Goal: Find specific page/section: Find specific page/section

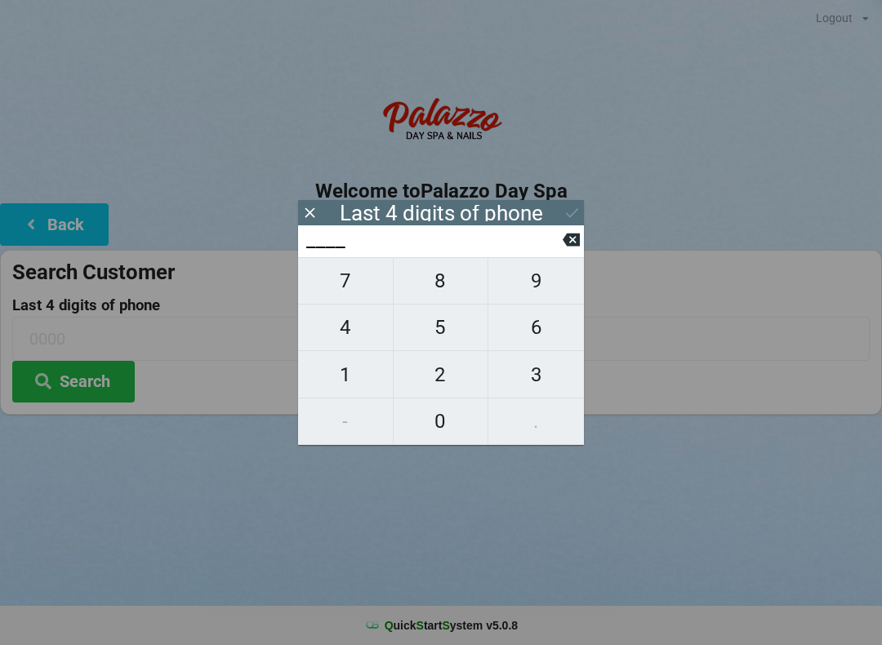
click at [553, 380] on span "3" at bounding box center [536, 375] width 96 height 34
type input "3___"
click at [349, 291] on span "7" at bounding box center [345, 281] width 95 height 34
type input "37__"
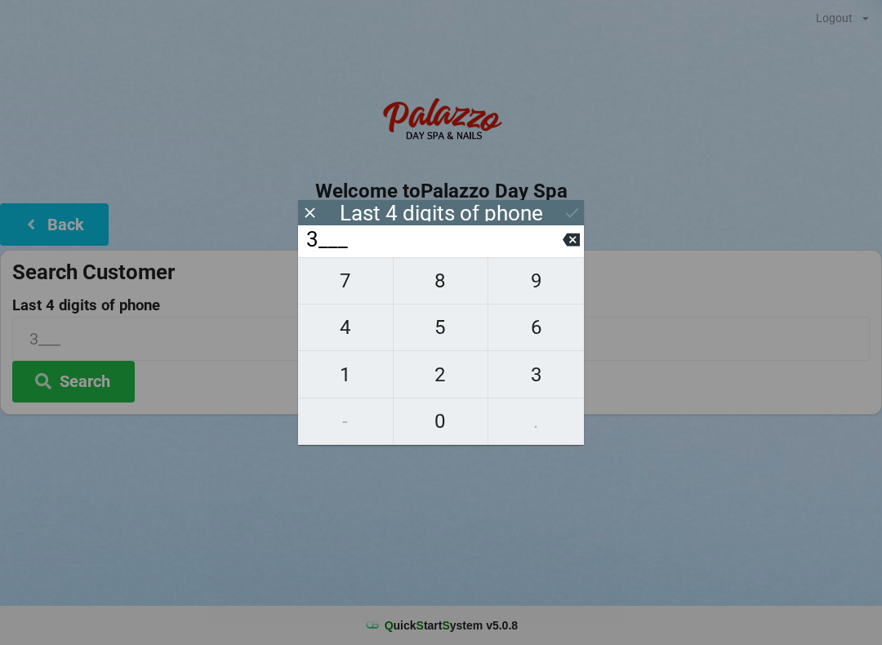
type input "37__"
click at [347, 380] on span "1" at bounding box center [345, 375] width 95 height 34
type input "371_"
click at [436, 387] on span "2" at bounding box center [441, 375] width 95 height 34
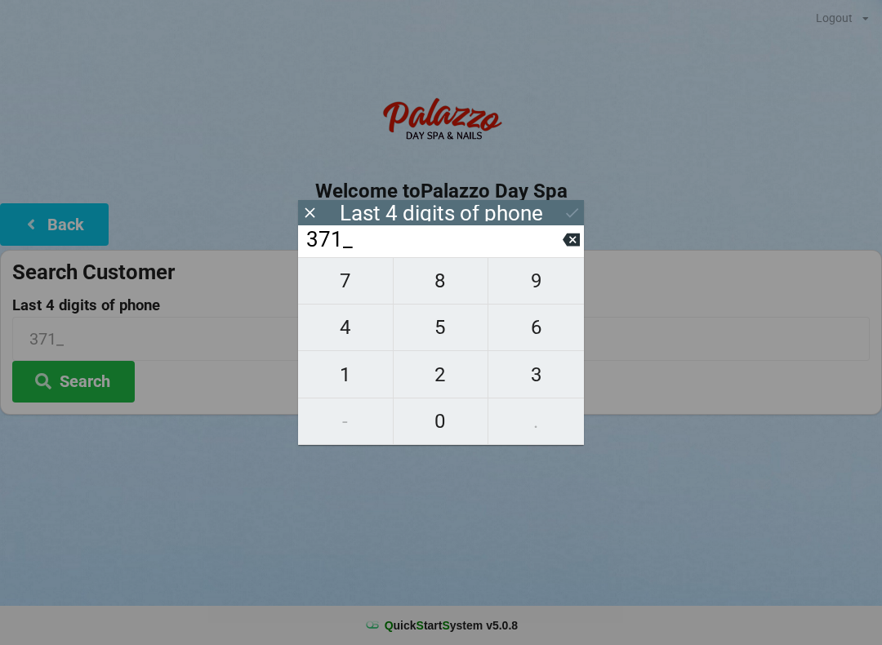
type input "3712"
click at [564, 218] on icon at bounding box center [571, 212] width 17 height 17
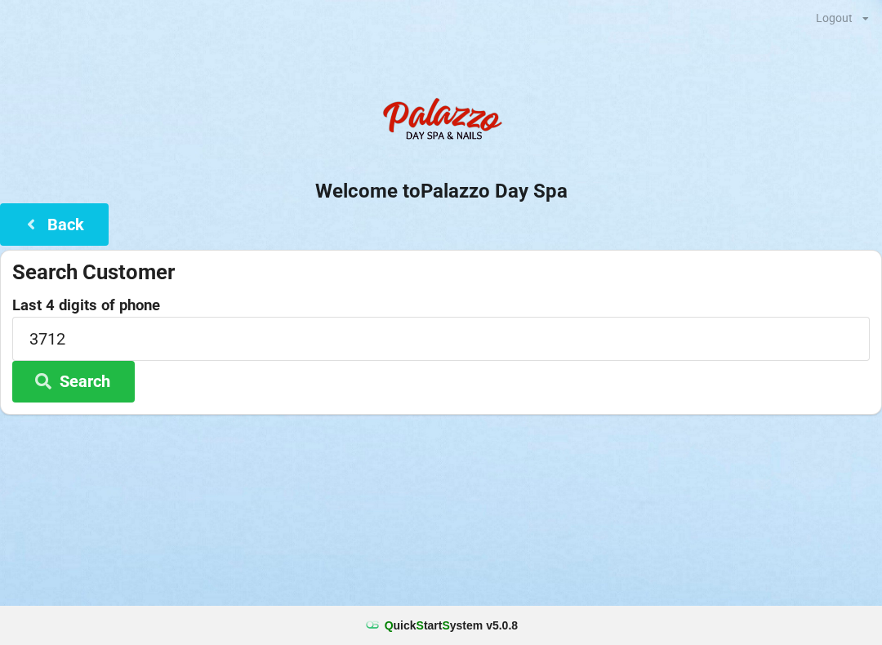
click at [87, 382] on button "Search" at bounding box center [73, 382] width 122 height 42
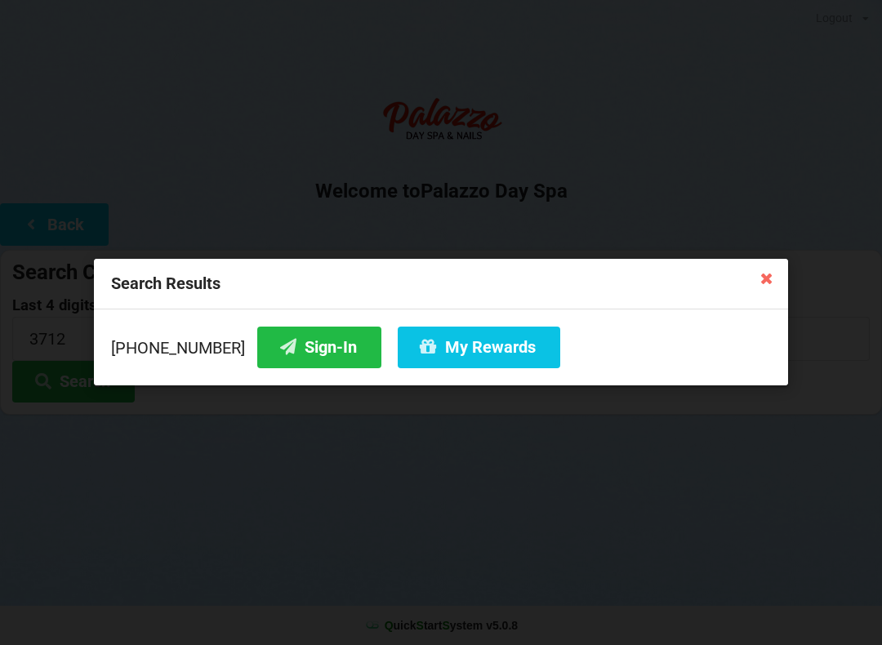
click at [291, 351] on button "Sign-In" at bounding box center [319, 348] width 124 height 42
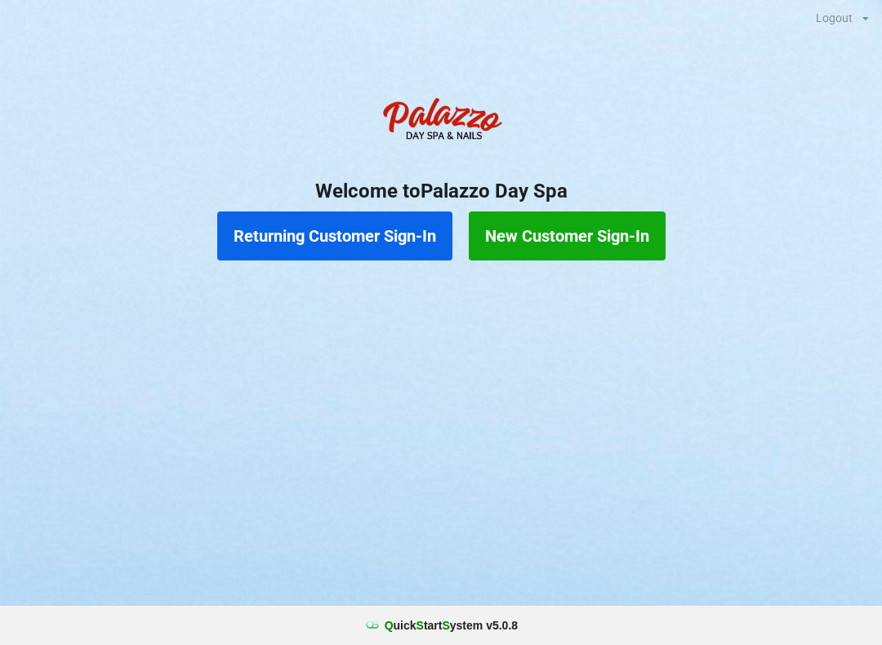
click at [354, 240] on button "Returning Customer Sign-In" at bounding box center [334, 235] width 235 height 49
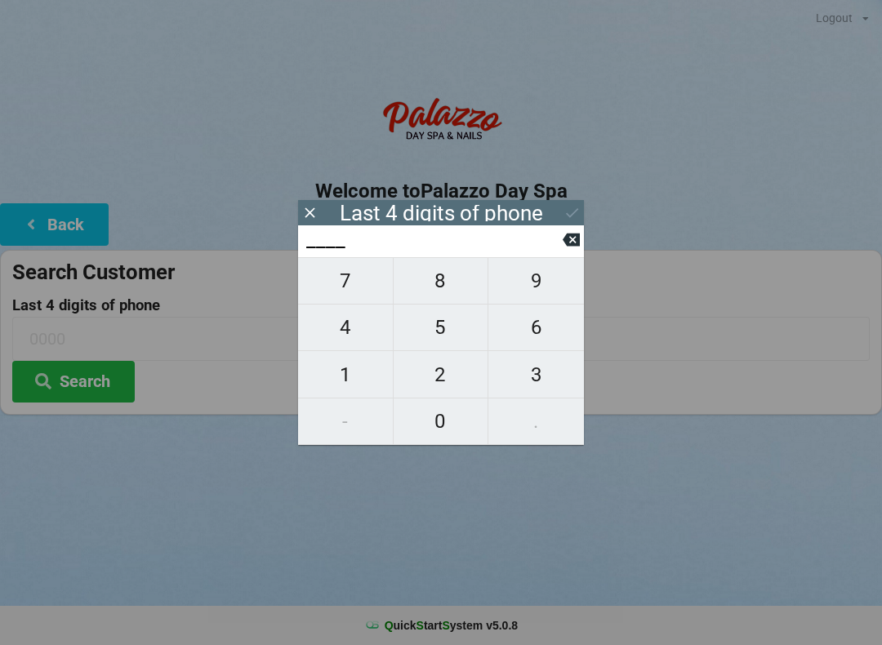
click at [534, 380] on span "3" at bounding box center [536, 375] width 96 height 34
type input "3___"
click at [452, 379] on span "2" at bounding box center [441, 375] width 95 height 34
type input "32__"
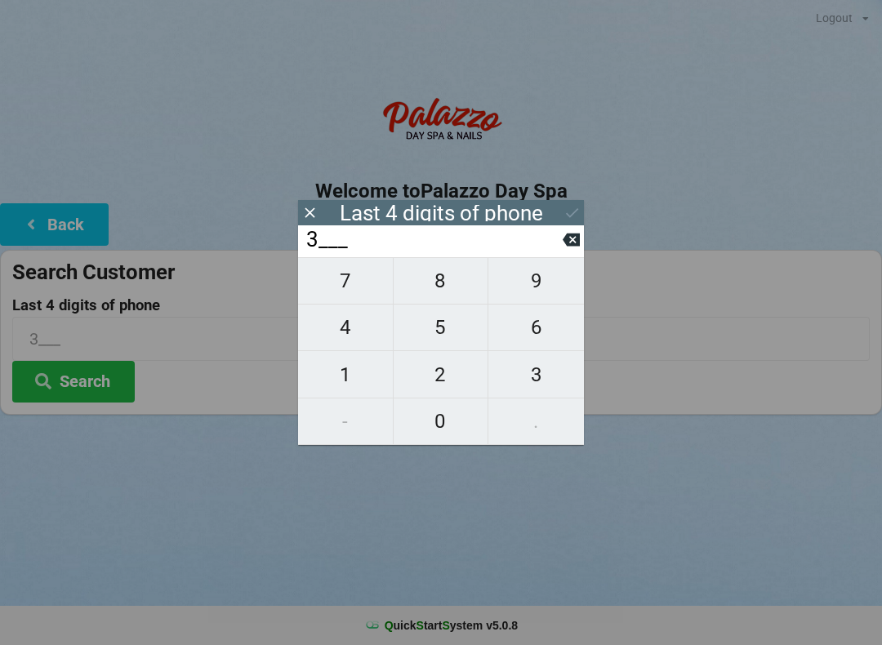
type input "32__"
click at [442, 422] on span "0" at bounding box center [441, 421] width 95 height 34
type input "320_"
click at [537, 382] on span "3" at bounding box center [536, 375] width 96 height 34
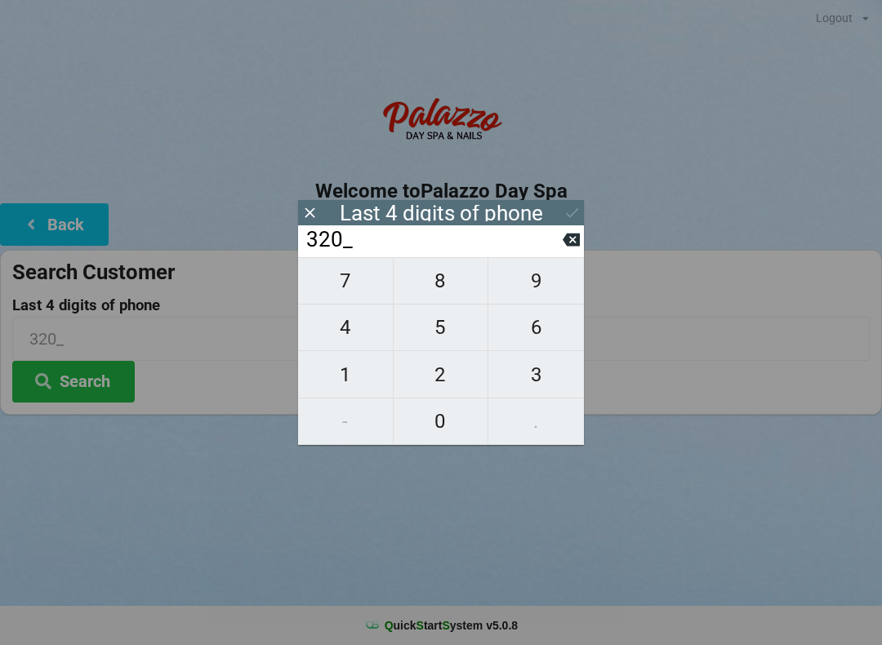
type input "3203"
click at [570, 209] on icon at bounding box center [571, 212] width 17 height 17
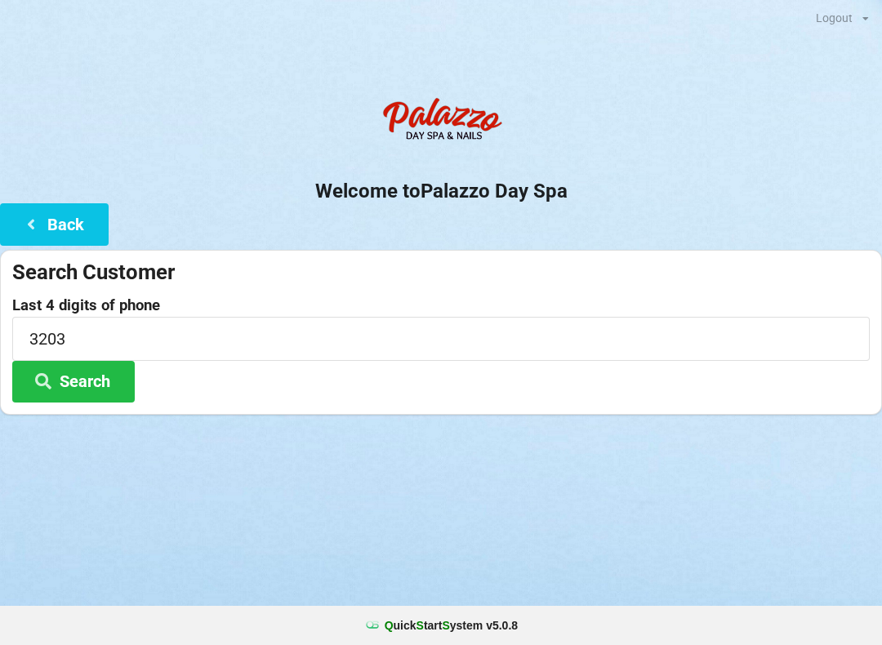
click at [91, 376] on button "Search" at bounding box center [73, 382] width 122 height 42
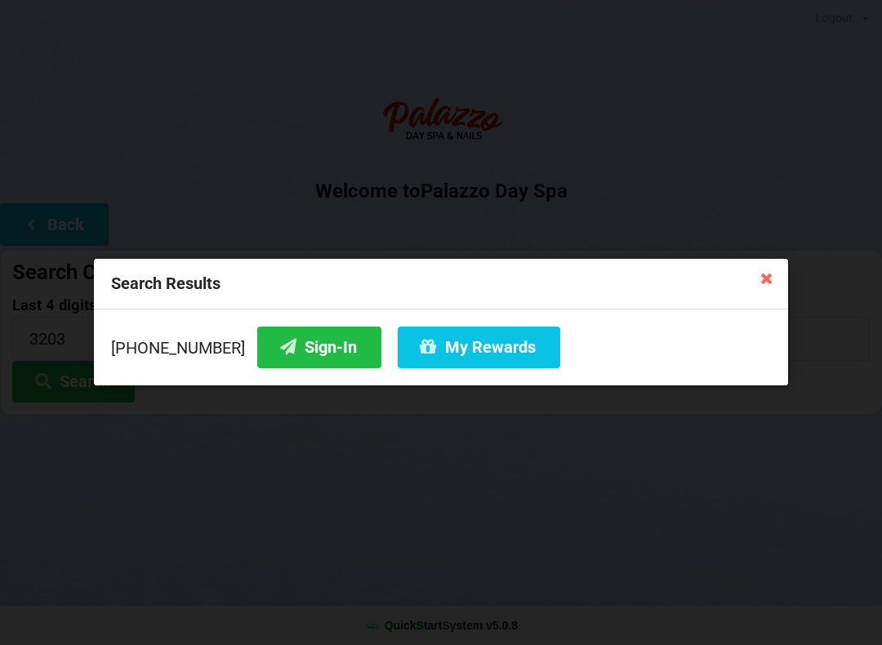
click at [296, 352] on button "Sign-In" at bounding box center [319, 348] width 124 height 42
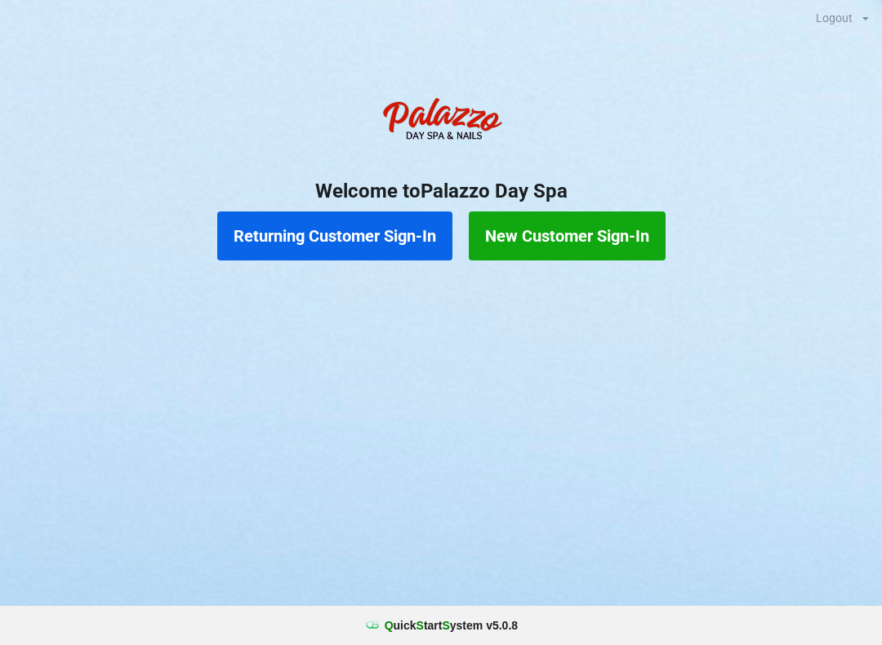
click at [369, 240] on button "Returning Customer Sign-In" at bounding box center [334, 235] width 235 height 49
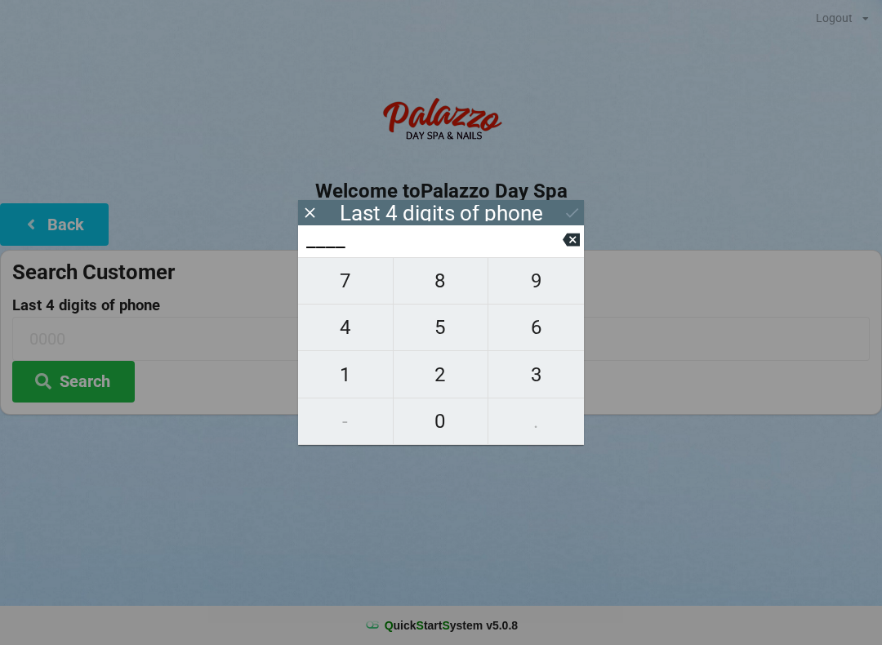
click at [558, 245] on input "____" at bounding box center [434, 240] width 258 height 26
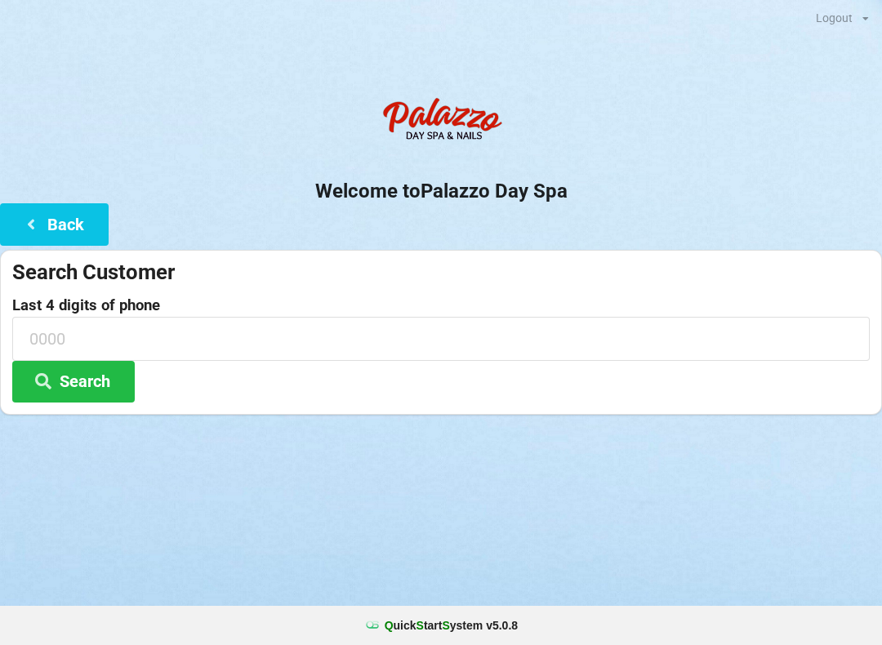
click at [172, 521] on div "Logout Logout Sign-In Welcome to Palazzo Day Spa Back Search Customer Last 4 di…" at bounding box center [441, 322] width 882 height 645
click at [78, 384] on button "Search" at bounding box center [73, 382] width 122 height 42
click at [40, 218] on icon at bounding box center [31, 223] width 20 height 14
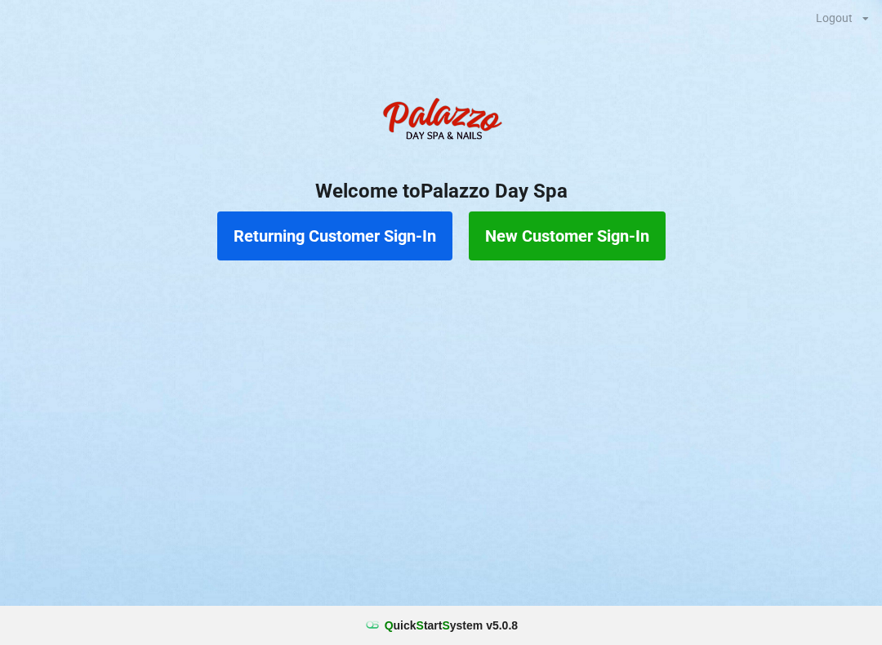
click at [526, 241] on button "New Customer Sign-In" at bounding box center [567, 235] width 197 height 49
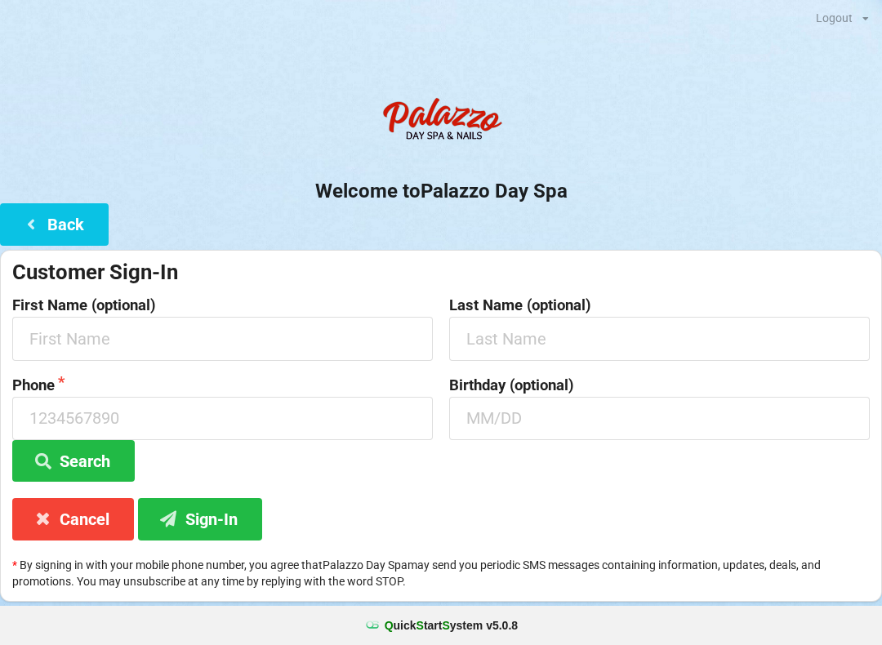
click at [38, 225] on icon at bounding box center [31, 223] width 20 height 14
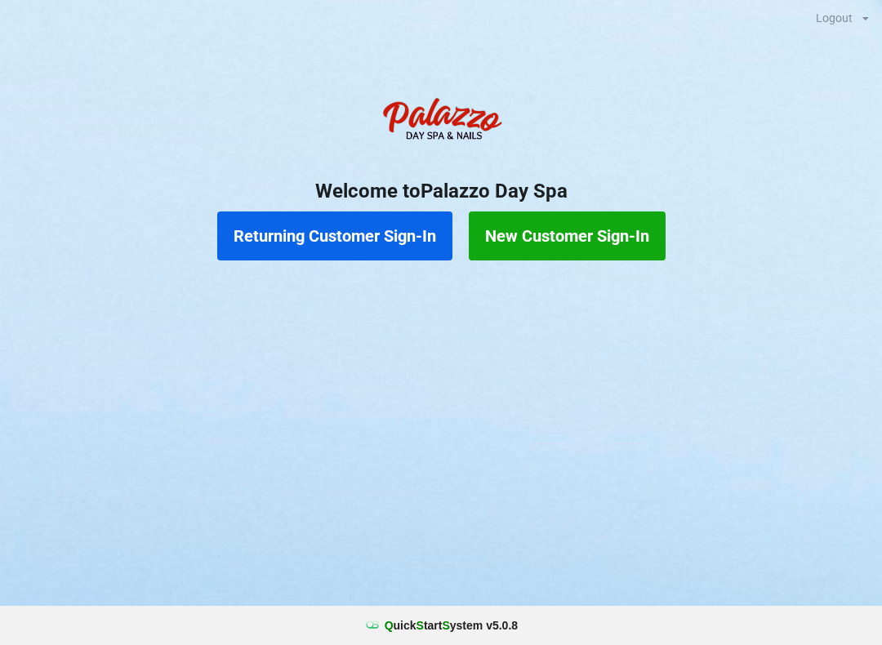
click at [318, 241] on button "Returning Customer Sign-In" at bounding box center [334, 235] width 235 height 49
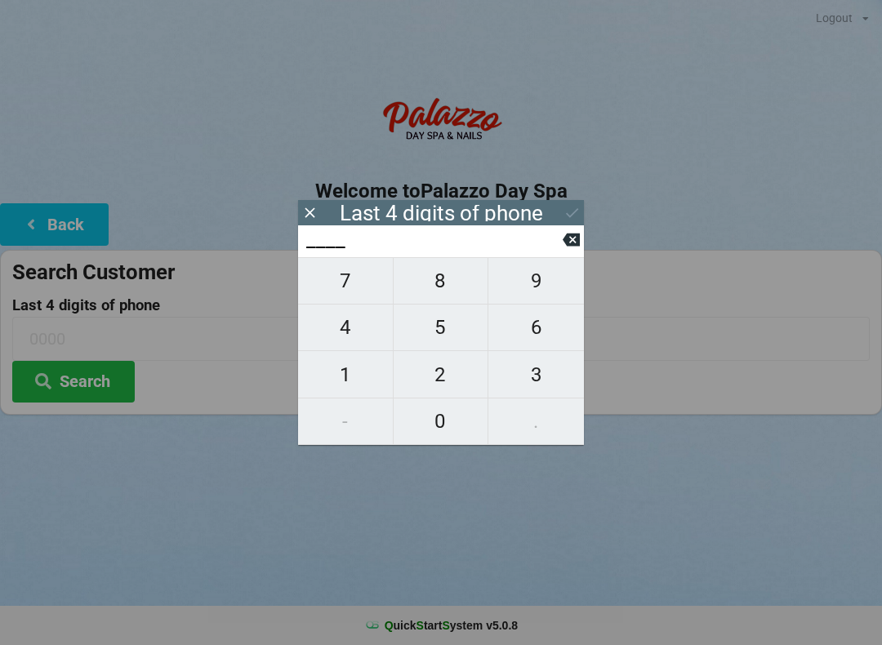
click at [443, 337] on span "5" at bounding box center [441, 327] width 95 height 34
type input "5___"
click at [537, 337] on span "6" at bounding box center [536, 327] width 96 height 34
type input "56__"
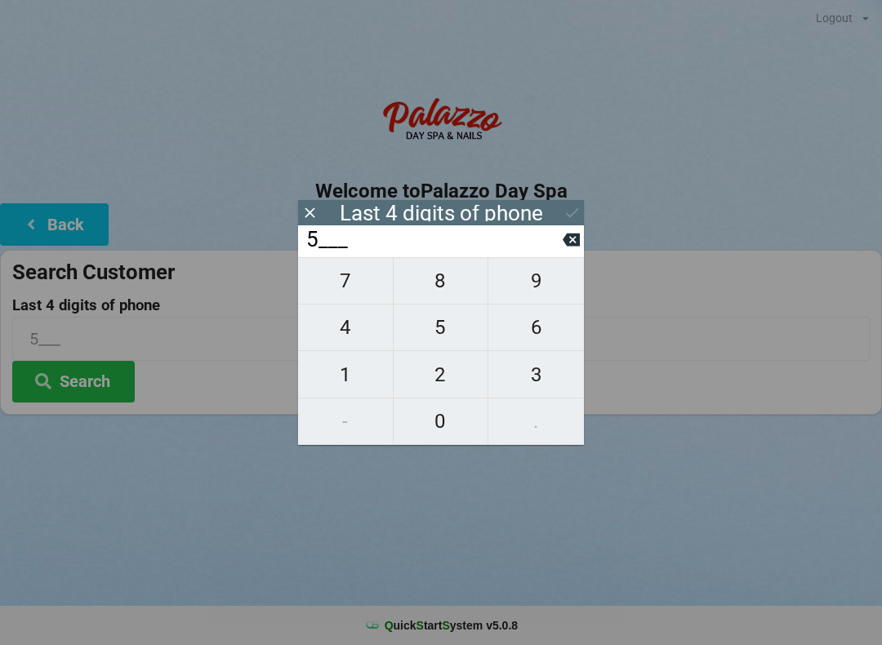
type input "56__"
click at [548, 333] on span "6" at bounding box center [536, 327] width 96 height 34
type input "566_"
click at [445, 430] on span "0" at bounding box center [441, 421] width 95 height 34
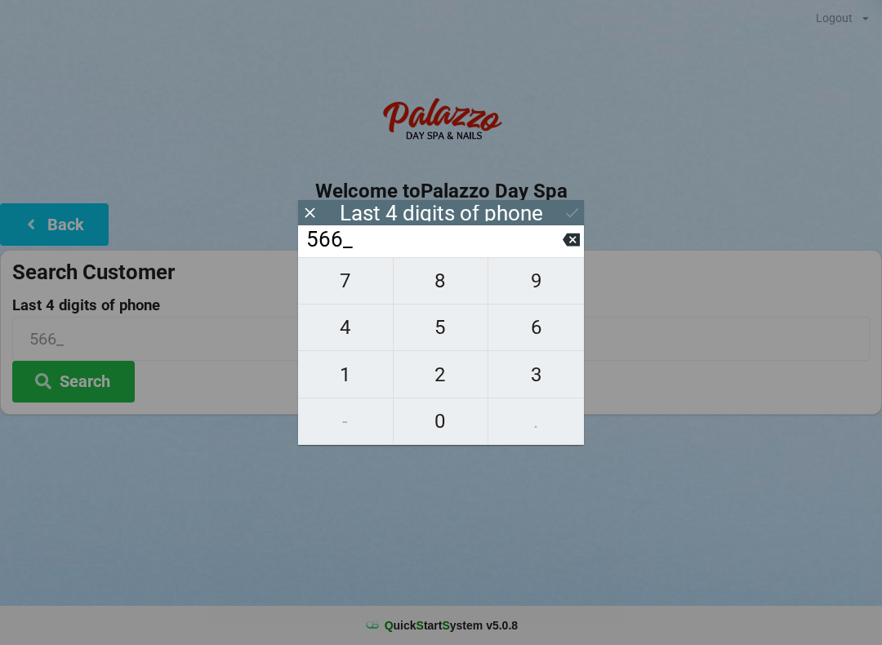
type input "5660"
click at [81, 393] on button "Search" at bounding box center [73, 382] width 122 height 42
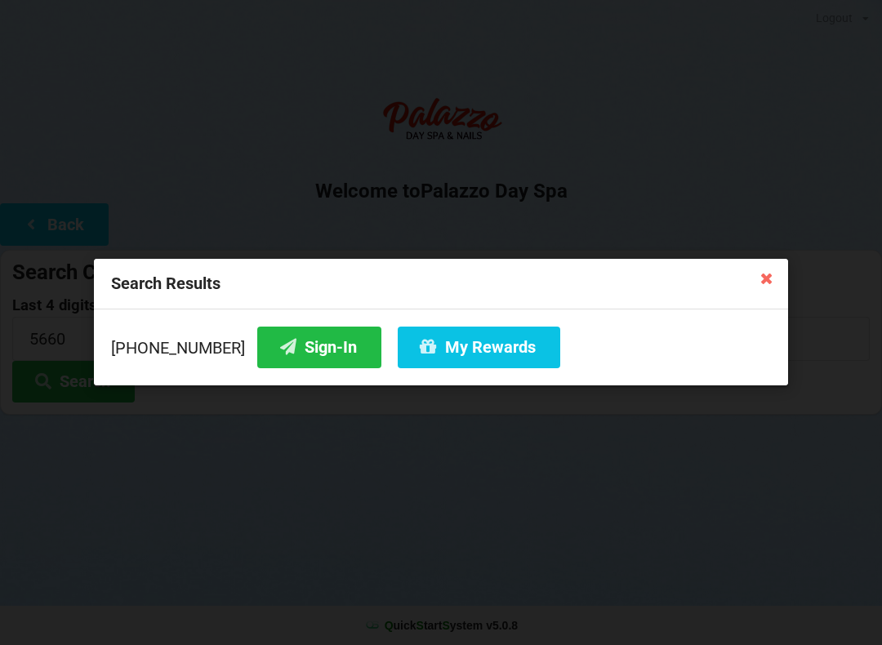
click at [464, 349] on button "My Rewards" at bounding box center [479, 348] width 162 height 42
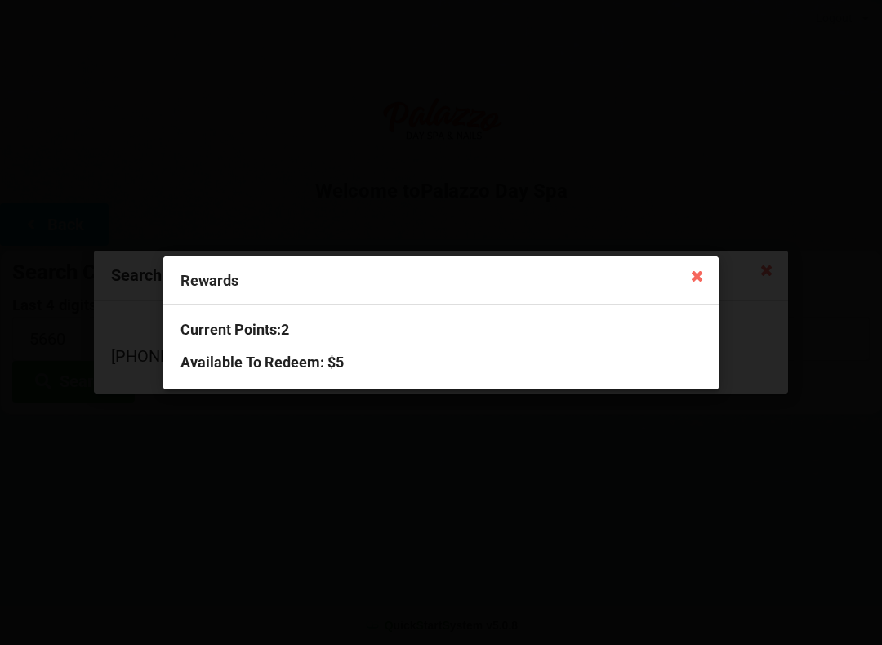
click at [727, 287] on div "Rewards Current Points: 2 Available To Redeem : $5" at bounding box center [441, 322] width 882 height 645
click at [710, 286] on icon at bounding box center [697, 275] width 26 height 26
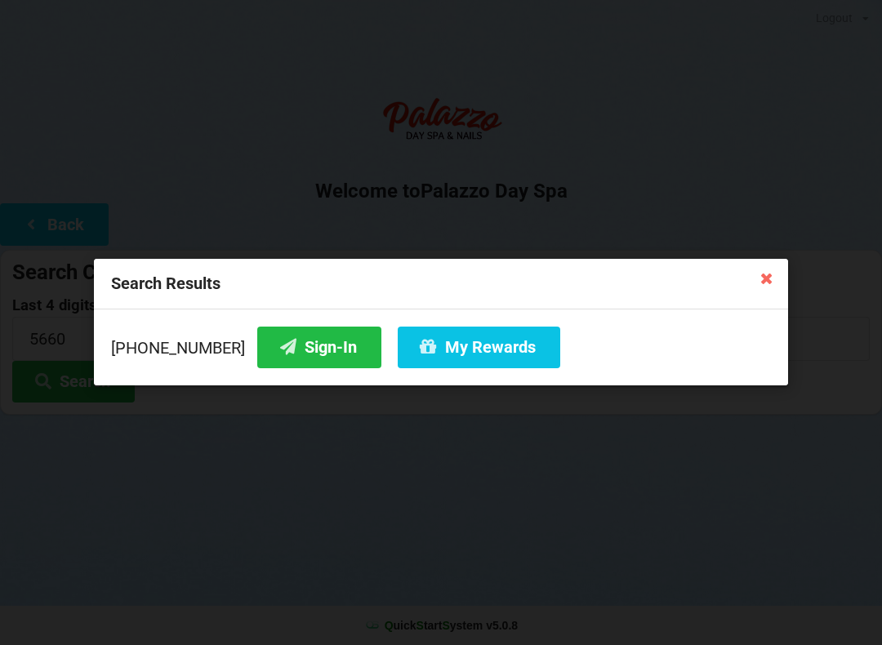
click at [553, 438] on div "Search Results [PHONE_NUMBER] Sign-In My Rewards" at bounding box center [441, 322] width 882 height 645
click at [273, 367] on button "Sign-In" at bounding box center [319, 348] width 124 height 42
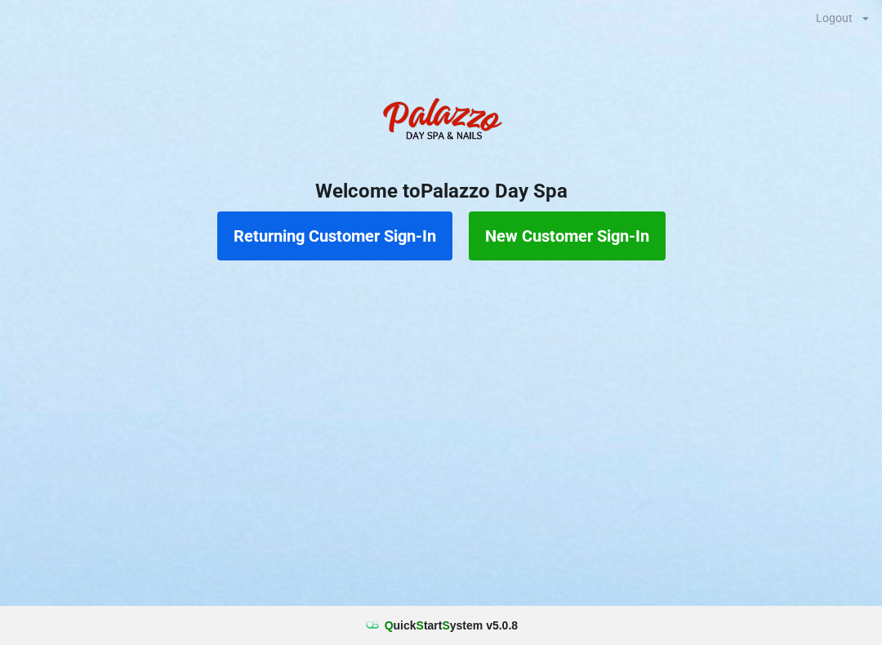
click at [355, 237] on button "Returning Customer Sign-In" at bounding box center [334, 235] width 235 height 49
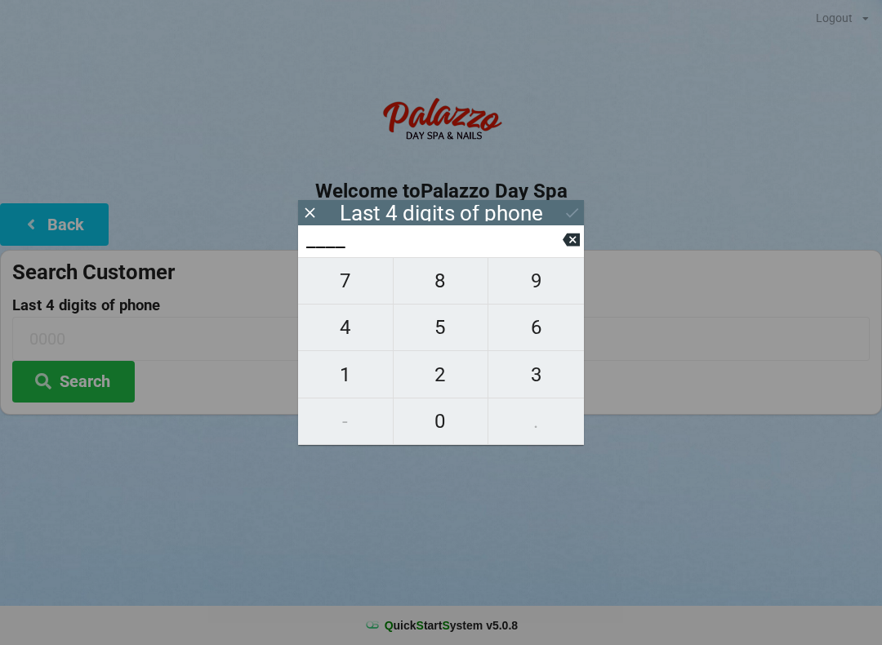
click at [434, 369] on span "2" at bounding box center [441, 375] width 95 height 34
type input "2___"
click at [341, 363] on span "1" at bounding box center [345, 375] width 95 height 34
type input "21__"
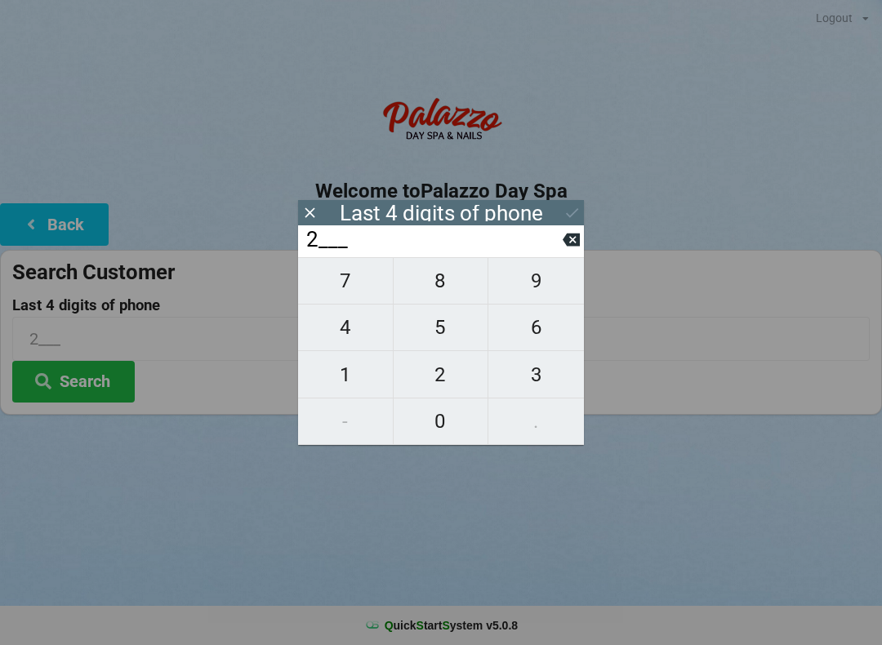
type input "21__"
click at [332, 319] on span "4" at bounding box center [345, 327] width 95 height 34
type input "214_"
click at [410, 357] on button "2" at bounding box center [442, 374] width 96 height 47
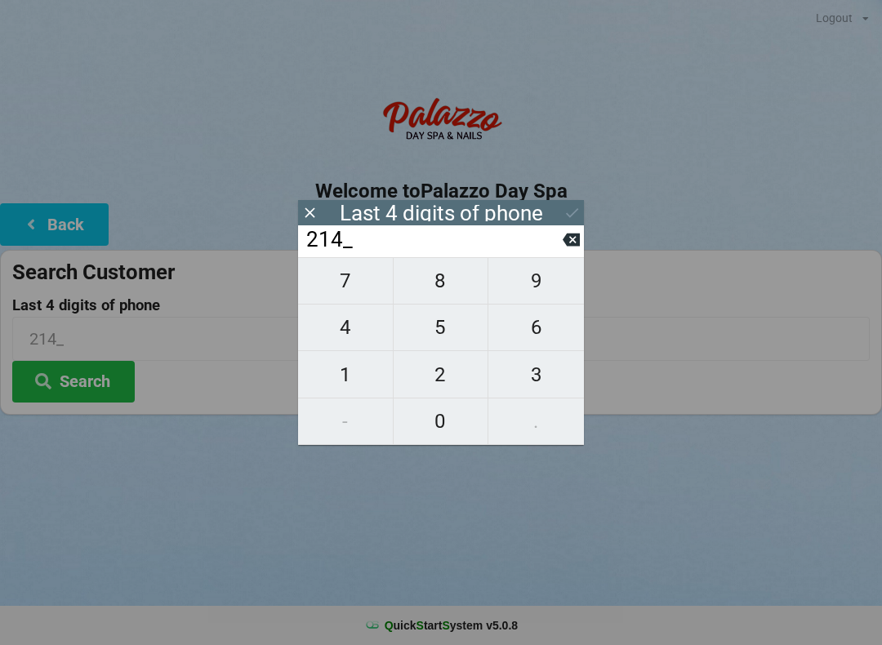
type input "2142"
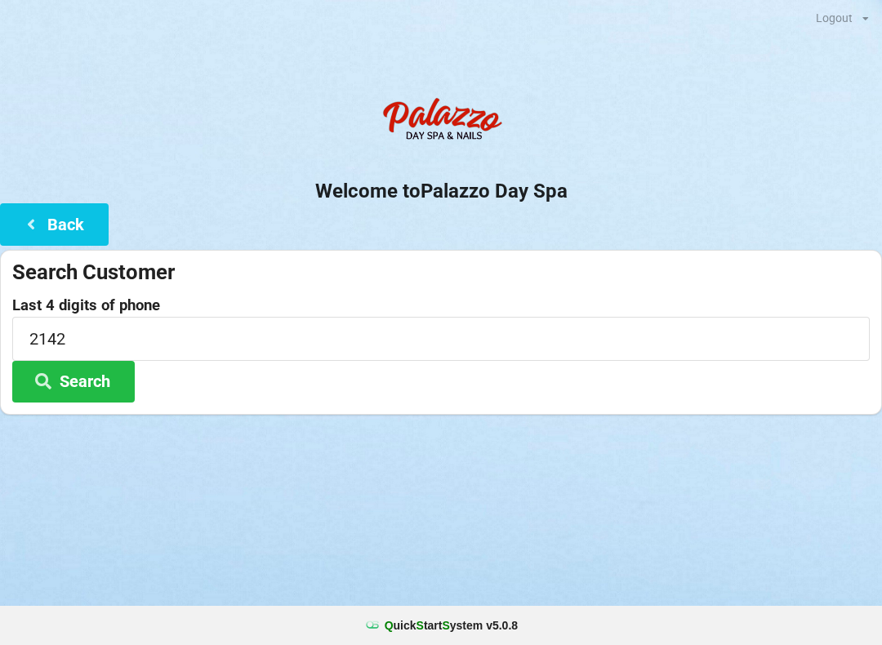
click at [84, 370] on button "Search" at bounding box center [73, 382] width 122 height 42
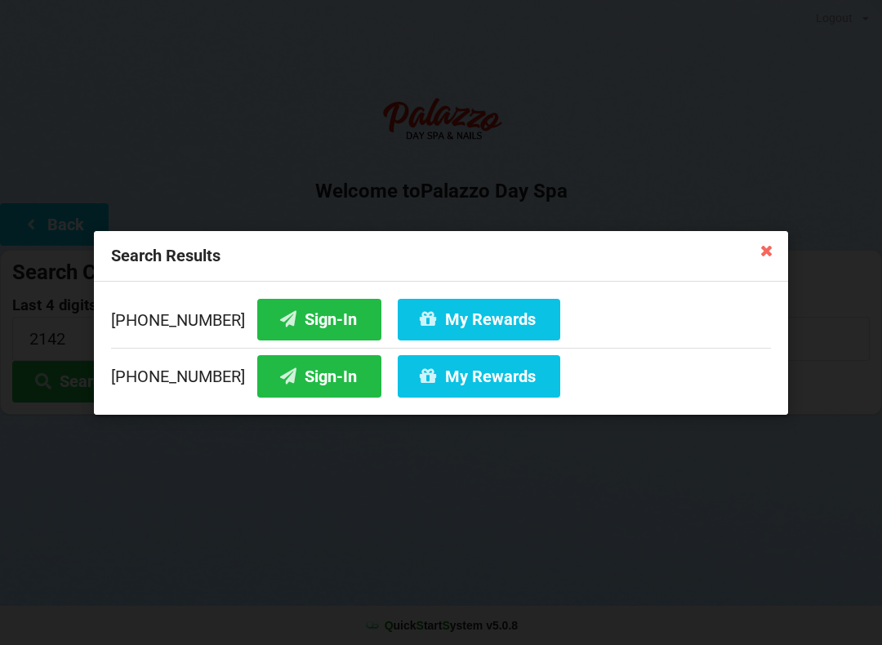
click at [293, 371] on button "Sign-In" at bounding box center [319, 376] width 124 height 42
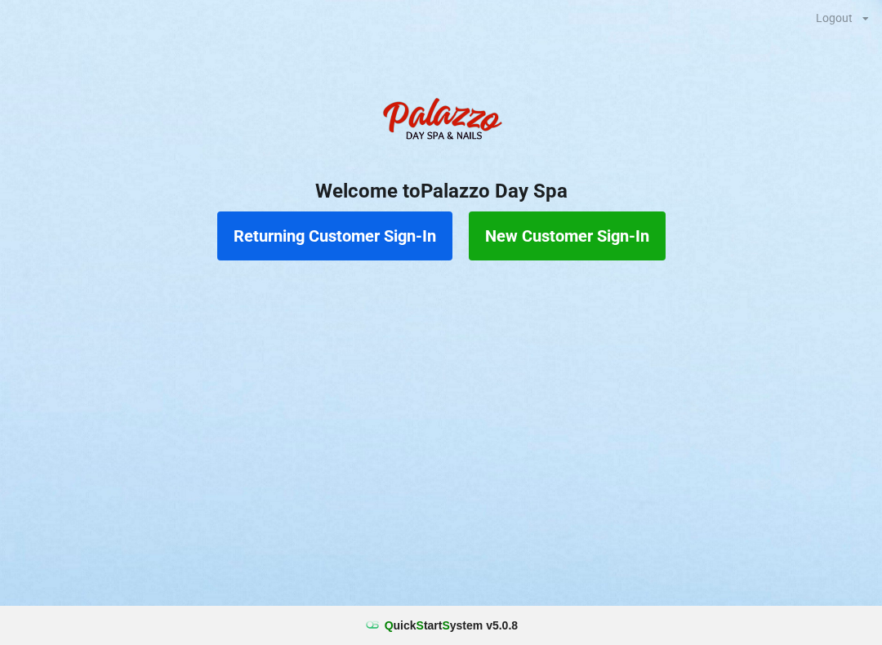
click at [355, 235] on button "Returning Customer Sign-In" at bounding box center [334, 235] width 235 height 49
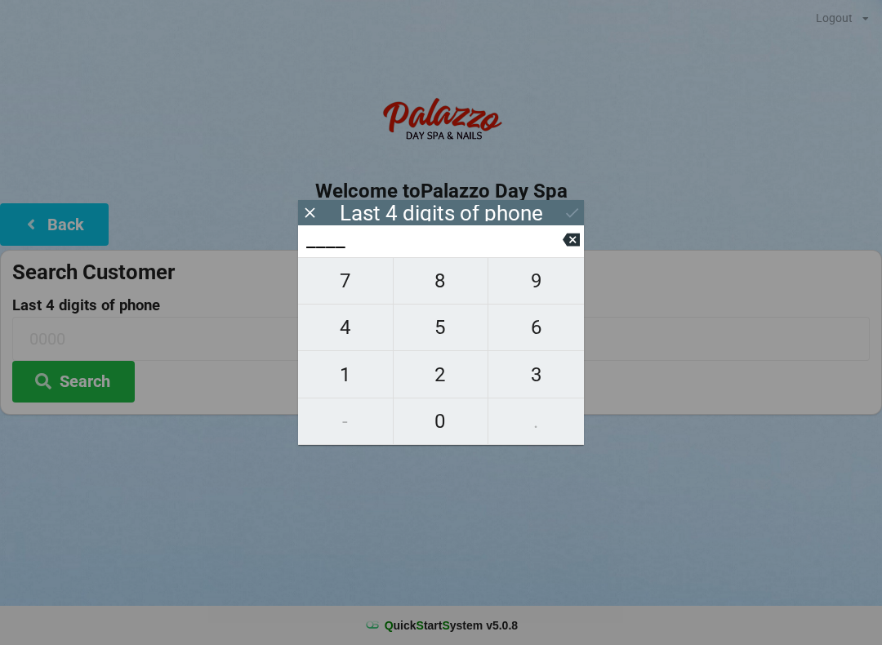
click at [440, 361] on span "2" at bounding box center [441, 375] width 95 height 34
type input "2___"
click at [357, 376] on span "1" at bounding box center [345, 375] width 95 height 34
type input "21__"
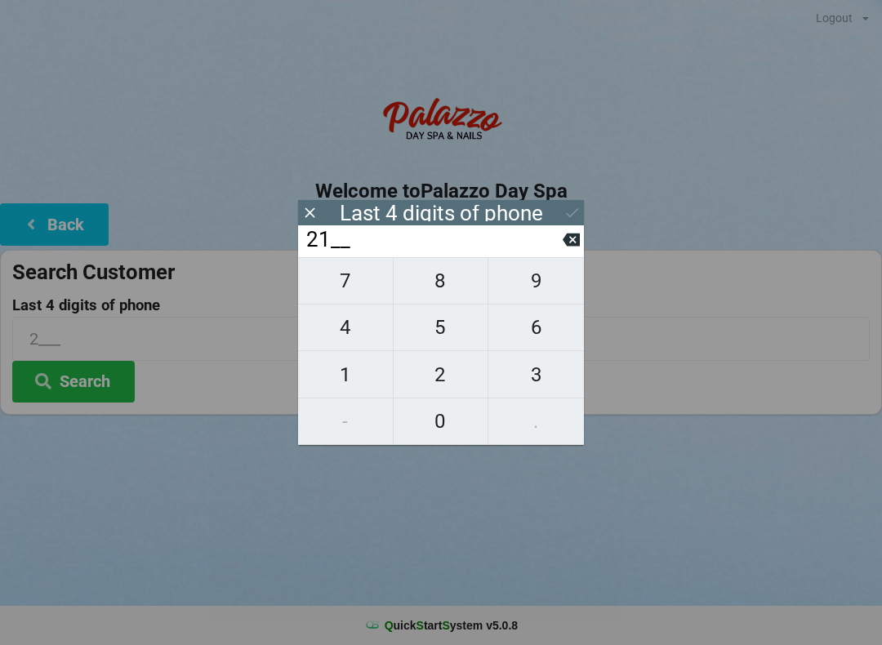
type input "21__"
click at [341, 323] on span "4" at bounding box center [345, 327] width 95 height 34
type input "214_"
click at [432, 371] on span "2" at bounding box center [441, 375] width 95 height 34
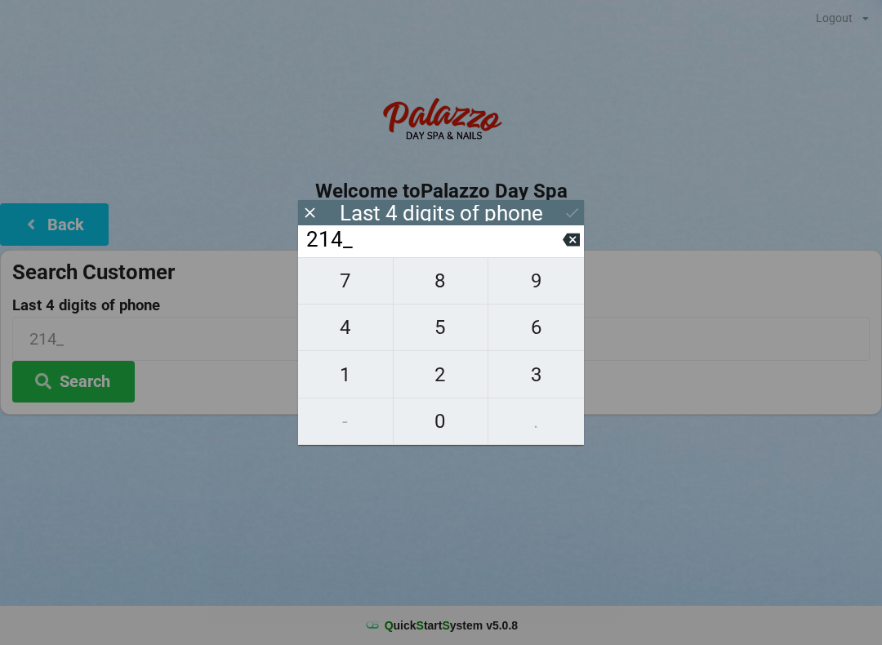
type input "2142"
click at [94, 385] on button "Search" at bounding box center [73, 382] width 122 height 42
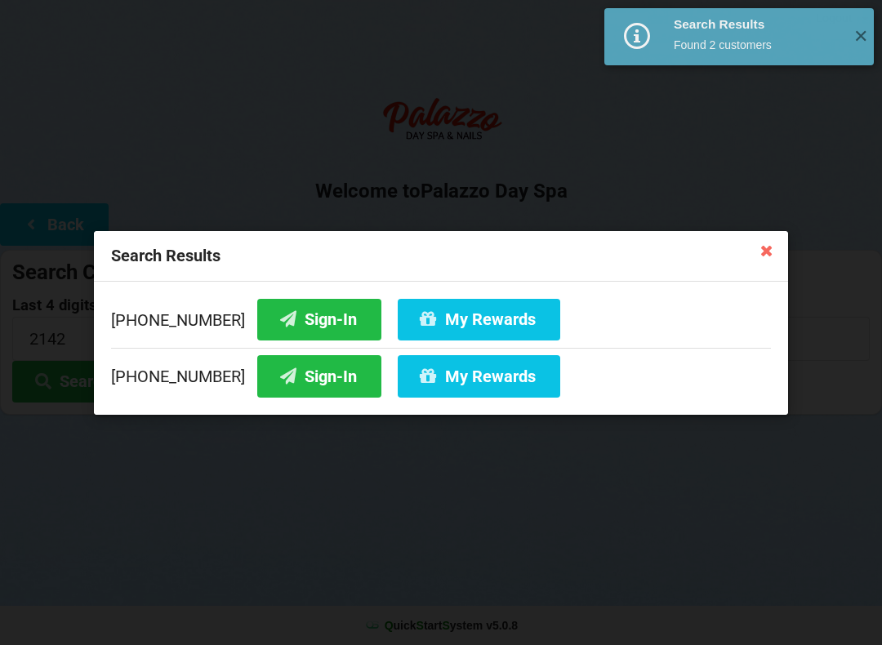
click at [451, 373] on button "My Rewards" at bounding box center [479, 376] width 162 height 42
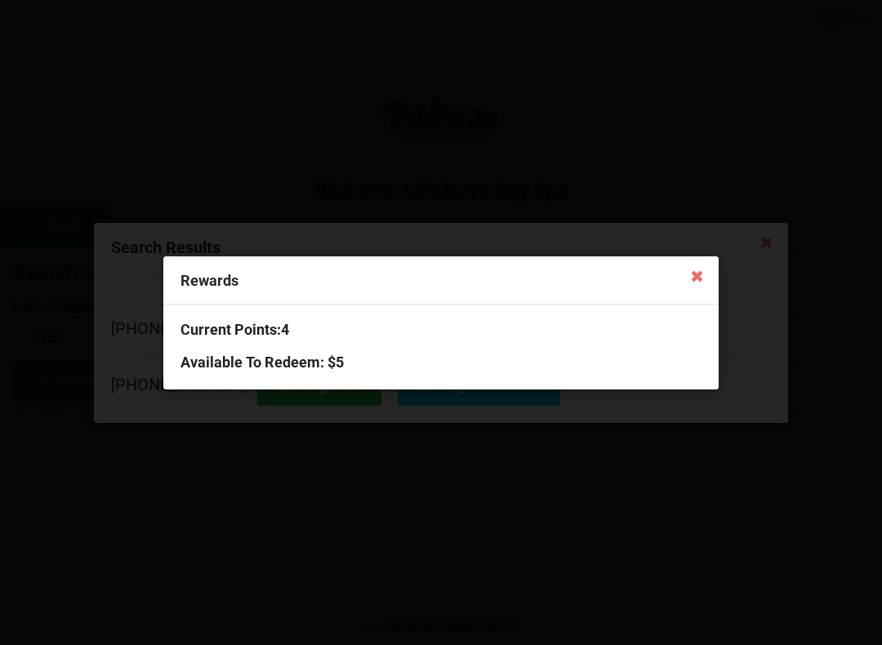
click at [704, 286] on icon at bounding box center [697, 275] width 26 height 26
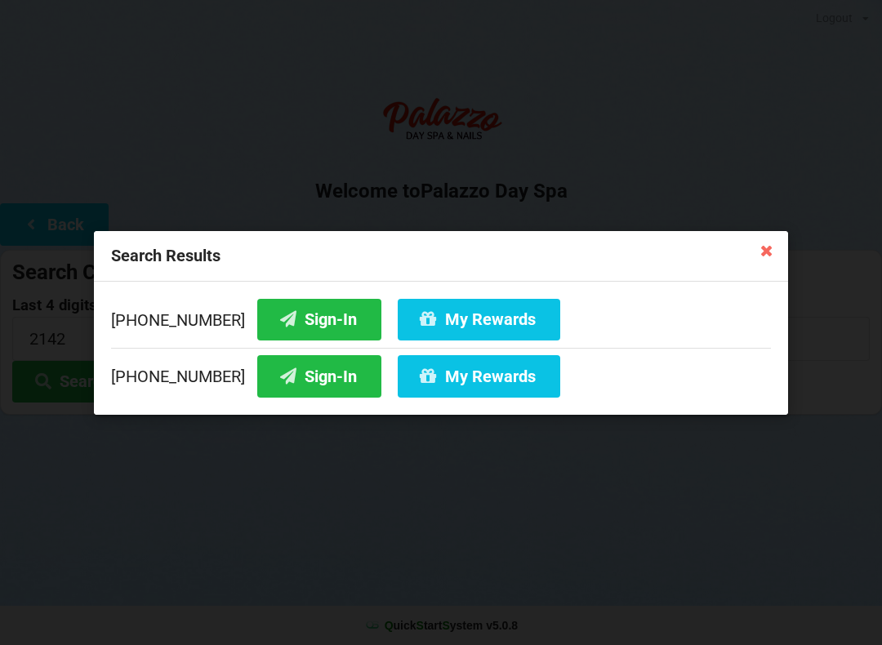
click at [285, 394] on button "Sign-In" at bounding box center [319, 376] width 124 height 42
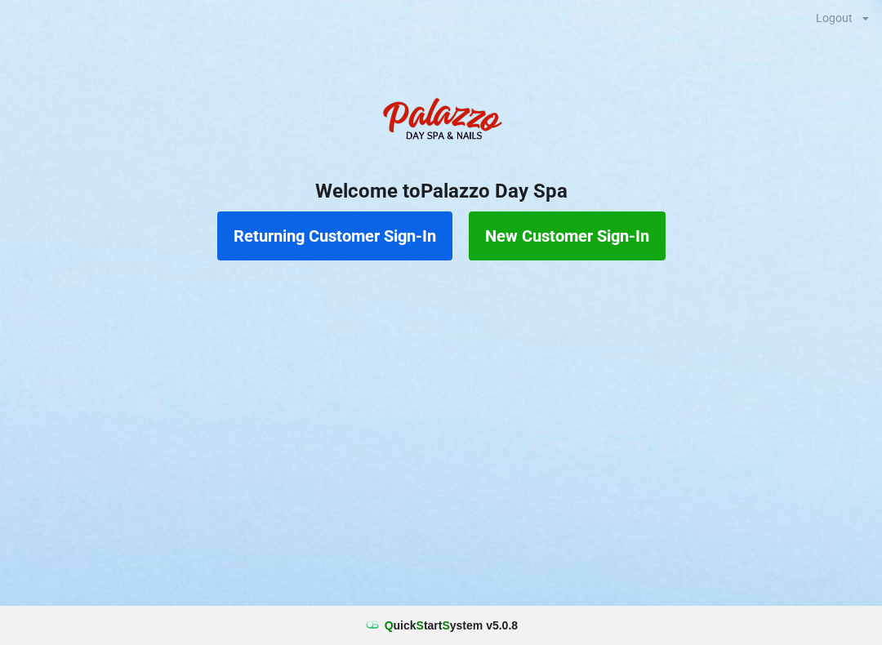
click at [345, 236] on button "Returning Customer Sign-In" at bounding box center [334, 235] width 235 height 49
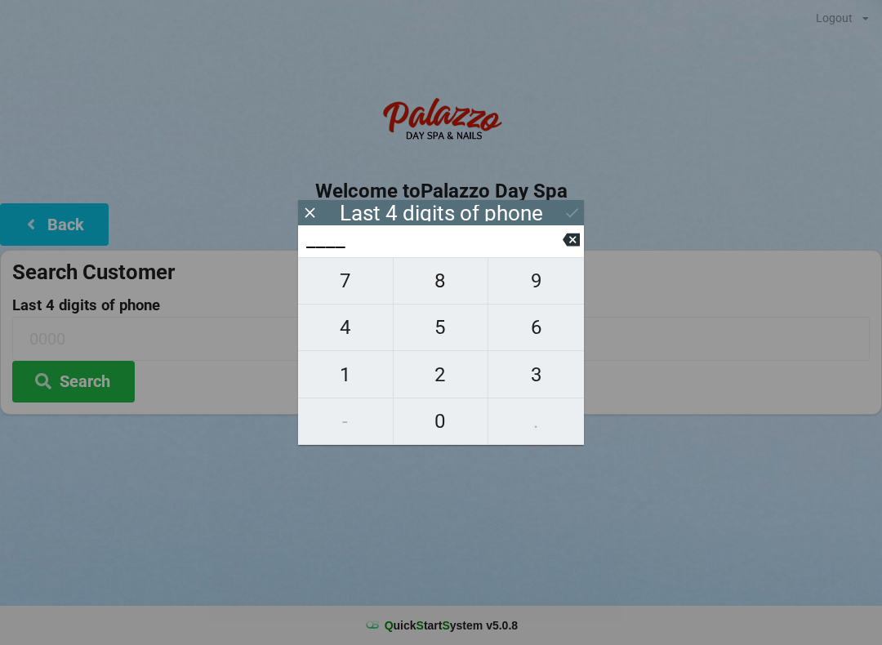
click at [440, 375] on span "2" at bounding box center [441, 375] width 95 height 34
type input "2___"
click at [439, 286] on span "8" at bounding box center [441, 281] width 95 height 34
type input "28__"
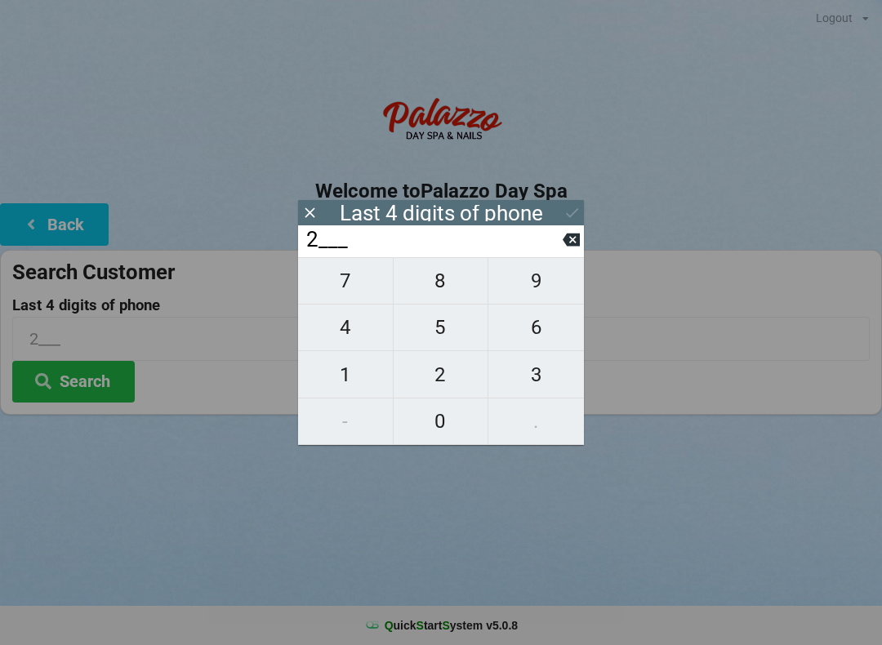
type input "28__"
click at [452, 331] on span "5" at bounding box center [441, 327] width 95 height 34
type input "285_"
click at [538, 338] on span "6" at bounding box center [536, 327] width 96 height 34
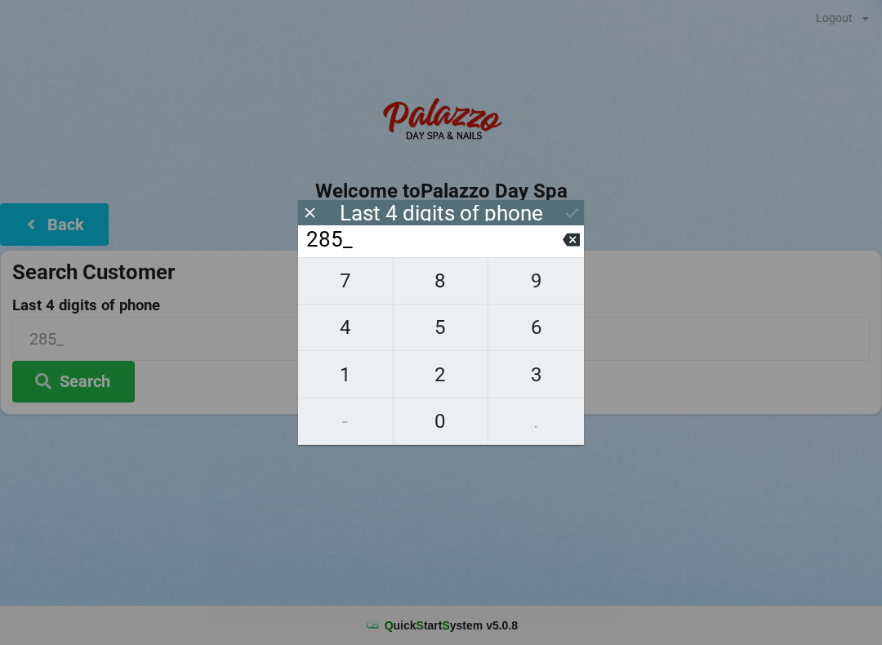
type input "2856"
click at [89, 398] on button "Search" at bounding box center [73, 382] width 122 height 42
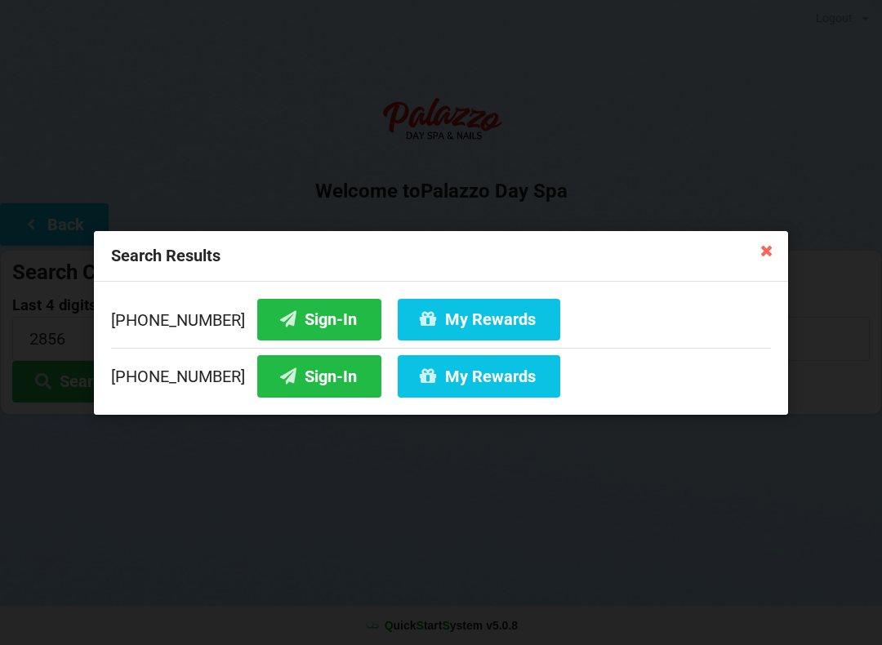
click at [287, 380] on button "Sign-In" at bounding box center [319, 376] width 124 height 42
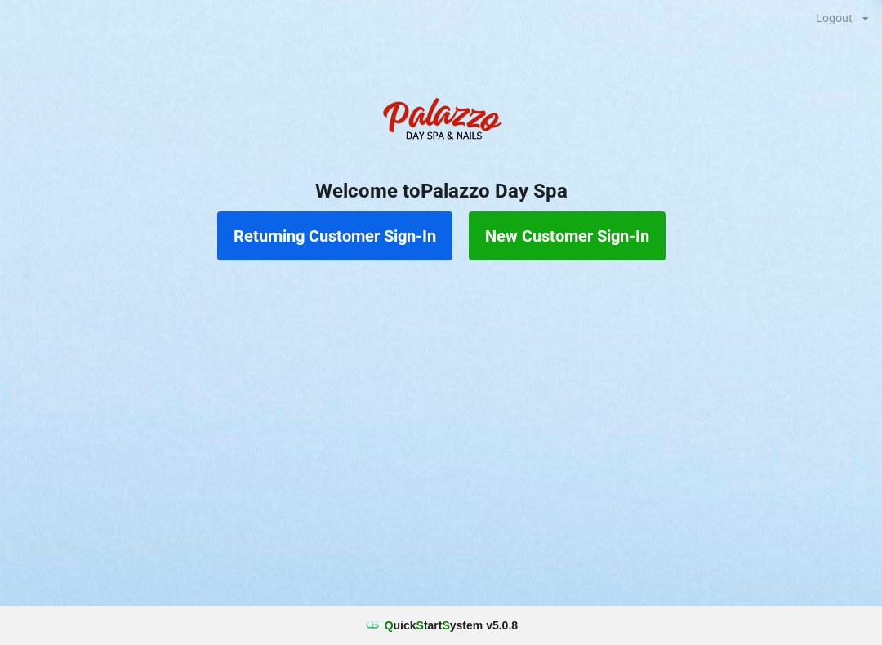
click at [362, 244] on button "Returning Customer Sign-In" at bounding box center [334, 235] width 235 height 49
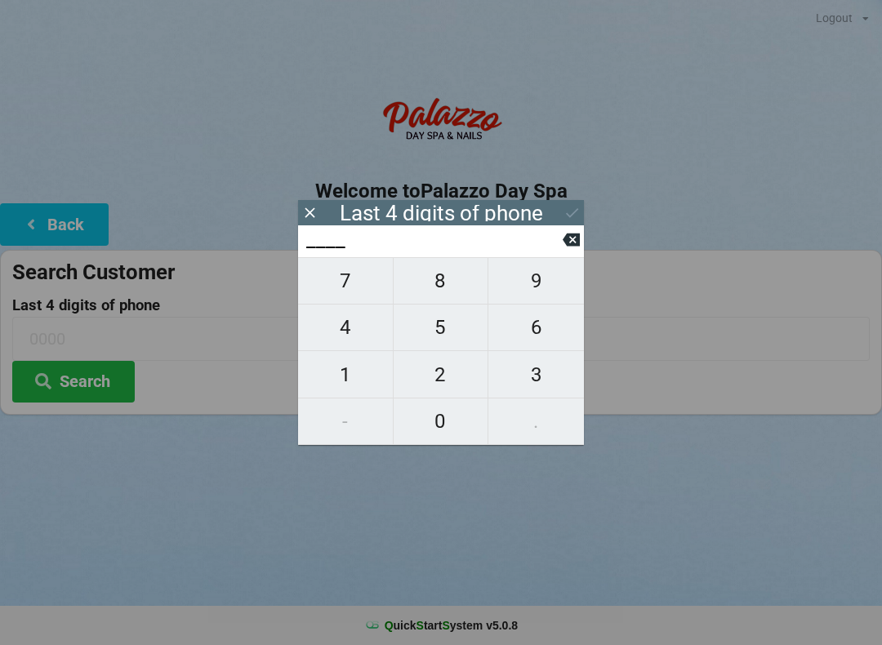
click at [519, 381] on span "3" at bounding box center [536, 375] width 96 height 34
type input "3___"
click at [436, 380] on span "2" at bounding box center [441, 375] width 95 height 34
type input "32__"
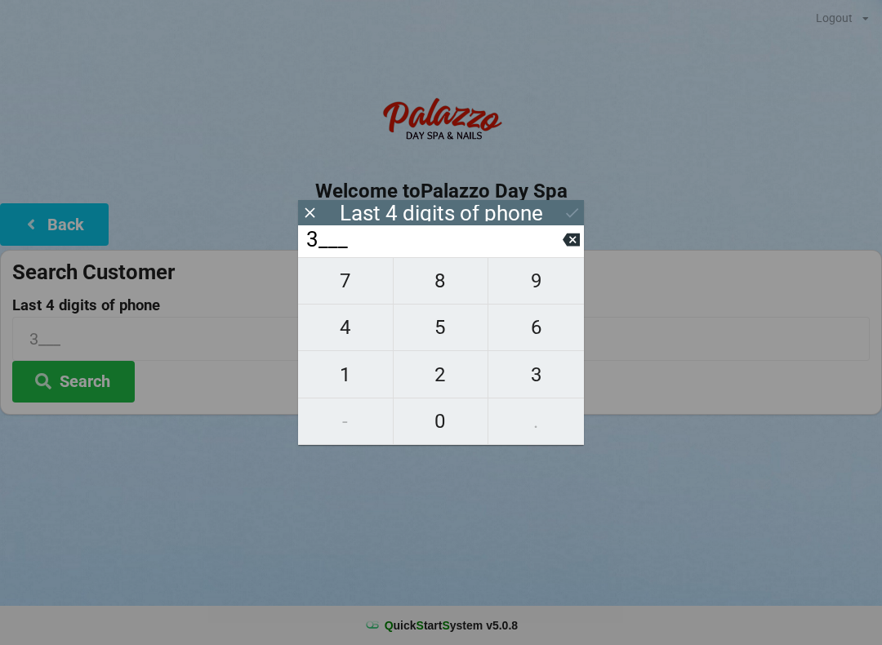
type input "32__"
click at [366, 380] on span "1" at bounding box center [345, 375] width 95 height 34
type input "321_"
click at [348, 345] on span "4" at bounding box center [345, 327] width 95 height 34
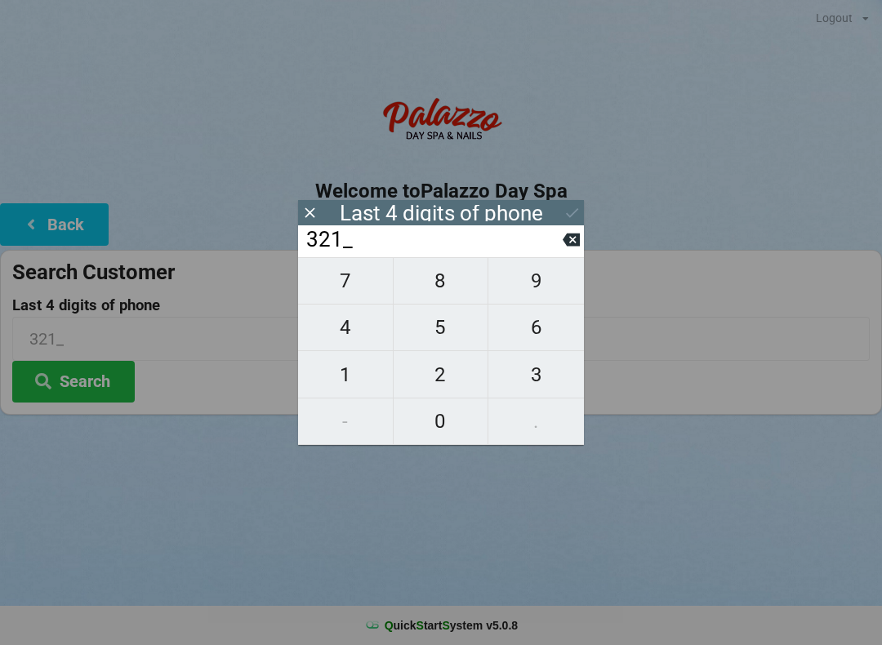
type input "3214"
click at [442, 380] on div "7 8 9 4 5 6 1 2 3 - 0 ." at bounding box center [441, 351] width 286 height 188
click at [440, 379] on div "7 8 9 4 5 6 1 2 3 - 0 ." at bounding box center [441, 351] width 286 height 188
click at [563, 242] on icon at bounding box center [571, 239] width 17 height 17
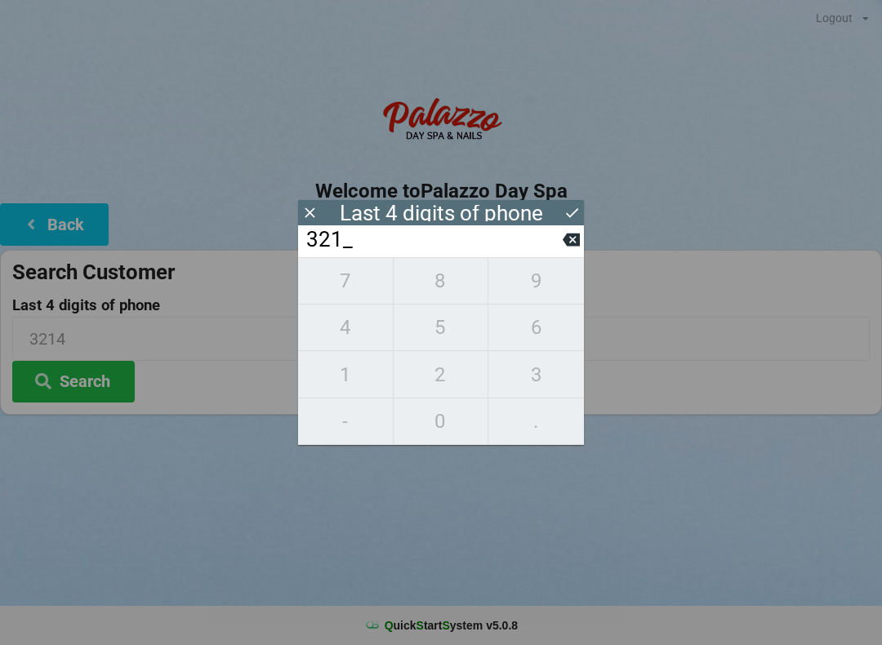
click at [562, 240] on input "321_" at bounding box center [434, 240] width 258 height 26
click at [558, 238] on input "321_" at bounding box center [434, 240] width 258 height 26
click at [560, 237] on input "321_" at bounding box center [434, 240] width 258 height 26
click at [563, 240] on icon at bounding box center [571, 239] width 17 height 17
click at [563, 239] on icon at bounding box center [571, 239] width 17 height 17
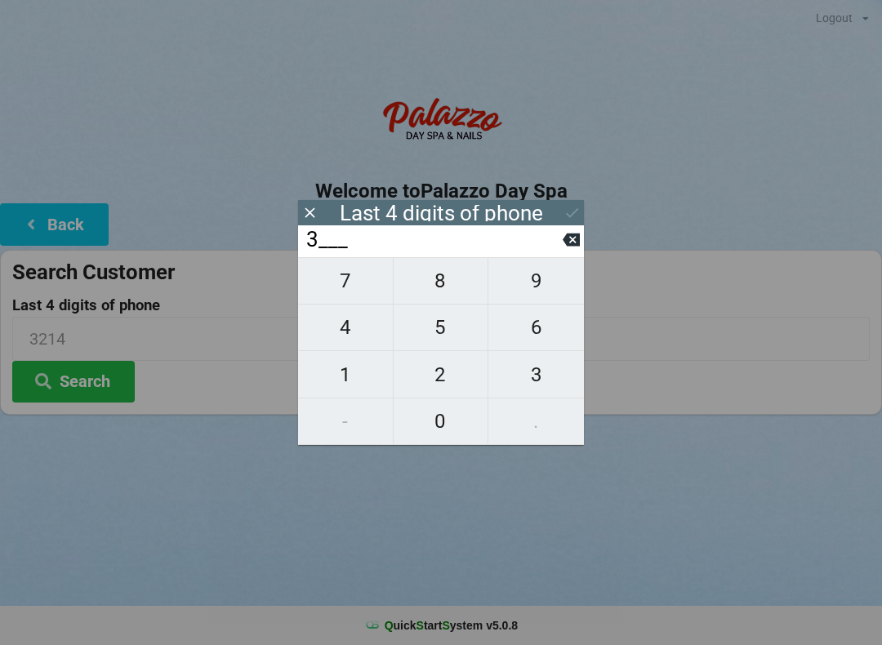
click at [563, 238] on icon at bounding box center [571, 239] width 17 height 17
click at [563, 240] on icon at bounding box center [571, 239] width 17 height 17
click at [447, 293] on span "8" at bounding box center [441, 281] width 95 height 34
type input "8___"
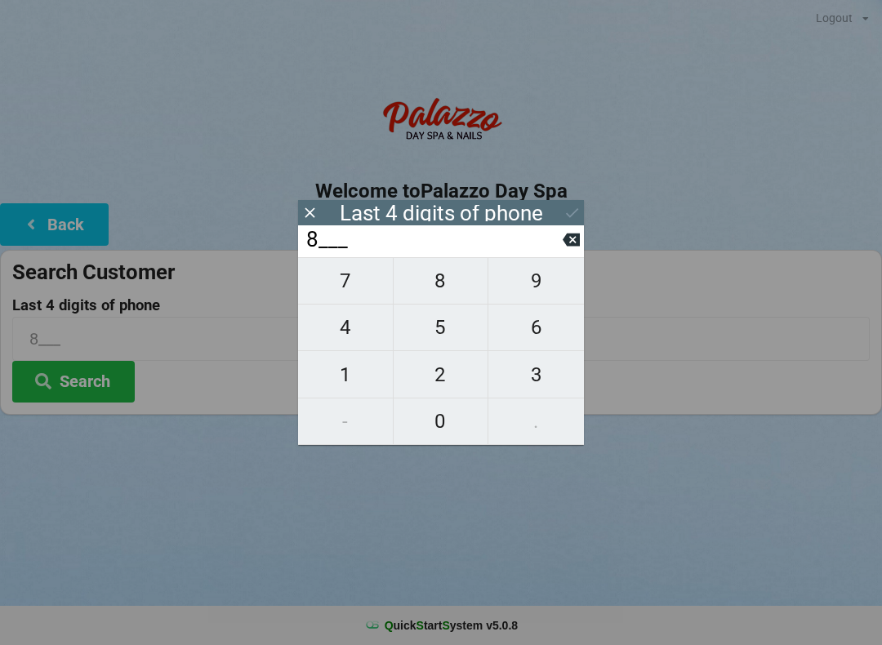
click at [448, 420] on span "0" at bounding box center [441, 421] width 95 height 34
type input "80__"
click at [371, 331] on span "4" at bounding box center [345, 327] width 95 height 34
type input "804_"
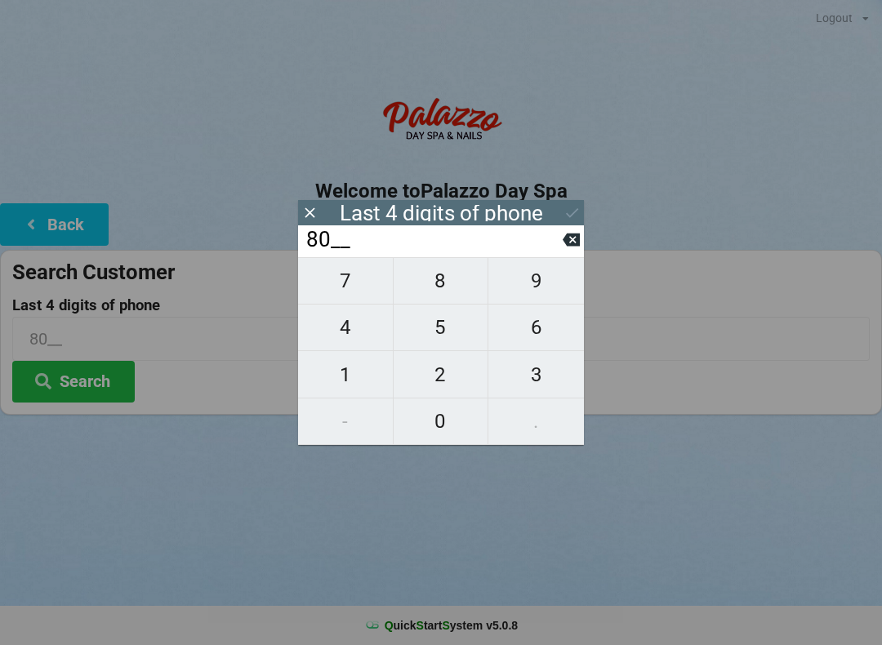
type input "804_"
click at [555, 294] on span "9" at bounding box center [536, 281] width 96 height 34
type input "8049"
click at [574, 209] on icon at bounding box center [571, 212] width 17 height 17
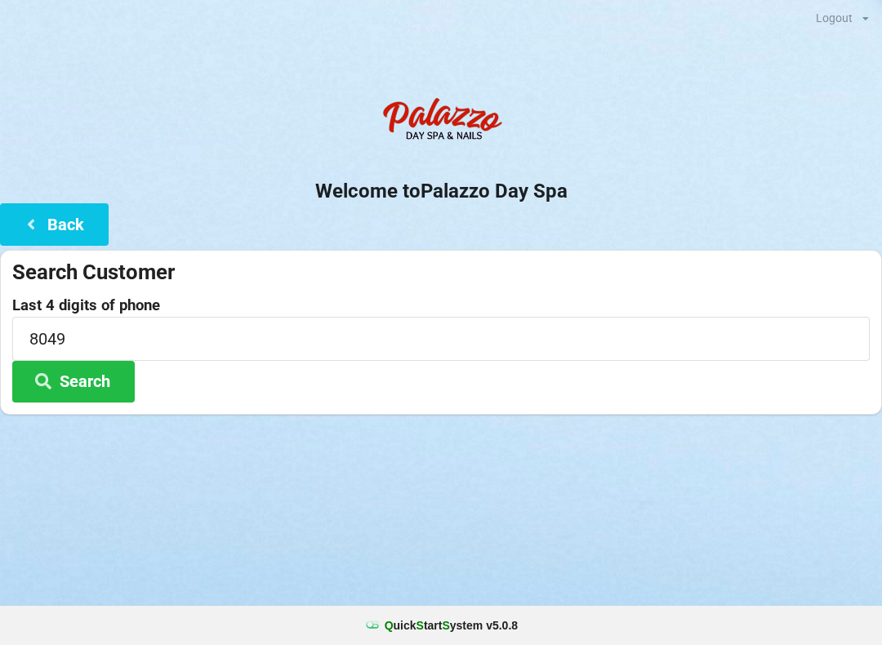
click at [105, 376] on button "Search" at bounding box center [73, 382] width 122 height 42
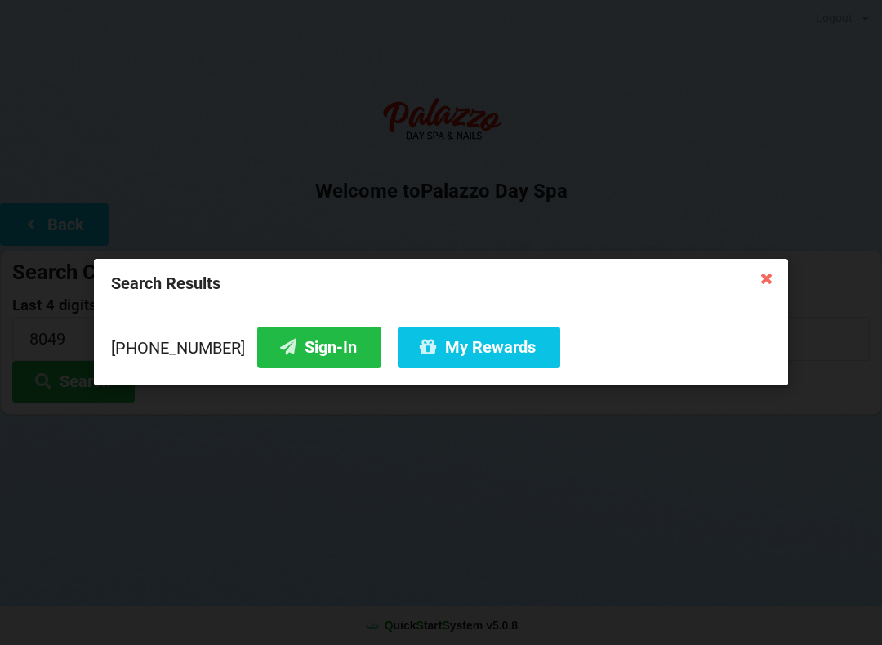
click at [772, 286] on icon at bounding box center [767, 278] width 26 height 26
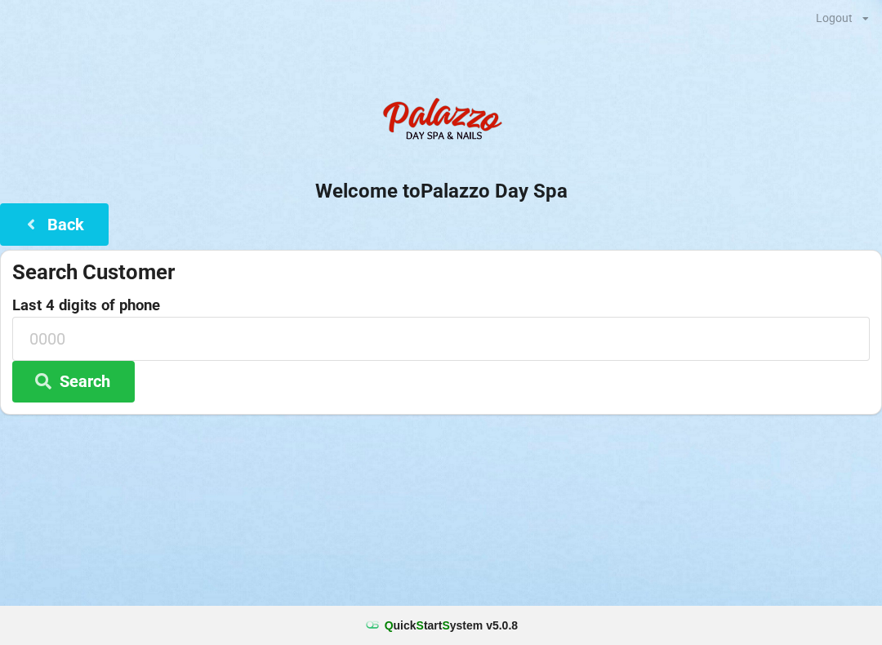
click at [58, 216] on button "Back" at bounding box center [54, 224] width 109 height 42
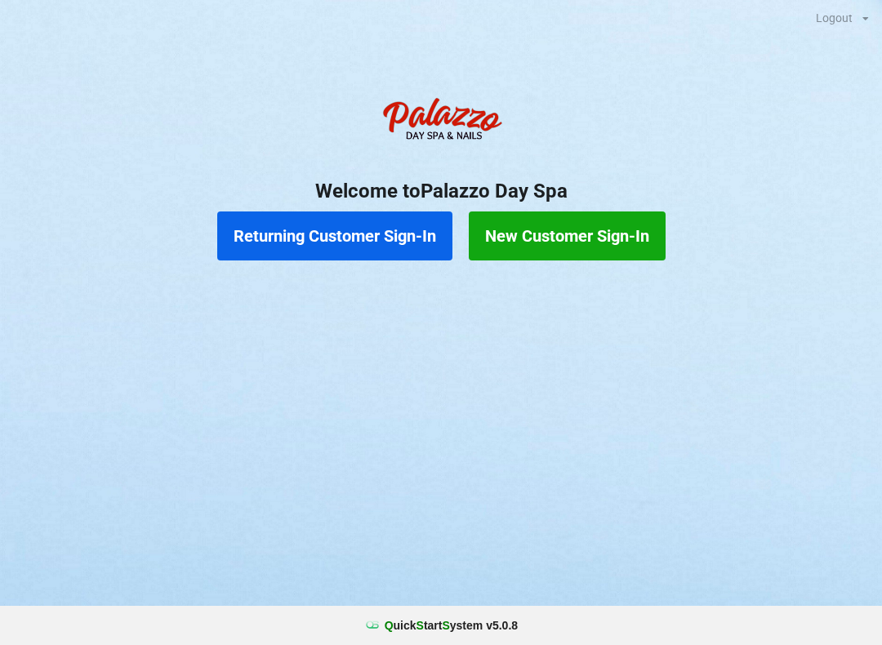
click at [614, 229] on button "New Customer Sign-In" at bounding box center [567, 235] width 197 height 49
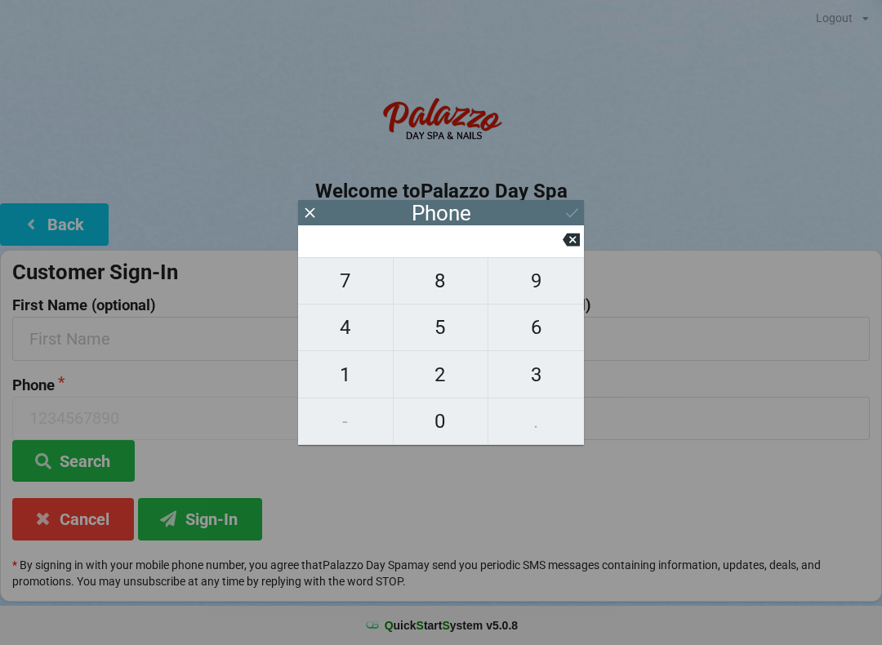
click at [521, 377] on span "3" at bounding box center [536, 375] width 96 height 34
type input "3"
click at [444, 387] on span "2" at bounding box center [441, 375] width 95 height 34
type input "32"
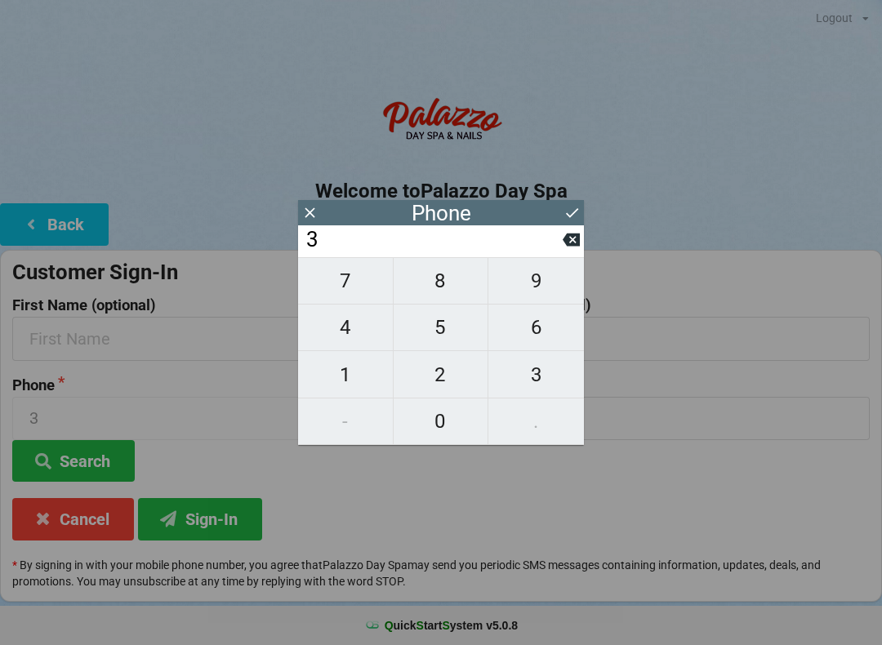
type input "32"
click at [357, 377] on span "1" at bounding box center [345, 375] width 95 height 34
type input "321"
click at [356, 327] on span "4" at bounding box center [345, 327] width 95 height 34
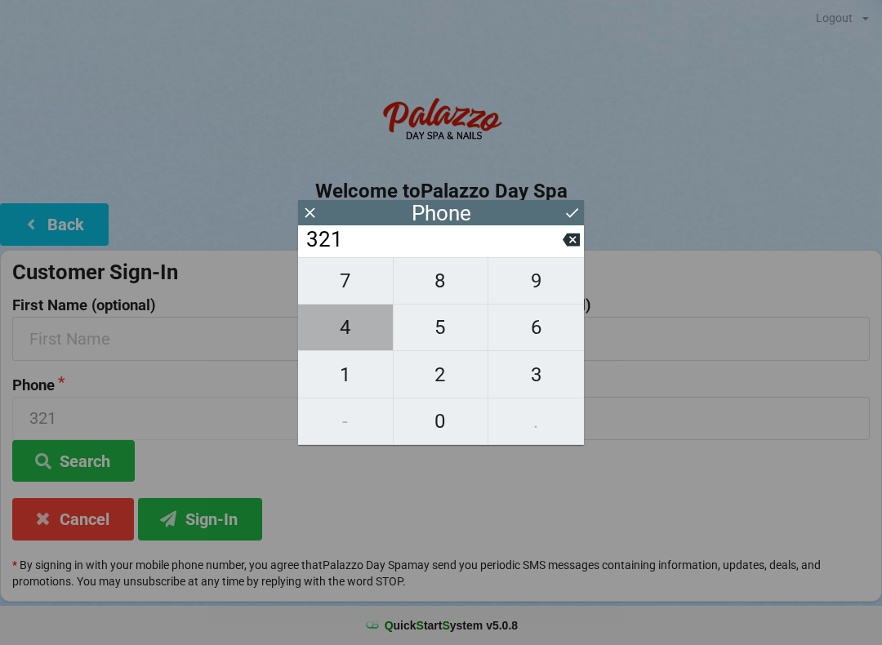
type input "3214"
click at [445, 379] on span "2" at bounding box center [441, 375] width 95 height 34
type input "32142"
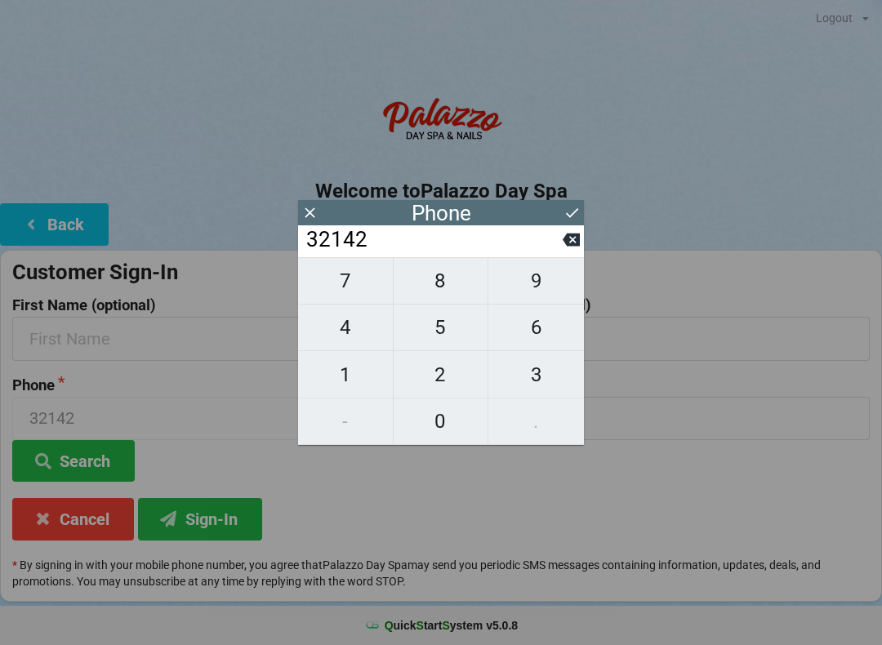
click at [443, 377] on span "2" at bounding box center [441, 375] width 95 height 34
type input "321422"
click at [455, 293] on span "8" at bounding box center [441, 281] width 95 height 34
type input "3214228"
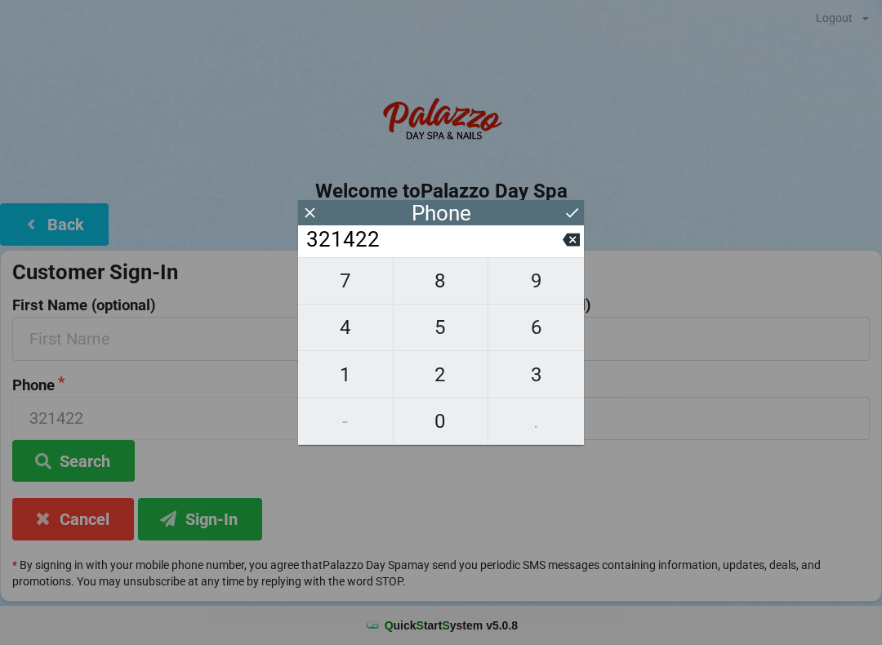
type input "3214228"
click at [444, 405] on span "0" at bounding box center [441, 421] width 95 height 34
type input "32142280"
click at [360, 325] on span "4" at bounding box center [345, 327] width 95 height 34
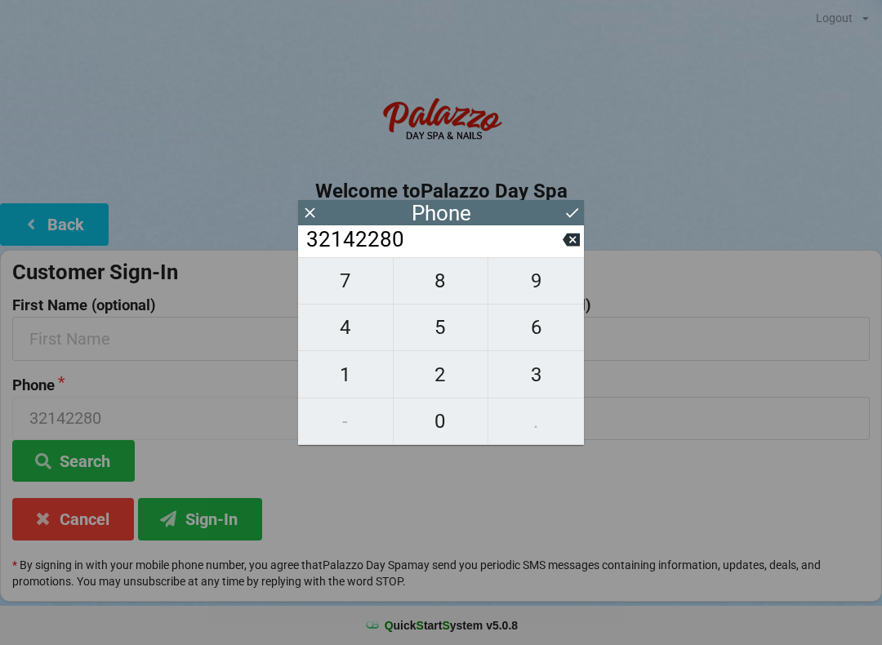
type input "321422804"
click at [539, 288] on span "9" at bounding box center [536, 281] width 96 height 34
type input "3214228049"
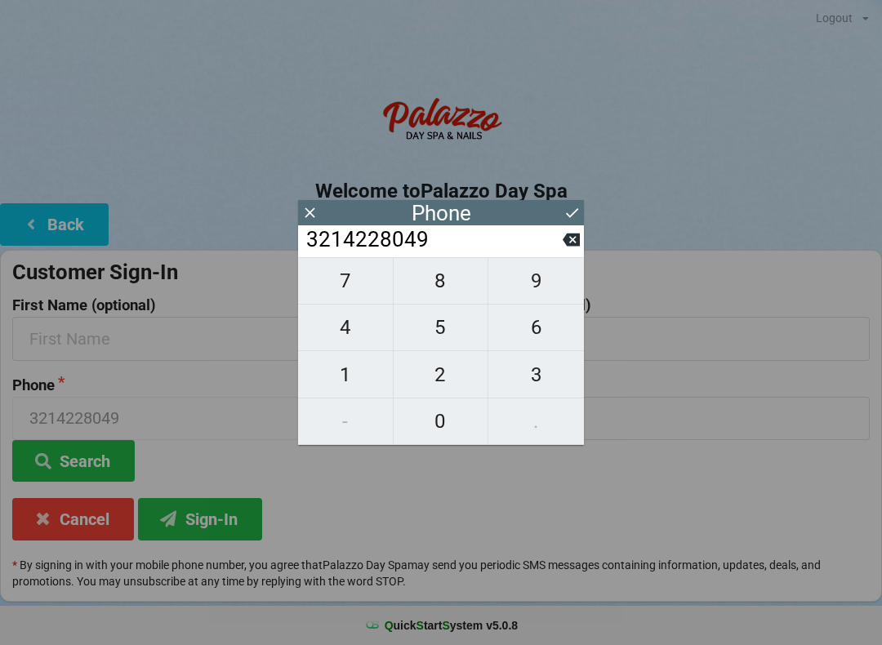
click at [580, 203] on button at bounding box center [571, 213] width 17 height 22
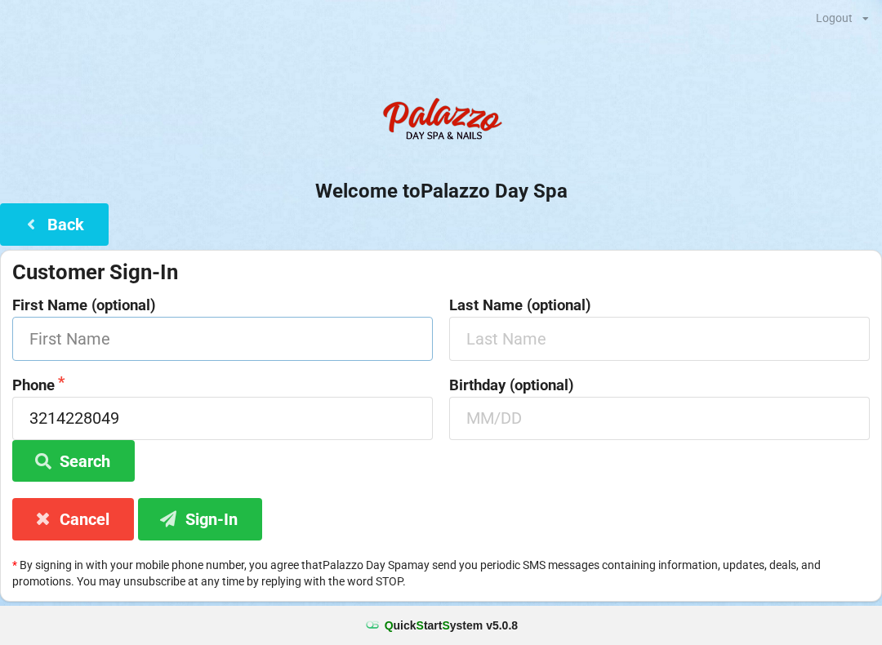
click at [395, 326] on input "text" at bounding box center [222, 338] width 420 height 43
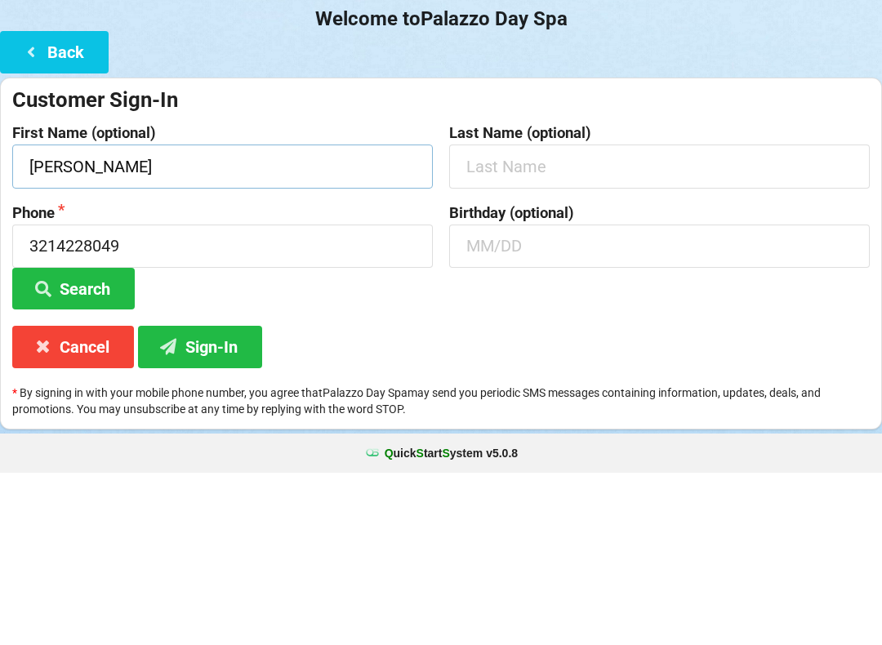
type input "[PERSON_NAME]"
click at [655, 317] on input "text" at bounding box center [659, 338] width 420 height 43
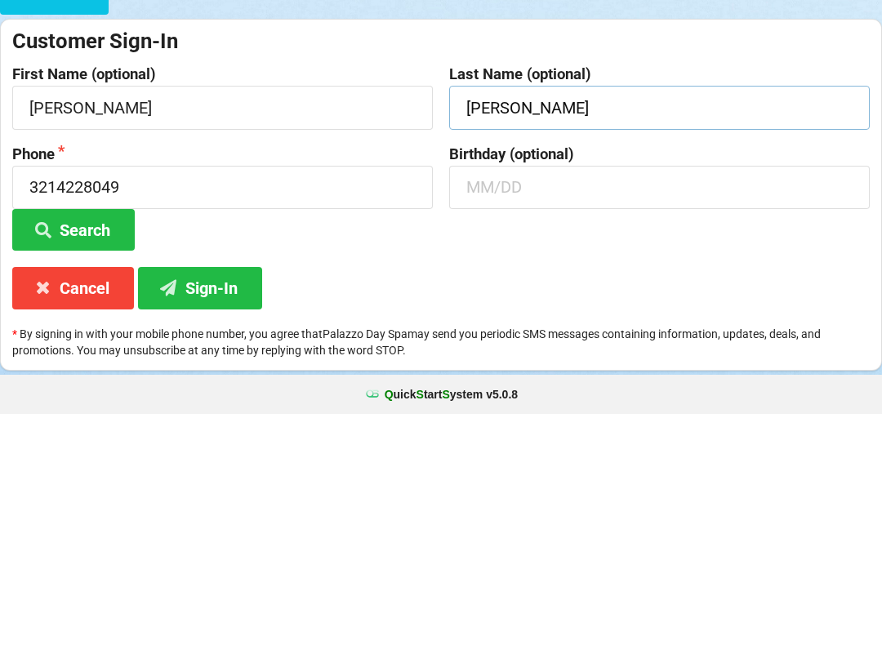
type input "[PERSON_NAME]"
click at [295, 317] on input "[PERSON_NAME]" at bounding box center [222, 338] width 420 height 43
type input "J"
type input "Daisy"
click at [674, 317] on input "[PERSON_NAME]" at bounding box center [659, 338] width 420 height 43
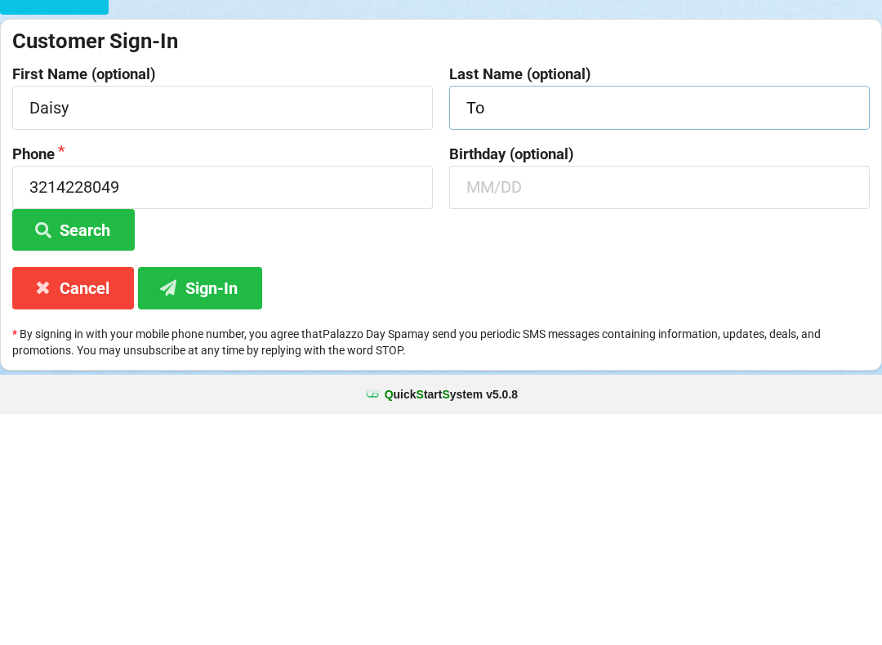
type input "T"
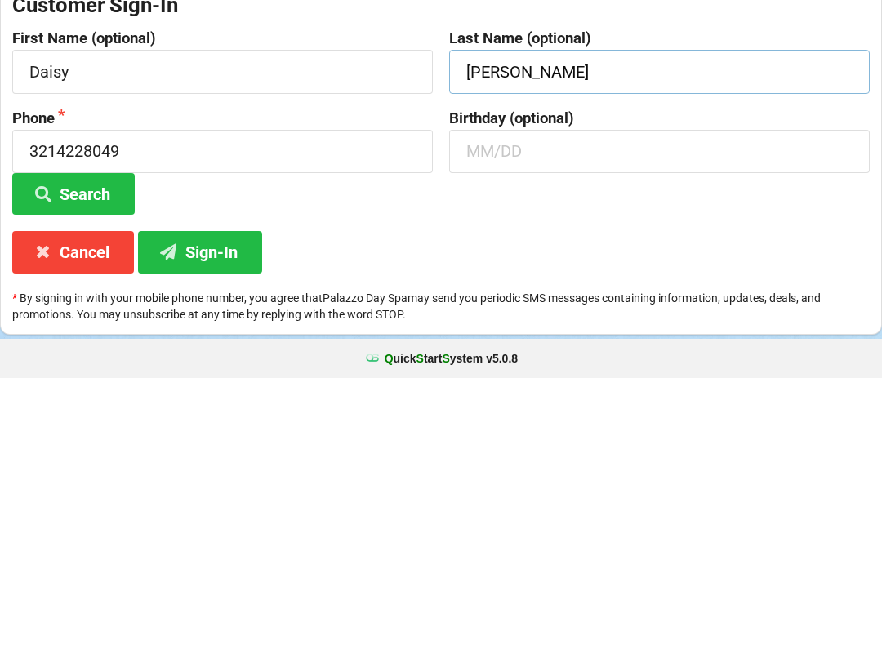
type input "[PERSON_NAME]"
click at [661, 397] on input "text" at bounding box center [659, 418] width 420 height 43
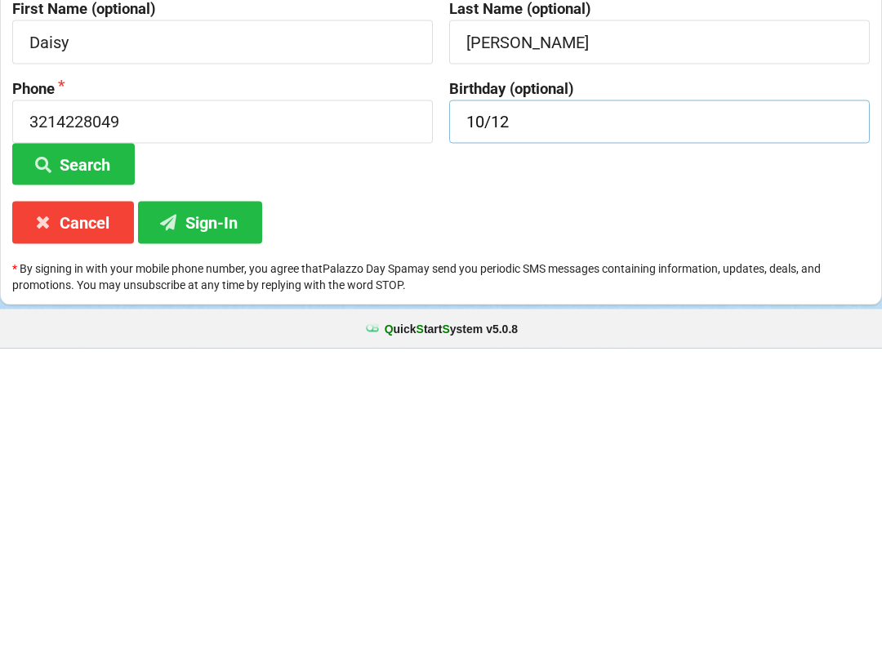
type input "10/12"
click at [229, 498] on button "Sign-In" at bounding box center [200, 519] width 124 height 42
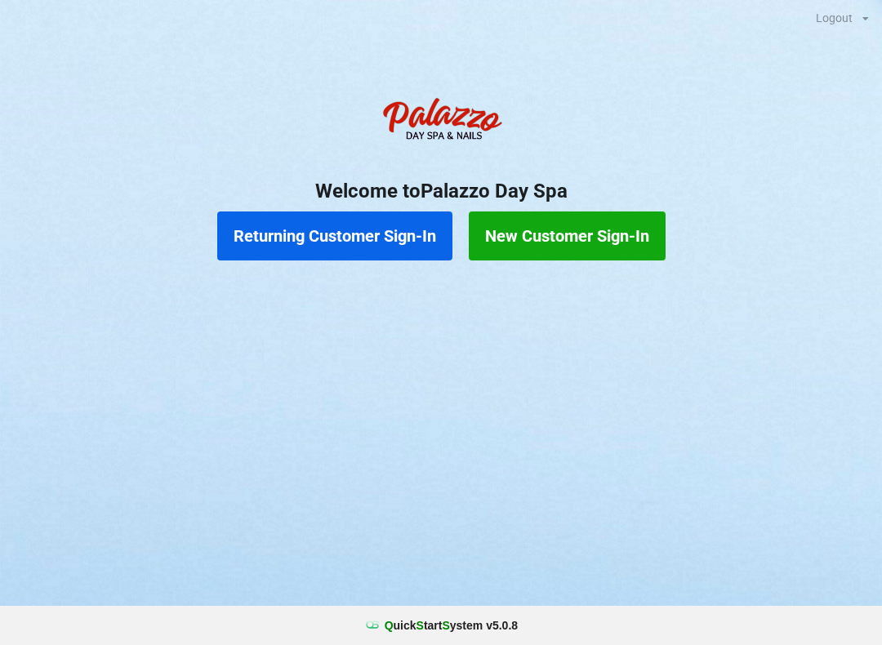
click at [588, 246] on button "New Customer Sign-In" at bounding box center [567, 235] width 197 height 49
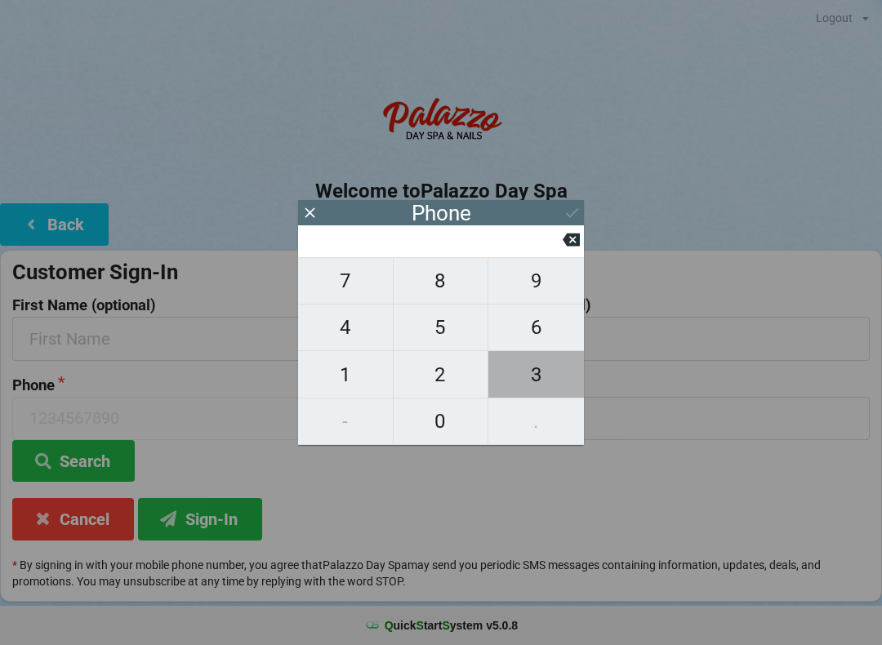
click at [545, 376] on span "3" at bounding box center [536, 375] width 96 height 34
type input "3"
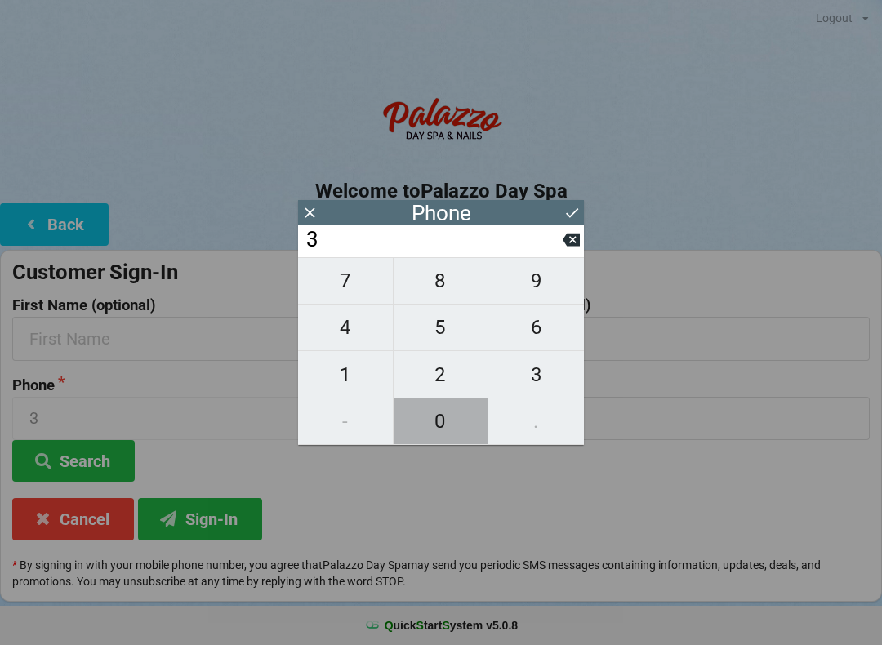
click at [448, 427] on span "0" at bounding box center [441, 421] width 95 height 34
type input "30"
click at [452, 337] on span "5" at bounding box center [441, 327] width 95 height 34
type input "305"
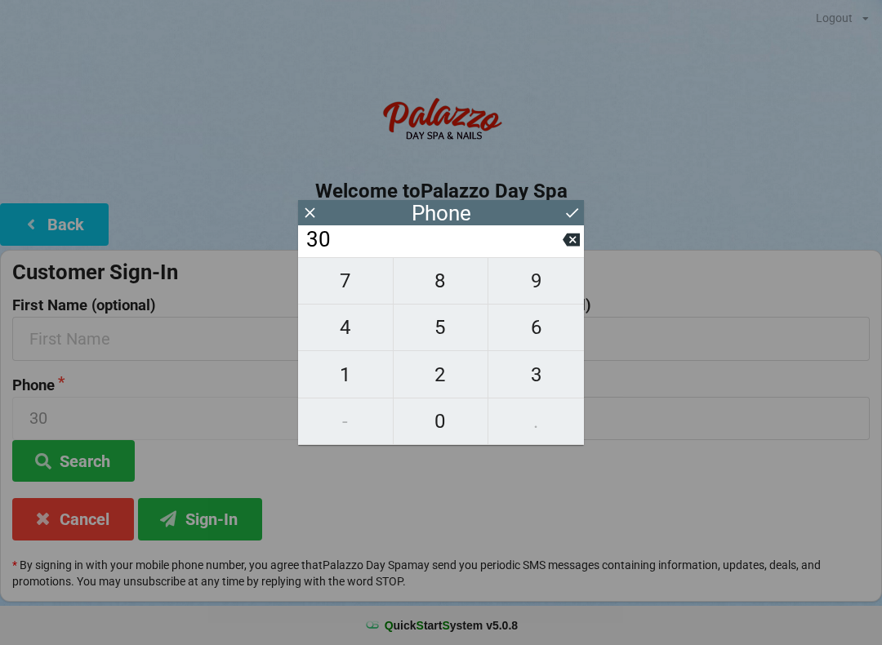
type input "305"
click at [445, 341] on span "5" at bounding box center [441, 327] width 95 height 34
type input "3055"
click at [357, 381] on span "1" at bounding box center [345, 375] width 95 height 34
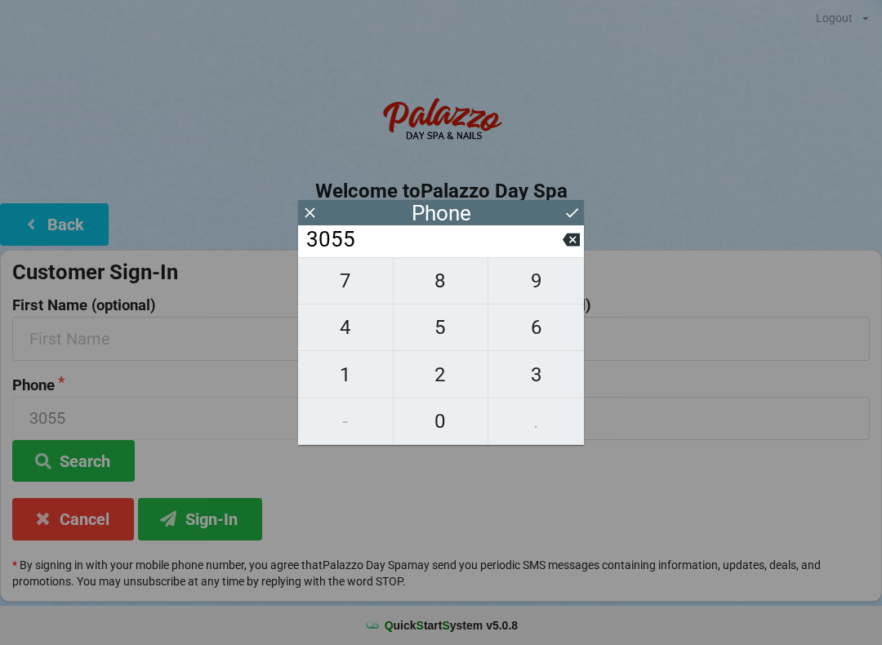
type input "30551"
click at [549, 289] on span "9" at bounding box center [536, 281] width 96 height 34
type input "305519"
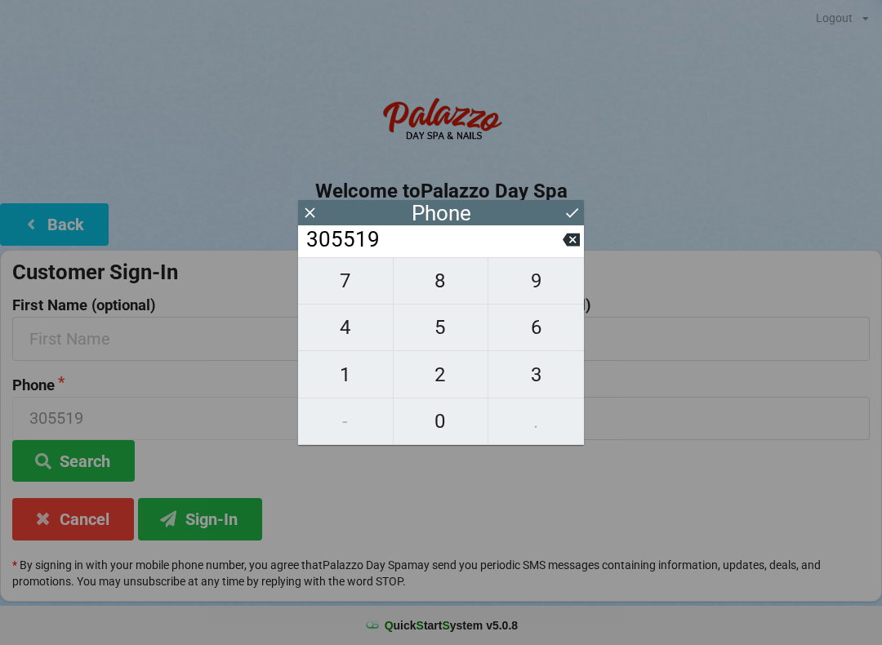
click at [434, 337] on span "5" at bounding box center [441, 327] width 95 height 34
type input "3055195"
click at [553, 336] on span "6" at bounding box center [536, 327] width 96 height 34
type input "30551956"
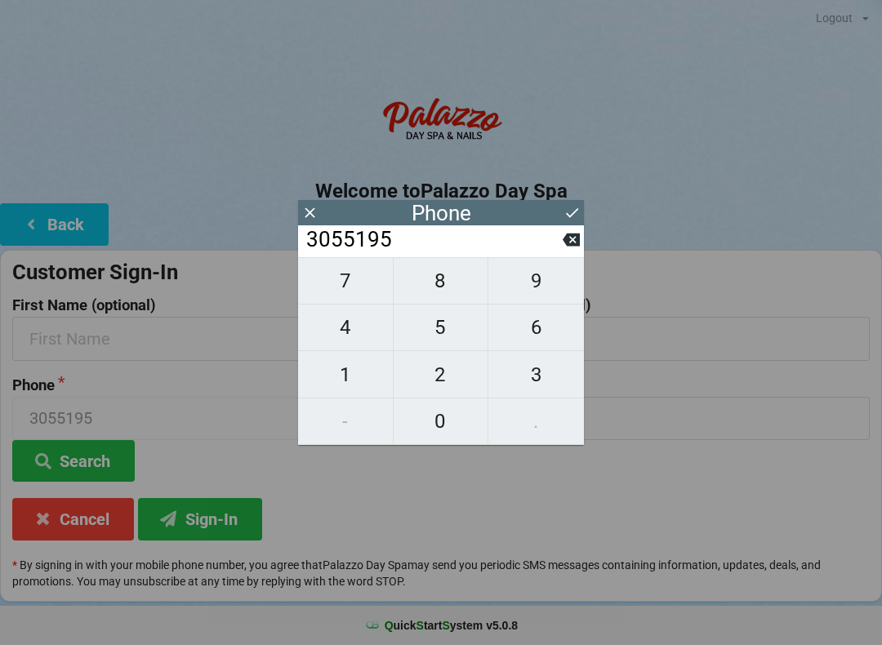
type input "30551956"
click at [550, 335] on span "6" at bounding box center [536, 327] width 96 height 34
type input "305519566"
click at [576, 247] on icon at bounding box center [571, 240] width 17 height 13
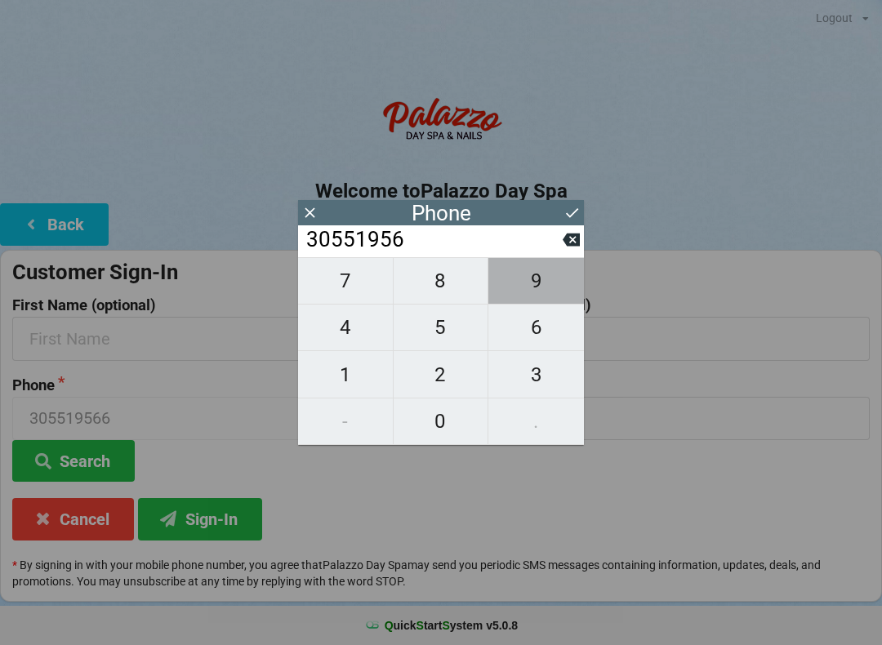
click at [543, 293] on span "9" at bounding box center [536, 281] width 96 height 34
type input "305519569"
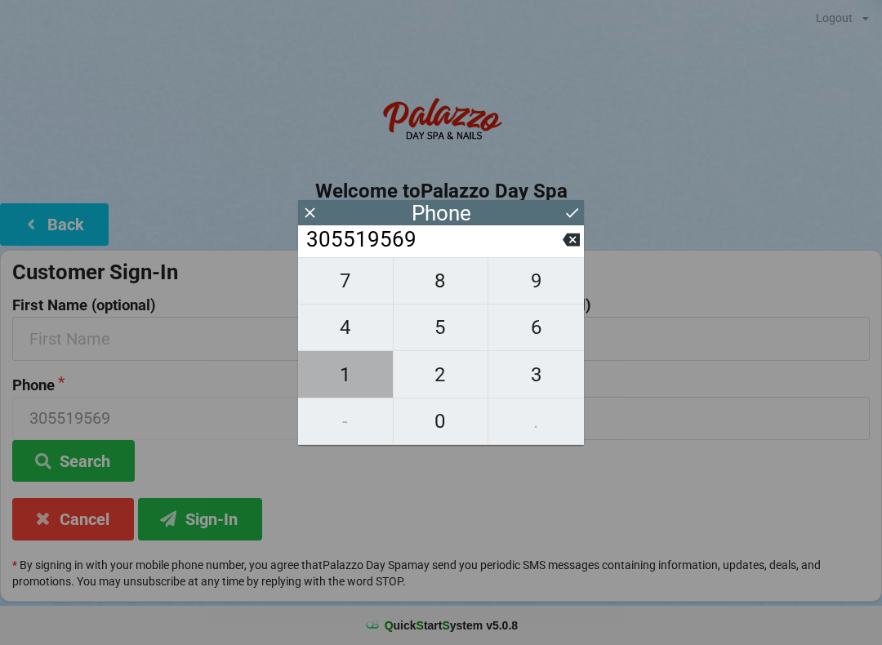
click at [359, 382] on span "1" at bounding box center [345, 375] width 95 height 34
type input "3055195691"
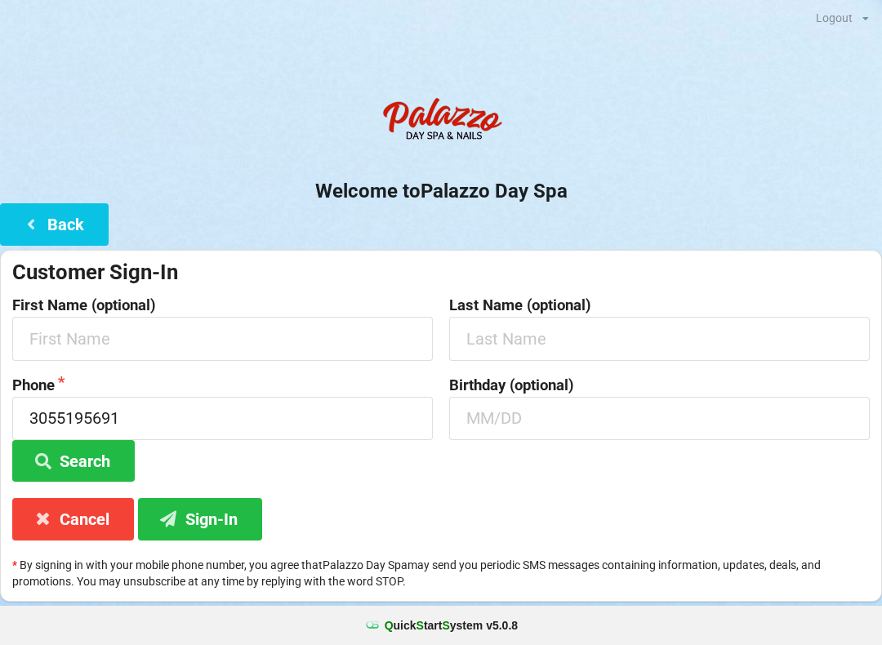
click at [119, 465] on button "Search" at bounding box center [73, 461] width 122 height 42
click at [154, 330] on input "text" at bounding box center [222, 338] width 420 height 43
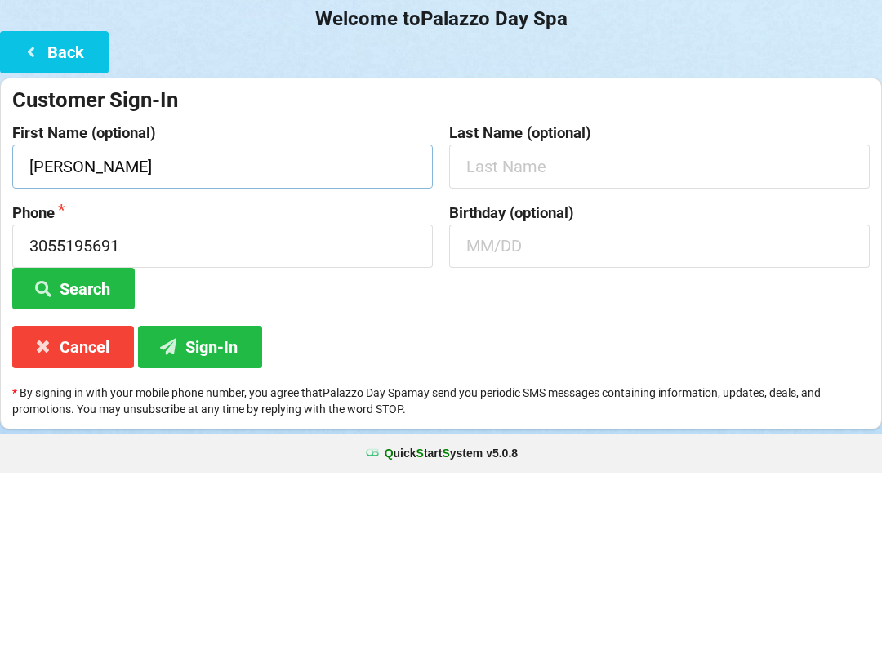
type input "[PERSON_NAME]"
click at [561, 317] on input "text" at bounding box center [659, 338] width 420 height 43
type input "[PERSON_NAME]"
click at [540, 397] on input "text" at bounding box center [659, 418] width 420 height 43
click at [101, 440] on button "Search" at bounding box center [73, 461] width 122 height 42
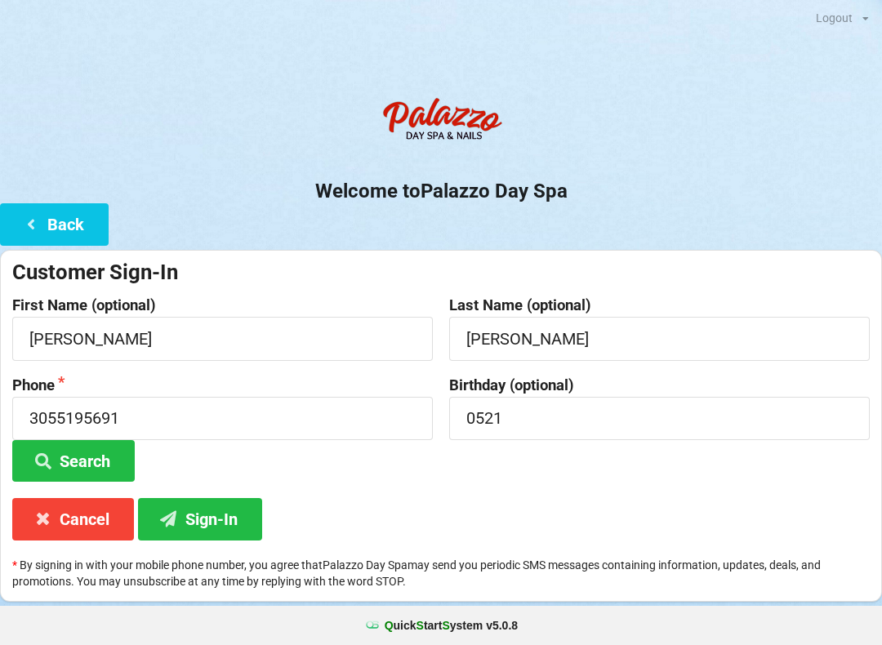
click at [219, 523] on button "Sign-In" at bounding box center [200, 519] width 124 height 42
click at [212, 526] on button "Sign-In" at bounding box center [200, 519] width 124 height 42
click at [536, 422] on input "0521" at bounding box center [659, 418] width 420 height 43
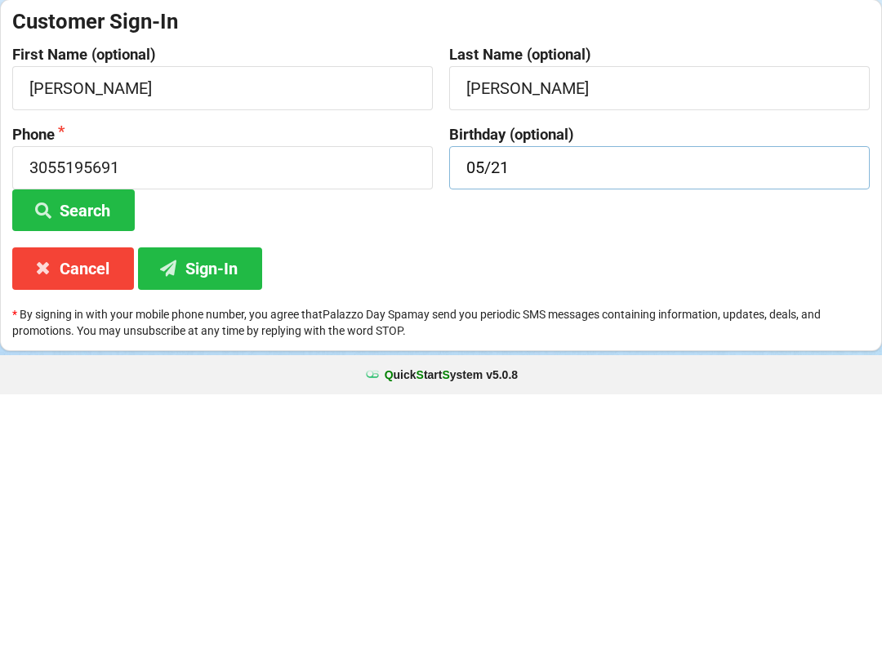
type input "05/21"
click at [225, 498] on button "Sign-In" at bounding box center [200, 519] width 124 height 42
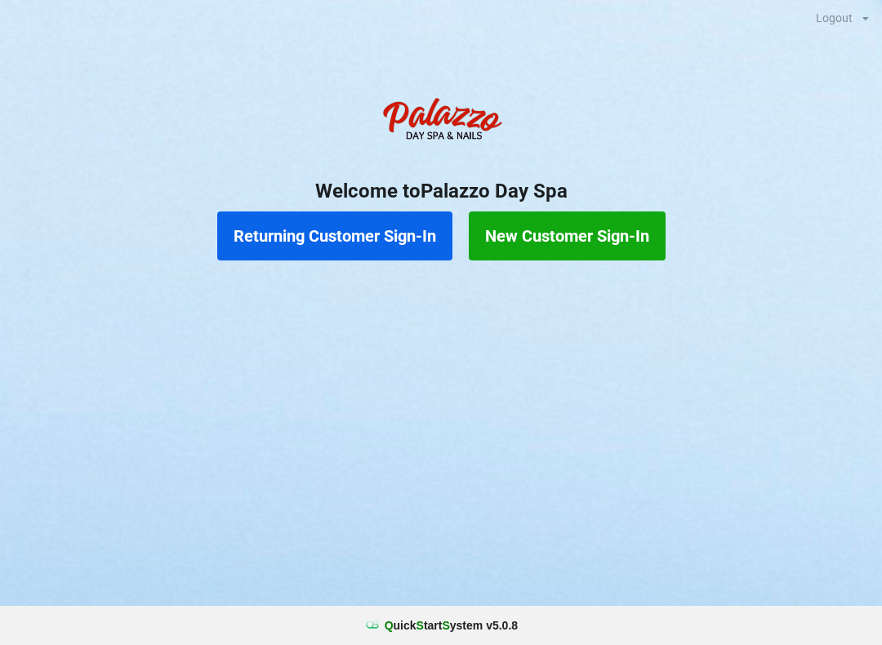
click at [387, 238] on button "Returning Customer Sign-In" at bounding box center [334, 235] width 235 height 49
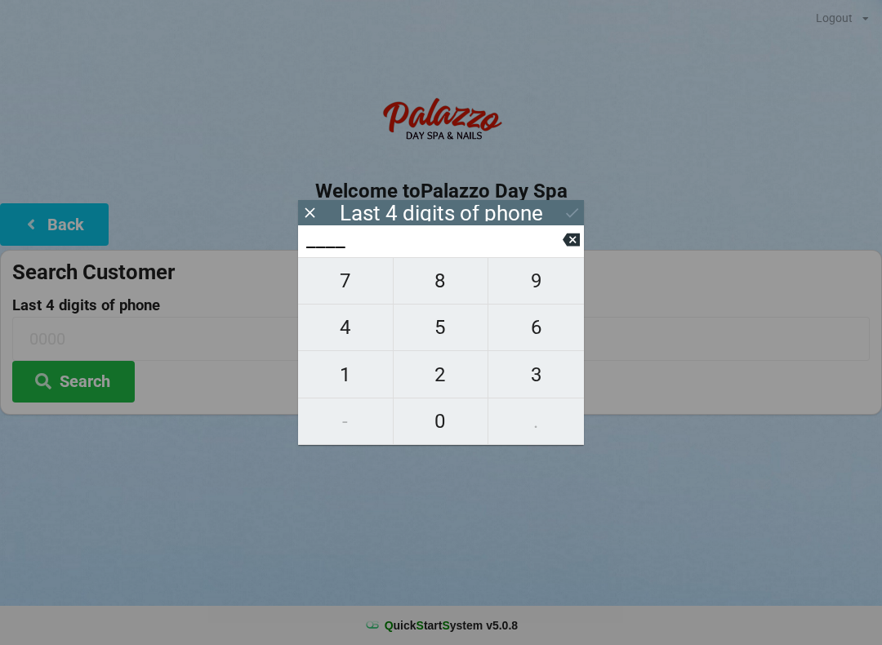
click at [345, 335] on span "4" at bounding box center [345, 327] width 95 height 34
type input "4___"
click at [434, 415] on span "0" at bounding box center [441, 421] width 95 height 34
type input "40__"
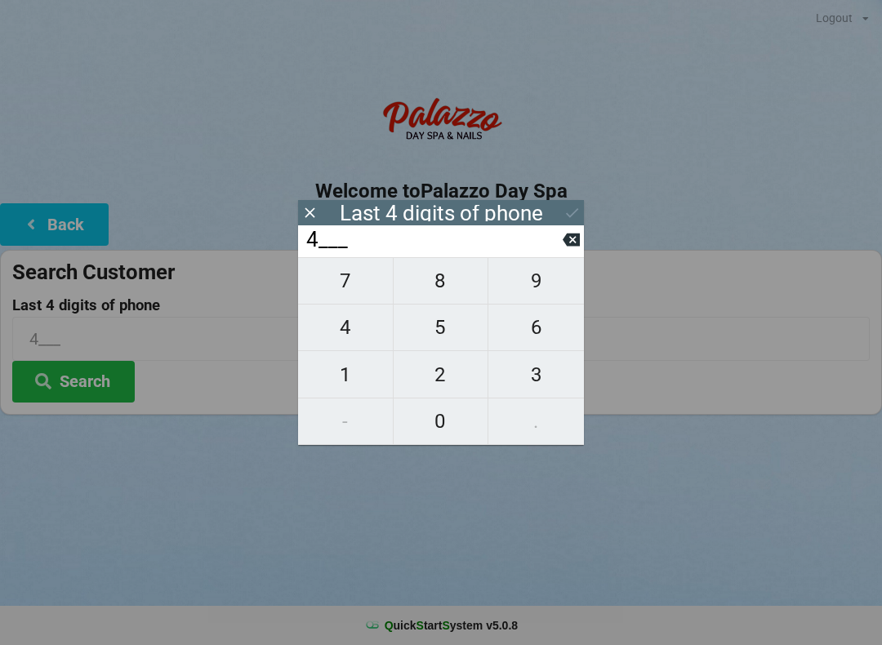
type input "40__"
click at [349, 337] on span "4" at bounding box center [345, 327] width 95 height 34
type input "404_"
click at [427, 419] on span "0" at bounding box center [441, 421] width 95 height 34
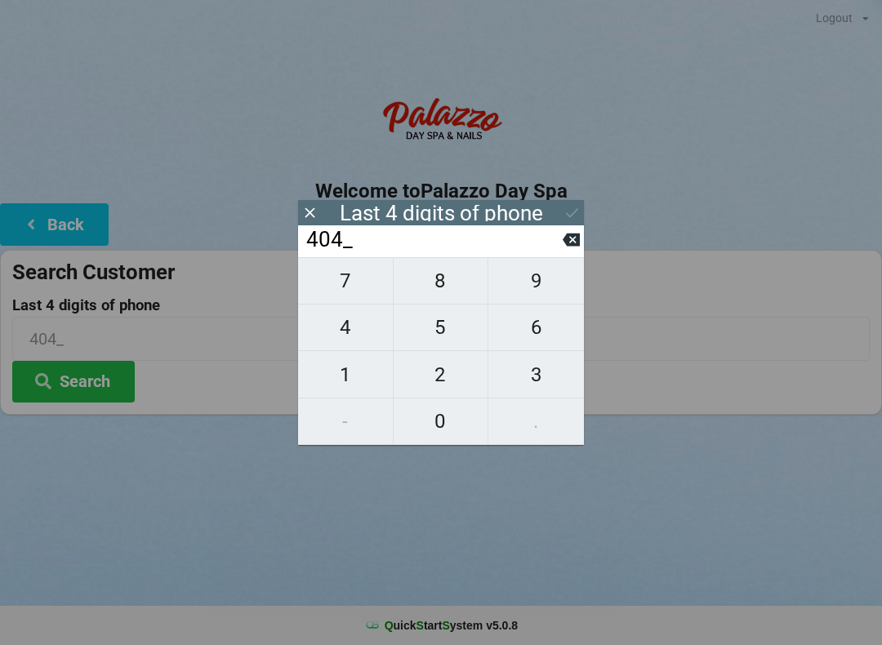
type input "4040"
click at [533, 207] on div "Last 4 digits of phone" at bounding box center [441, 213] width 203 height 16
click at [541, 253] on input "4040" at bounding box center [434, 240] width 258 height 26
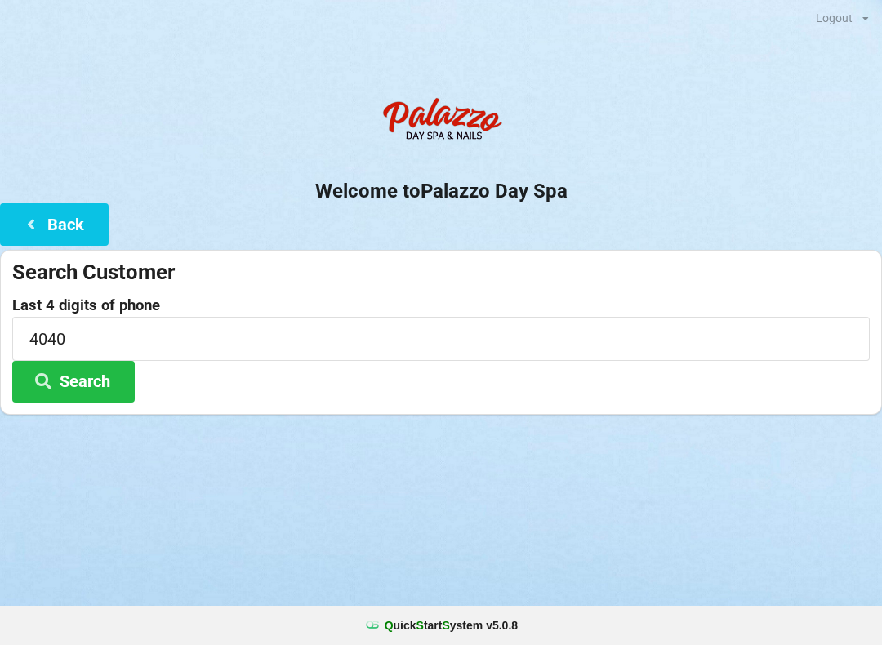
click at [99, 381] on button "Search" at bounding box center [73, 382] width 122 height 42
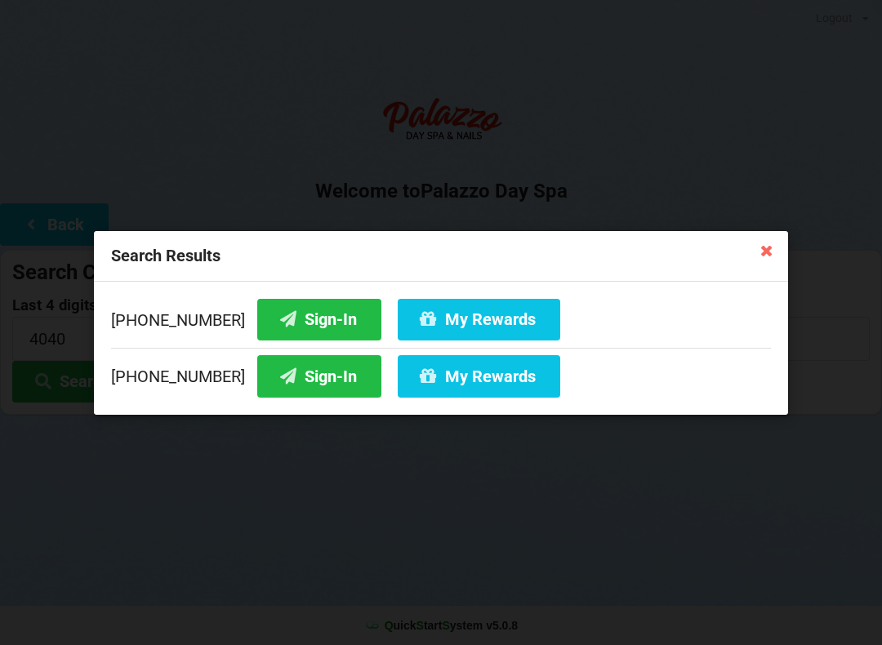
click at [464, 376] on button "My Rewards" at bounding box center [479, 376] width 162 height 42
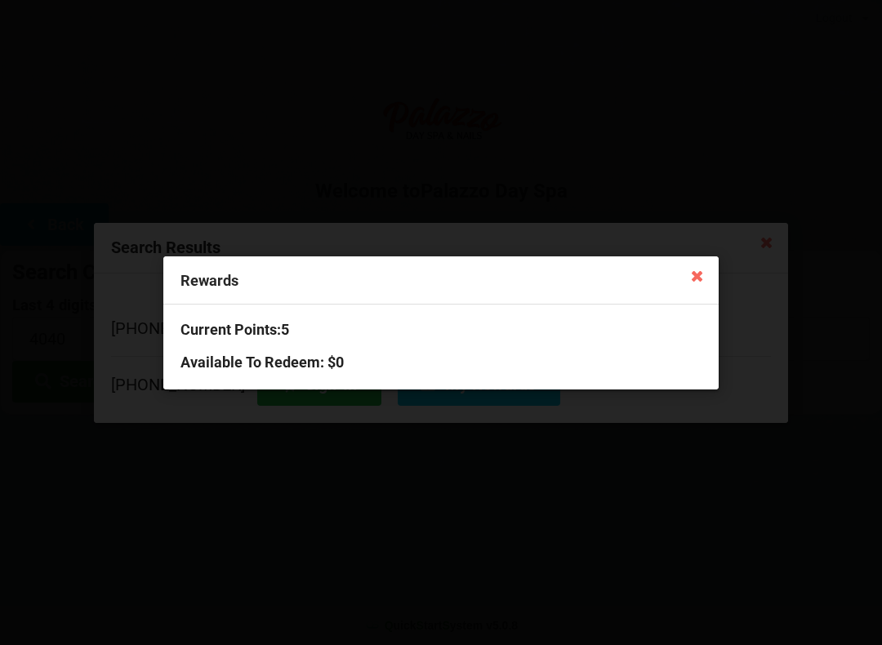
click at [696, 279] on icon at bounding box center [697, 275] width 26 height 26
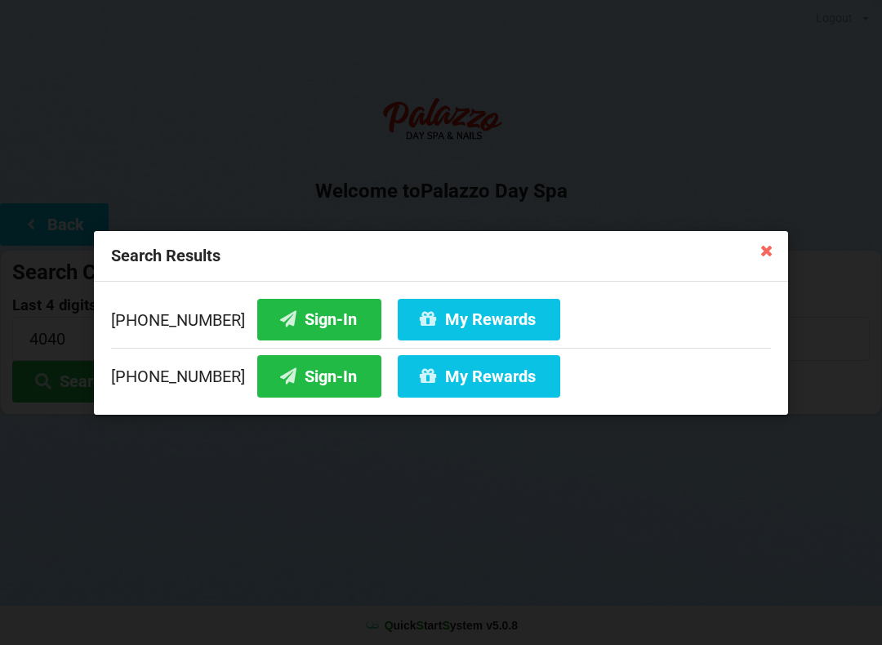
click at [761, 251] on icon at bounding box center [767, 250] width 26 height 26
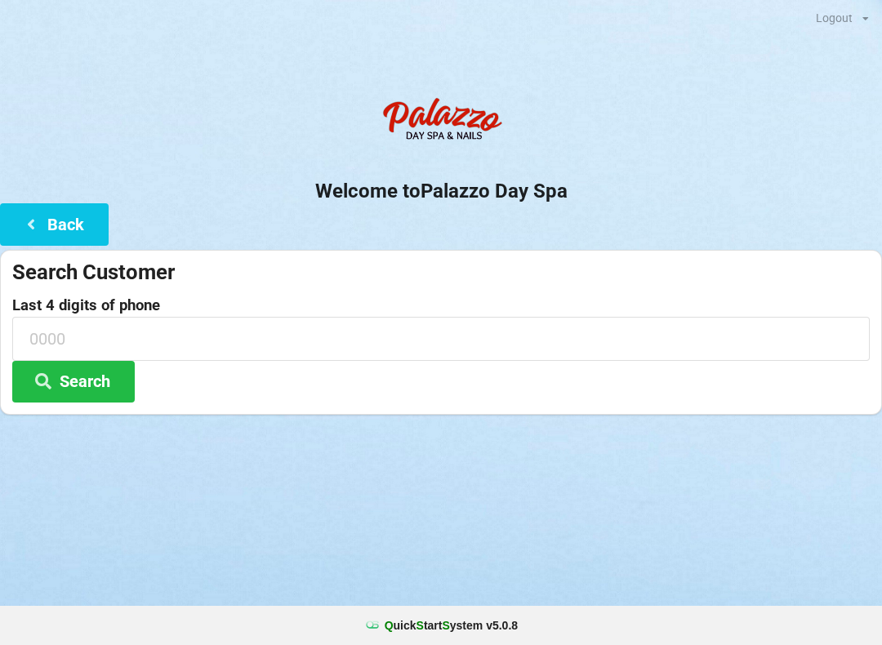
click at [23, 229] on icon at bounding box center [31, 223] width 20 height 14
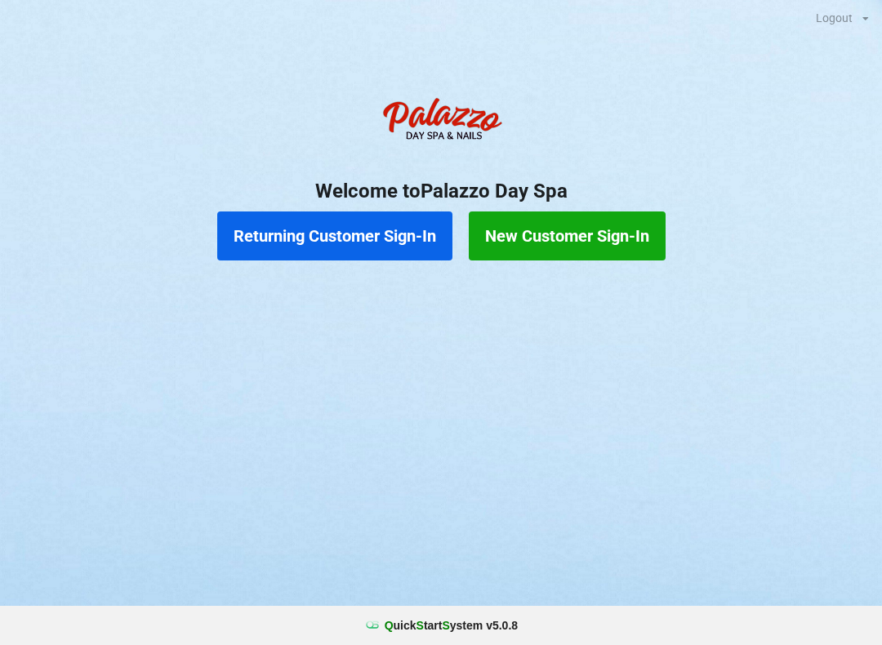
click at [368, 241] on button "Returning Customer Sign-In" at bounding box center [334, 235] width 235 height 49
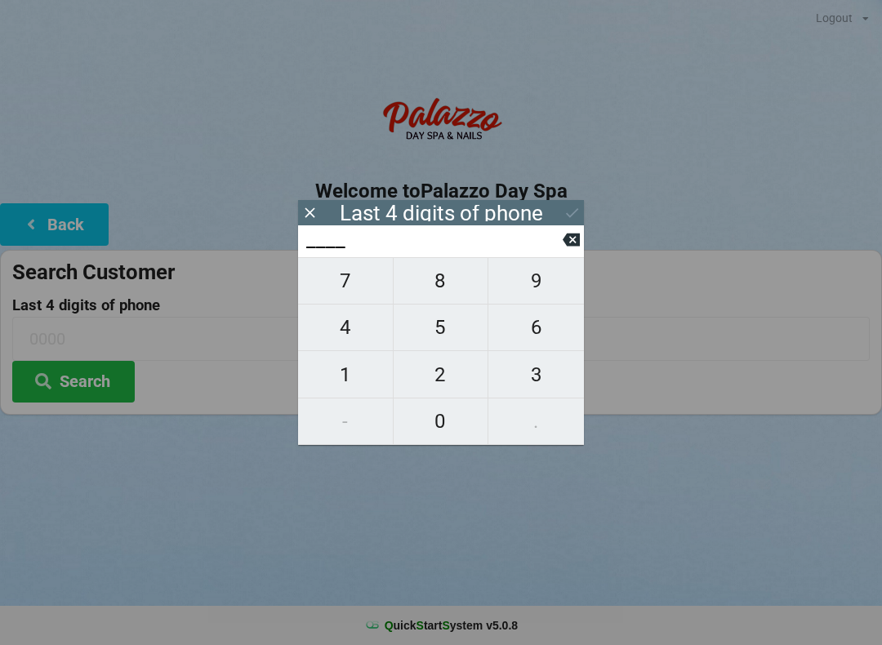
click at [435, 291] on span "8" at bounding box center [441, 281] width 95 height 34
type input "8___"
click at [334, 331] on span "4" at bounding box center [345, 327] width 95 height 34
type input "84__"
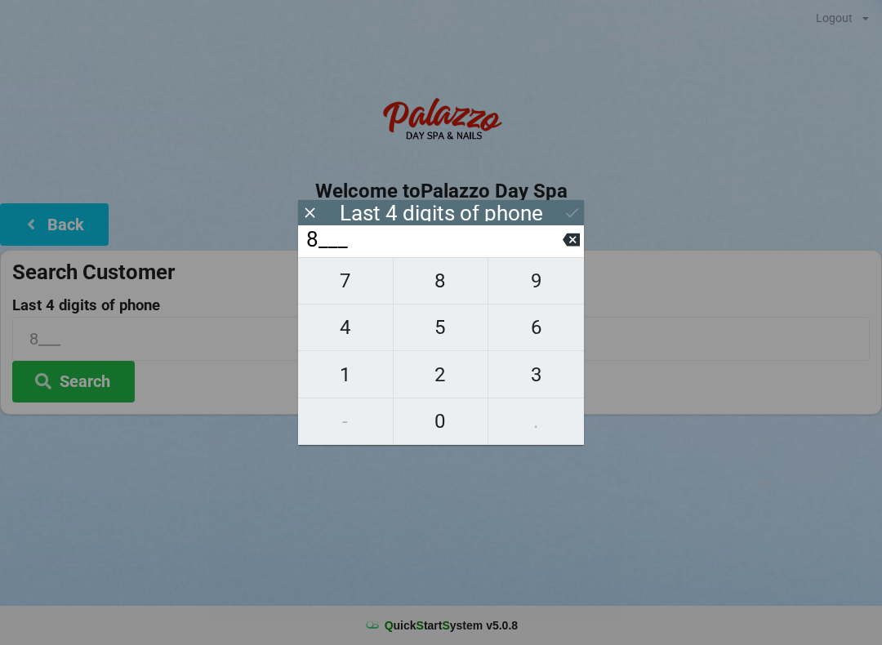
type input "84__"
click at [436, 278] on span "8" at bounding box center [441, 281] width 95 height 34
type input "848_"
click at [441, 411] on span "0" at bounding box center [441, 421] width 95 height 34
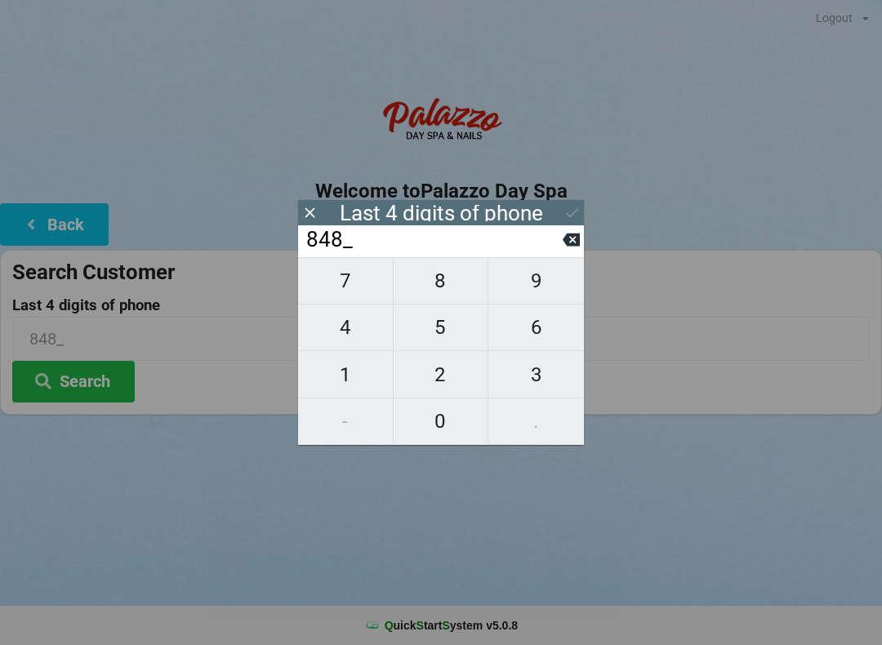
type input "8480"
click at [567, 213] on icon at bounding box center [571, 212] width 17 height 17
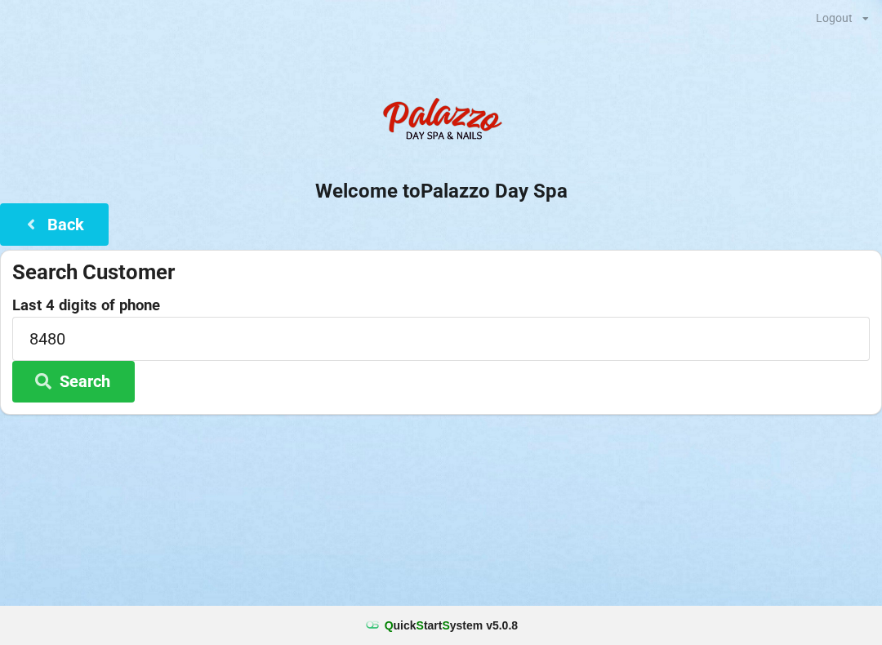
click at [91, 384] on button "Search" at bounding box center [73, 382] width 122 height 42
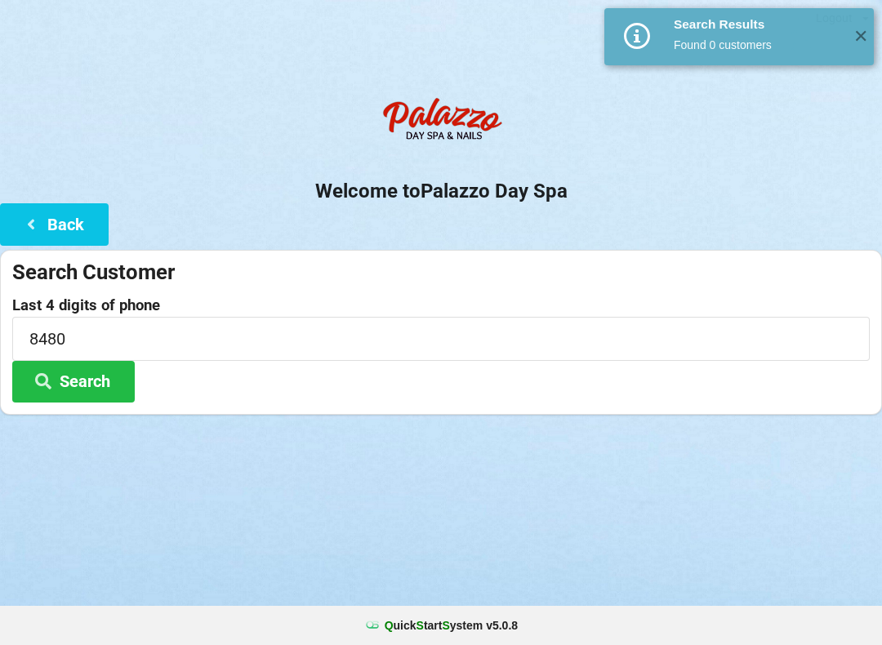
click at [73, 213] on button "Back" at bounding box center [54, 224] width 109 height 42
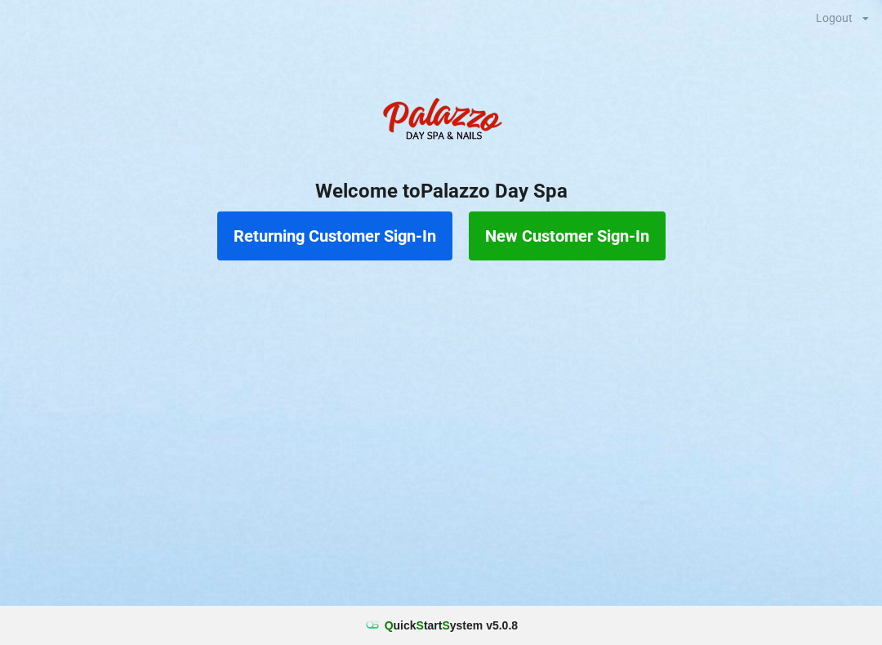
click at [589, 240] on button "New Customer Sign-In" at bounding box center [567, 235] width 197 height 49
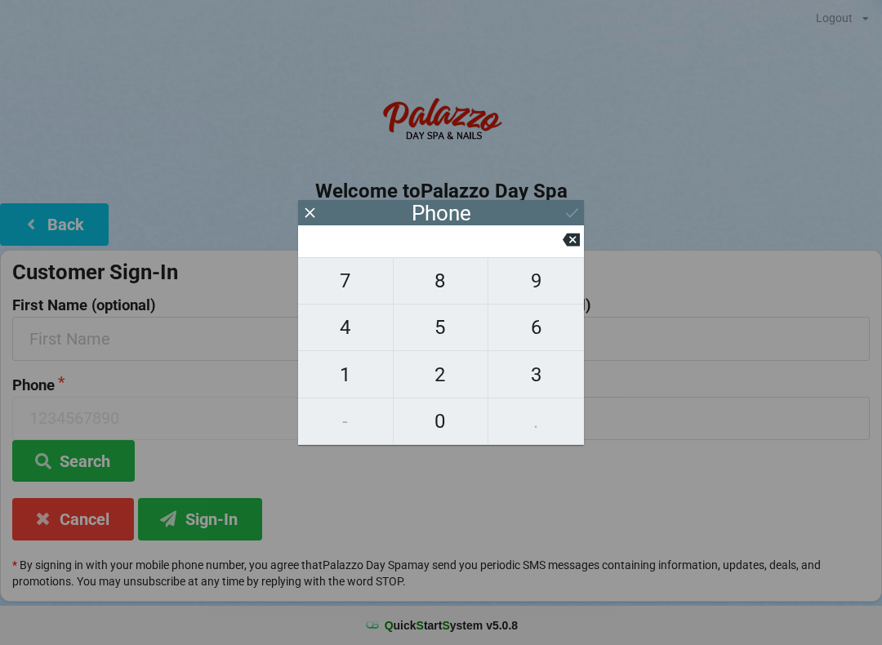
click at [438, 294] on span "8" at bounding box center [441, 281] width 95 height 34
type input "8"
click at [438, 329] on span "5" at bounding box center [441, 327] width 95 height 34
type input "85"
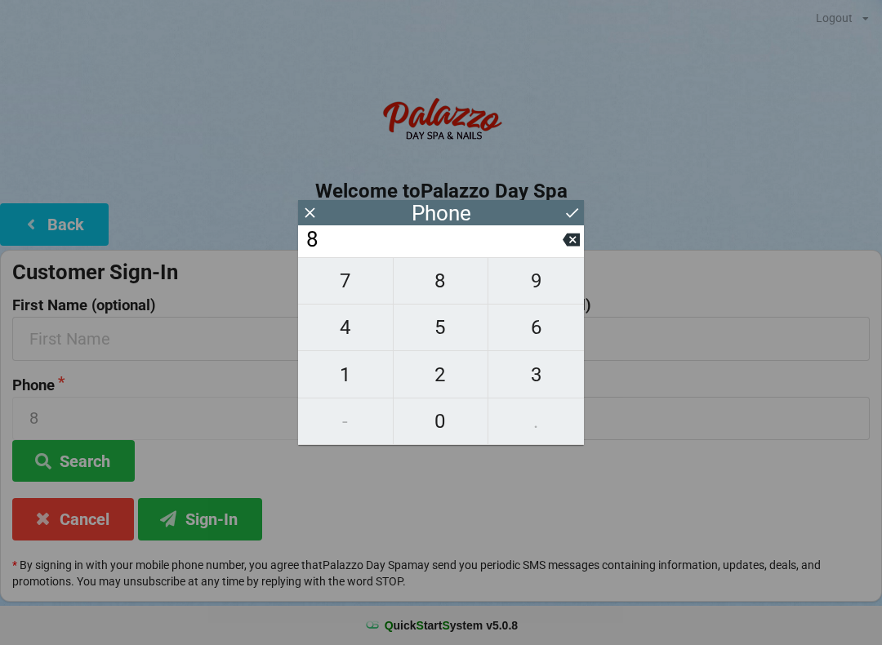
type input "85"
click at [437, 418] on span "0" at bounding box center [441, 421] width 95 height 34
type input "850"
click at [344, 333] on span "4" at bounding box center [345, 327] width 95 height 34
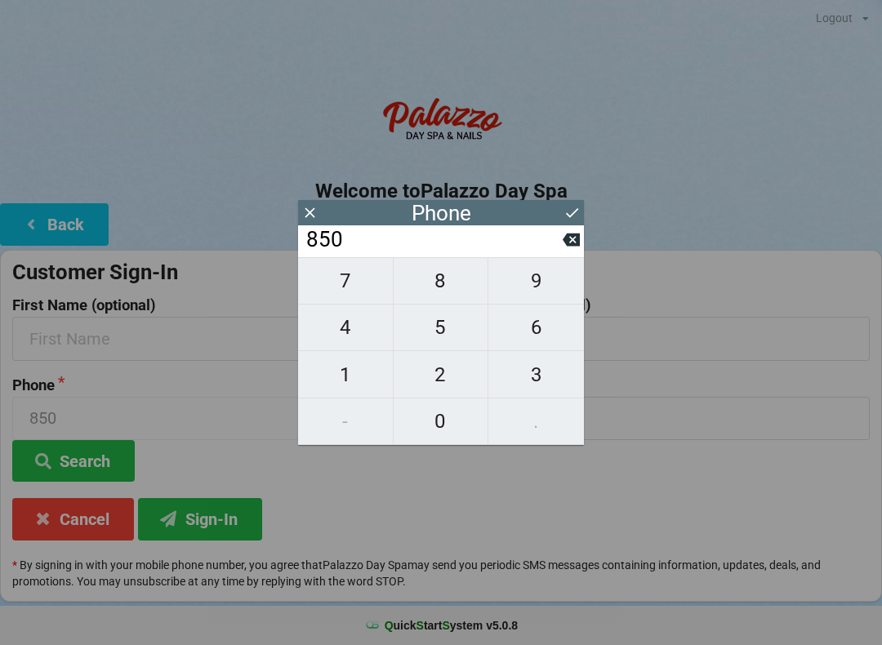
type input "8504"
click at [336, 331] on span "4" at bounding box center [345, 327] width 95 height 34
type input "85044"
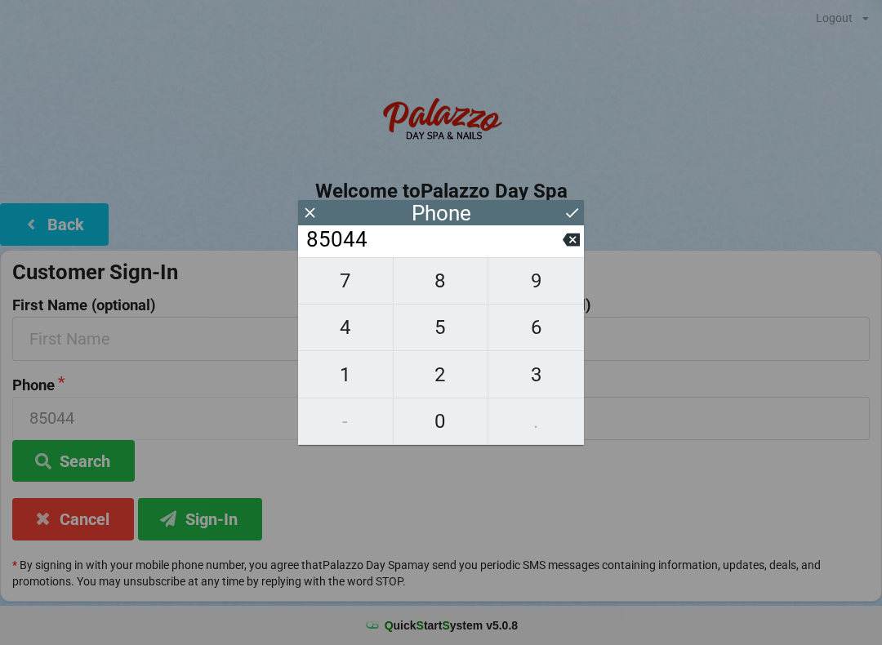
click at [539, 371] on span "3" at bounding box center [536, 375] width 96 height 34
type input "850443"
click at [434, 282] on span "8" at bounding box center [441, 281] width 95 height 34
type input "8504438"
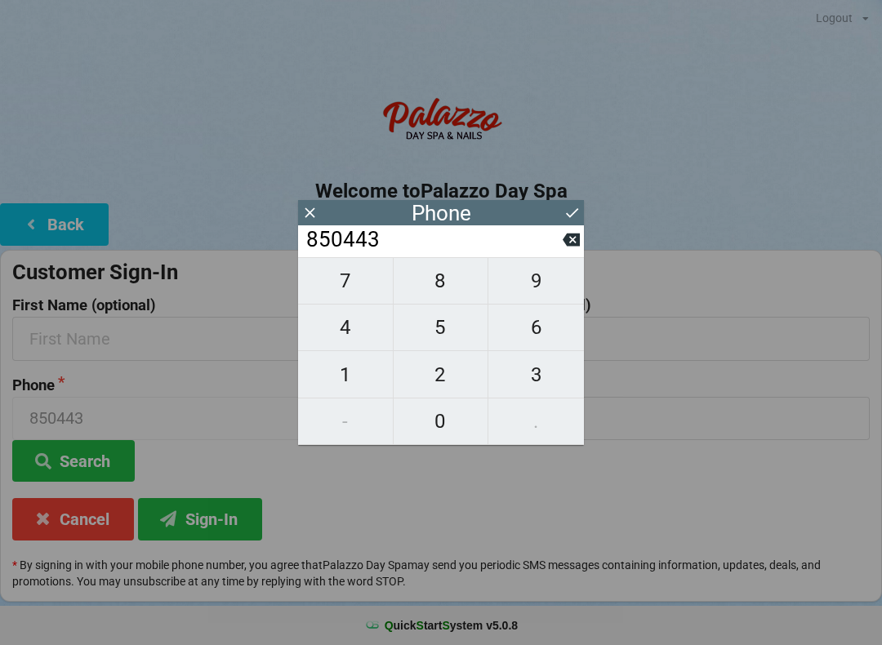
type input "8504438"
click at [348, 333] on span "4" at bounding box center [345, 327] width 95 height 34
type input "85044384"
click at [425, 286] on span "8" at bounding box center [441, 281] width 95 height 34
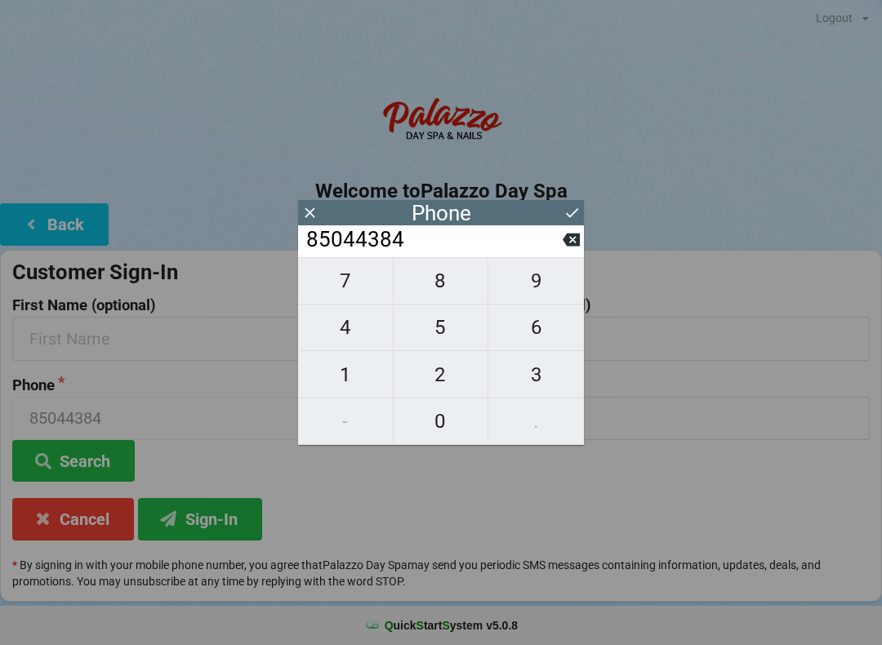
type input "850443848"
click at [431, 433] on span "0" at bounding box center [441, 421] width 95 height 34
type input "8504438480"
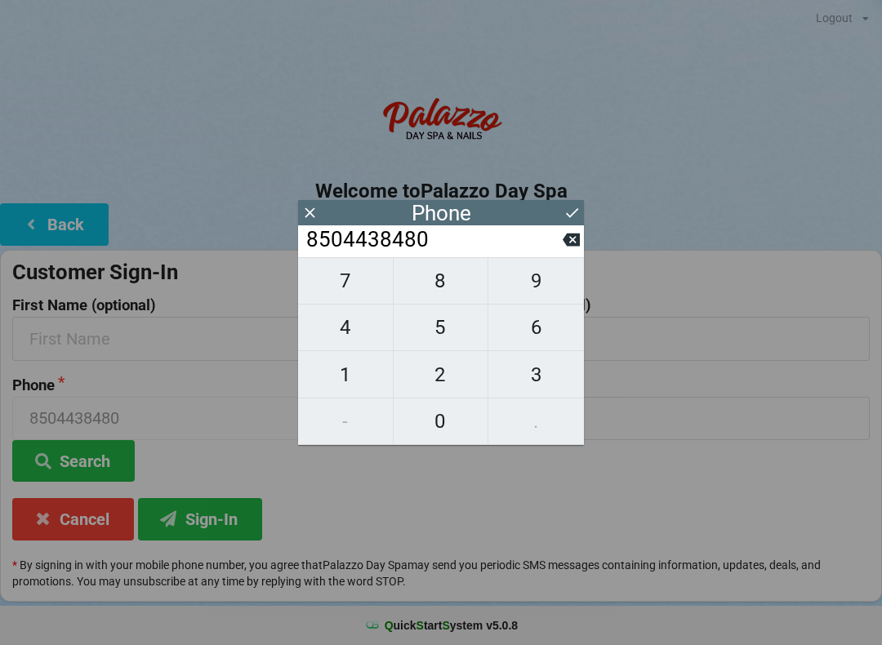
click at [569, 221] on button at bounding box center [571, 213] width 17 height 22
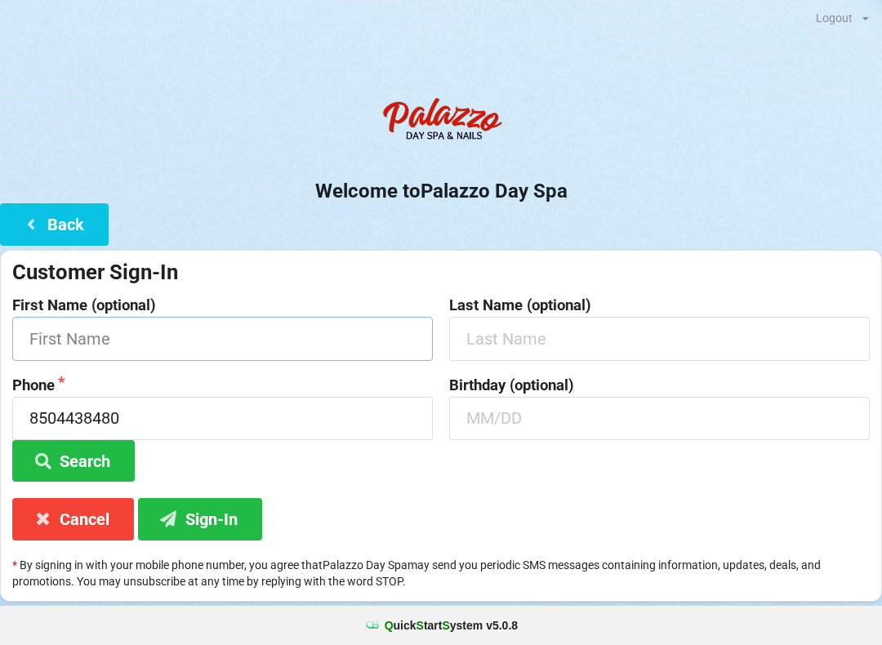
click at [109, 336] on input "text" at bounding box center [222, 338] width 420 height 43
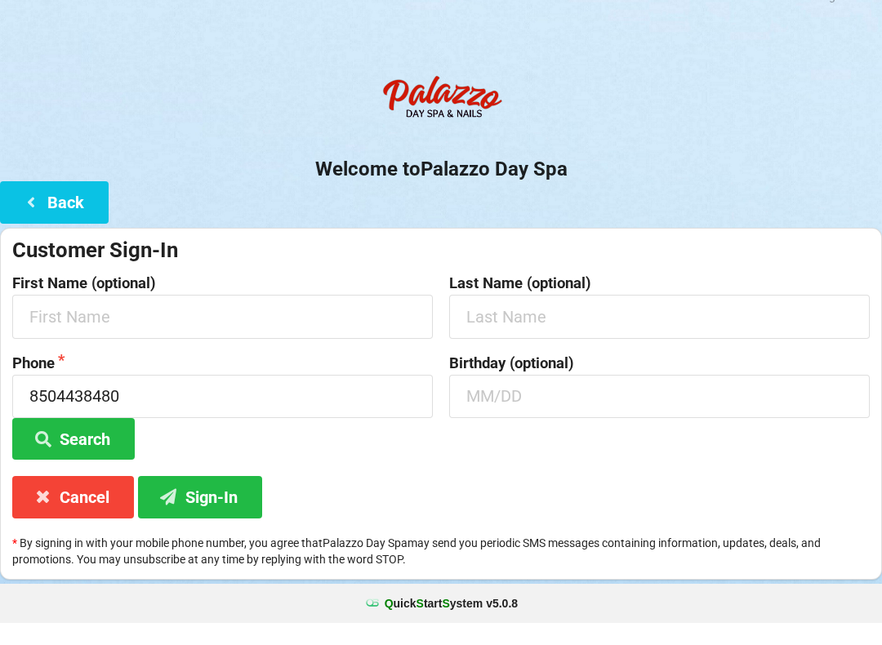
click at [207, 498] on button "Sign-In" at bounding box center [200, 519] width 124 height 42
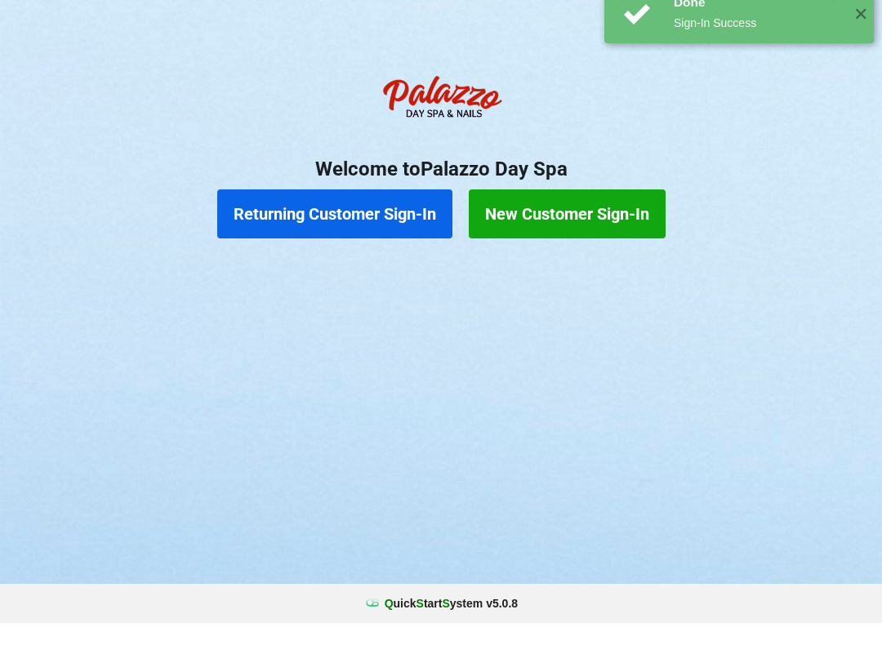
click at [807, 347] on div "Logout Logout Sign-In Welcome to Palazzo Day Spa Returning Customer Sign-In New…" at bounding box center [441, 322] width 882 height 645
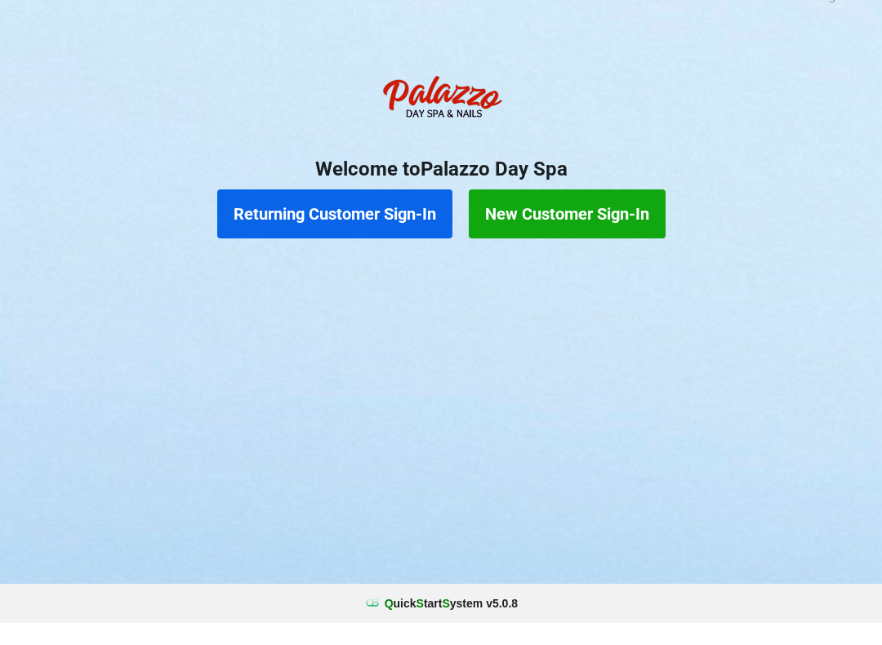
click at [585, 211] on button "New Customer Sign-In" at bounding box center [567, 235] width 197 height 49
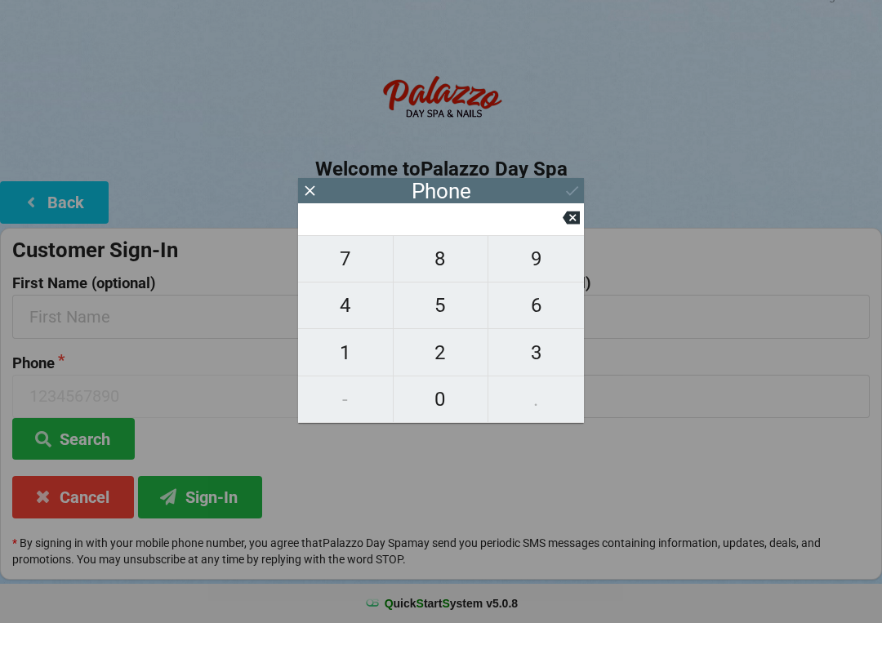
click at [354, 310] on span "4" at bounding box center [345, 327] width 95 height 34
type input "4"
click at [458, 404] on span "0" at bounding box center [441, 421] width 95 height 34
type input "40"
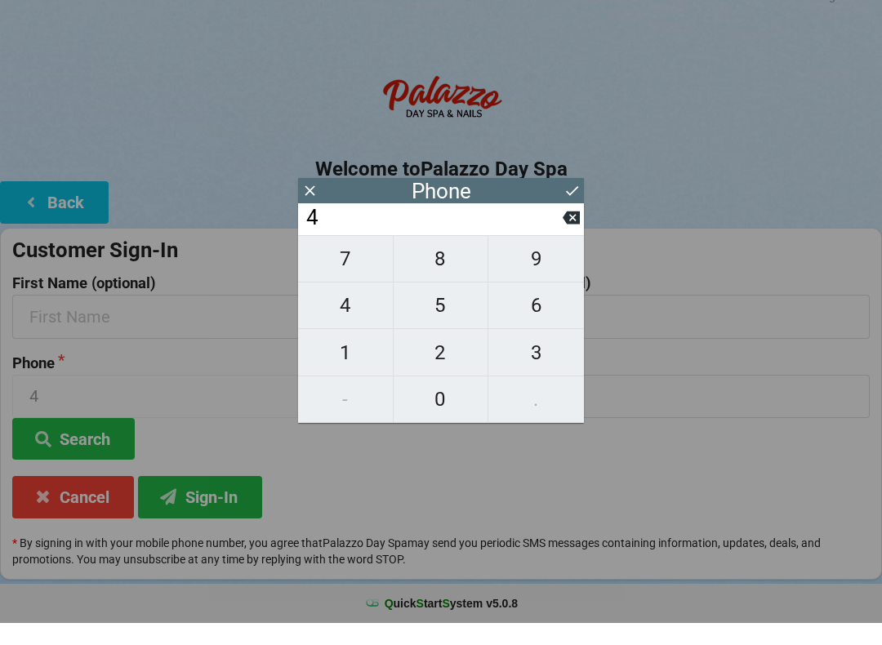
type input "40"
click at [371, 271] on span "7" at bounding box center [345, 281] width 95 height 34
type input "407"
click at [453, 358] on span "2" at bounding box center [441, 375] width 95 height 34
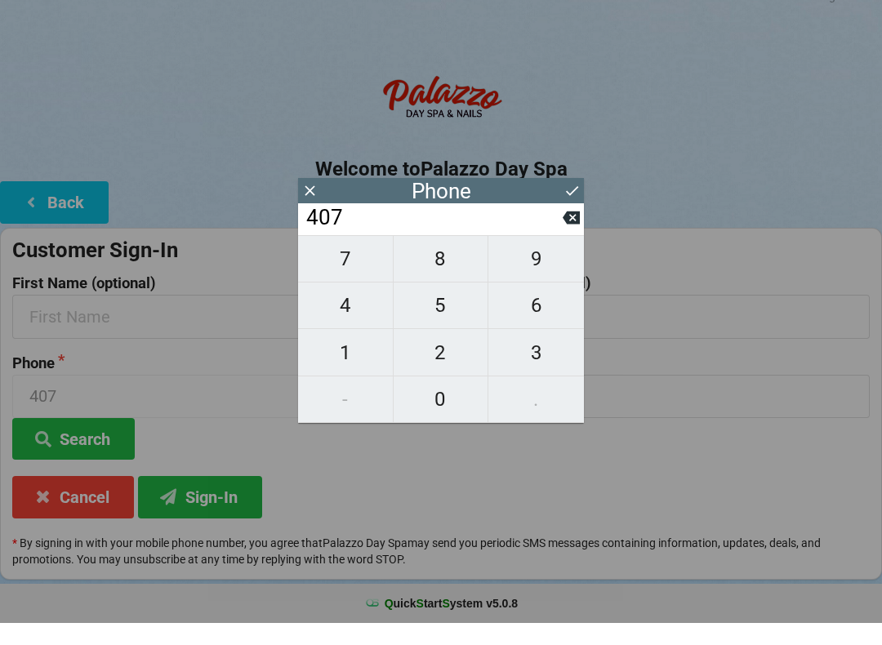
type input "4072"
click at [536, 367] on span "3" at bounding box center [536, 375] width 96 height 34
type input "40723"
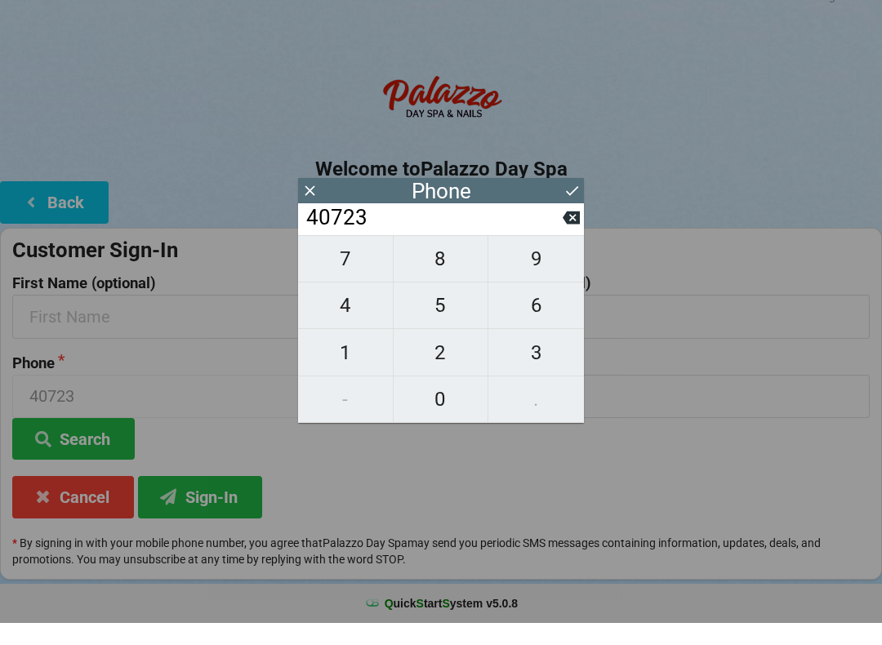
click at [450, 358] on span "2" at bounding box center [441, 375] width 95 height 34
type input "407232"
click at [360, 358] on span "1" at bounding box center [345, 375] width 95 height 34
type input "4072321"
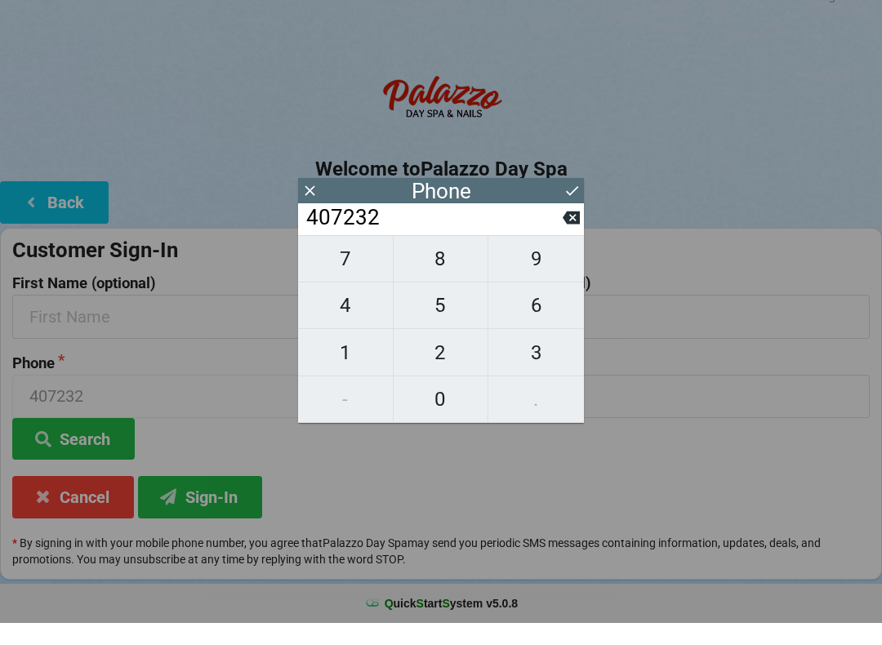
type input "4072321"
click at [441, 264] on span "8" at bounding box center [441, 281] width 95 height 34
type input "40723218"
click at [453, 264] on span "8" at bounding box center [441, 281] width 95 height 34
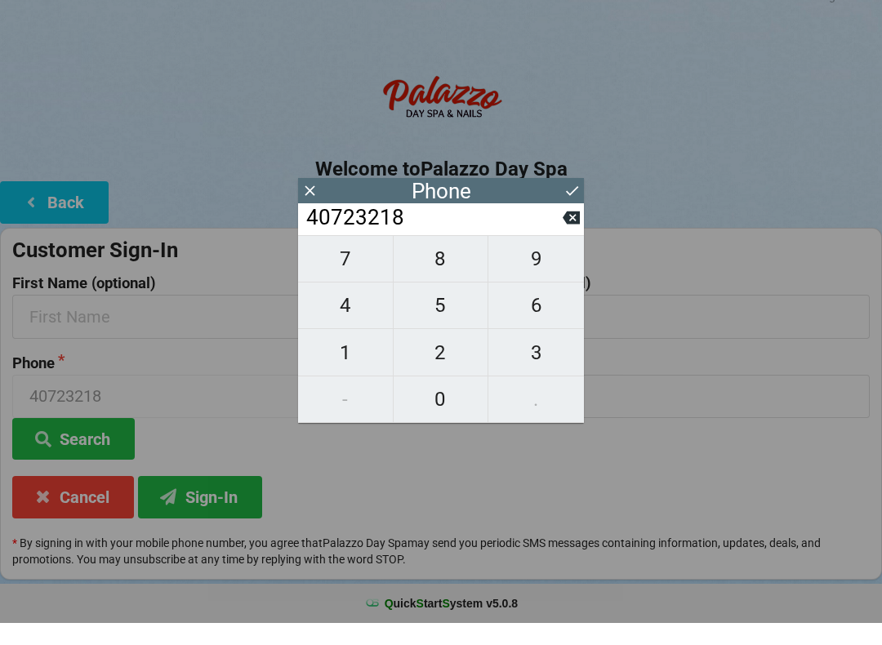
type input "407232188"
click at [550, 365] on span "3" at bounding box center [536, 375] width 96 height 34
type input "4072321883"
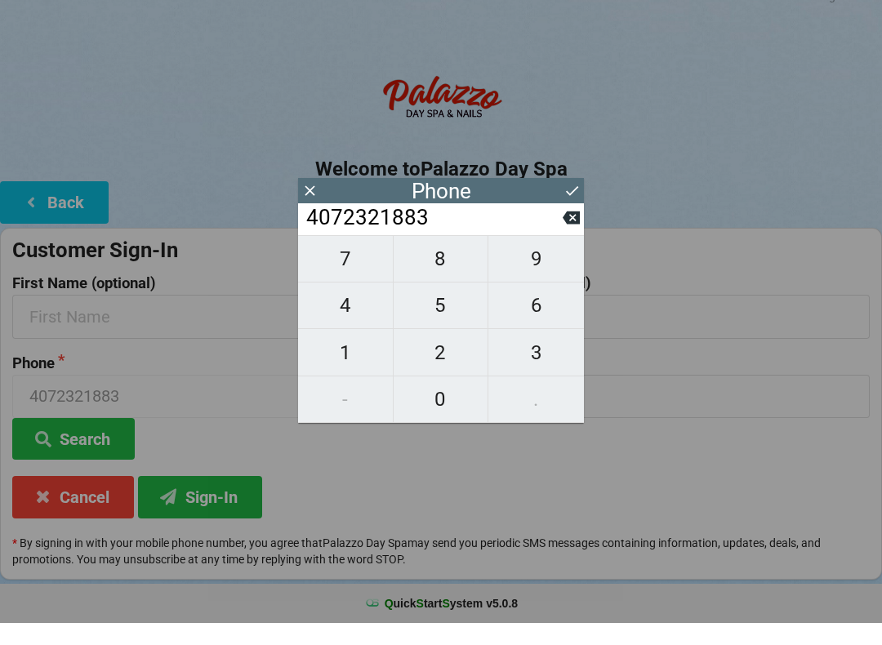
click at [575, 208] on icon at bounding box center [572, 213] width 12 height 10
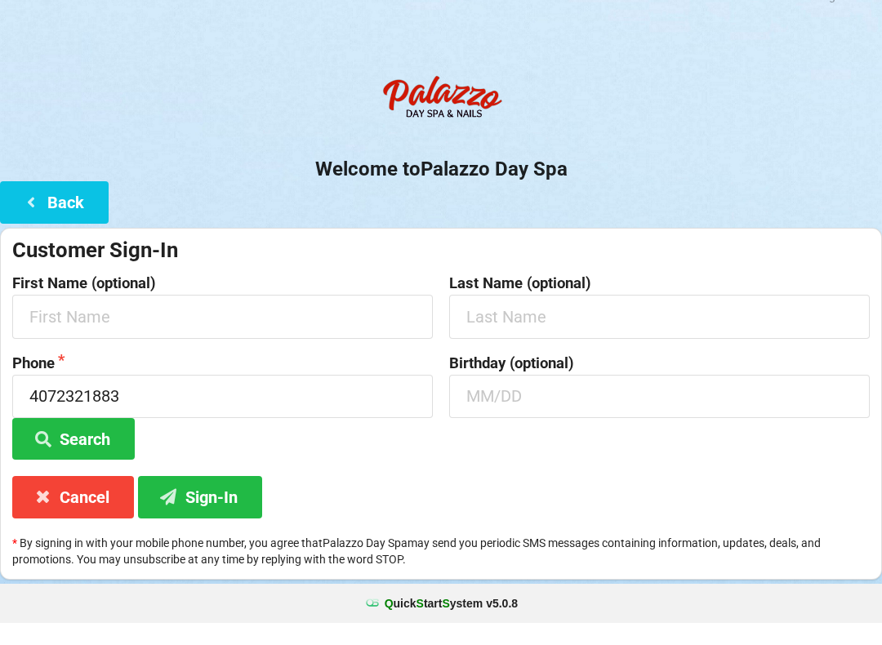
click at [222, 500] on button "Sign-In" at bounding box center [200, 519] width 124 height 42
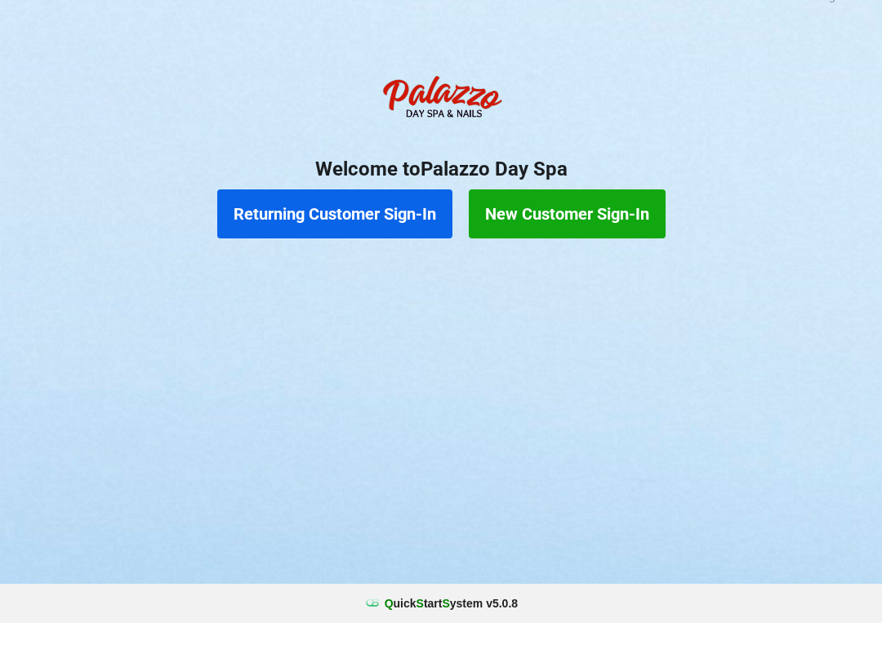
click at [312, 211] on button "Returning Customer Sign-In" at bounding box center [334, 235] width 235 height 49
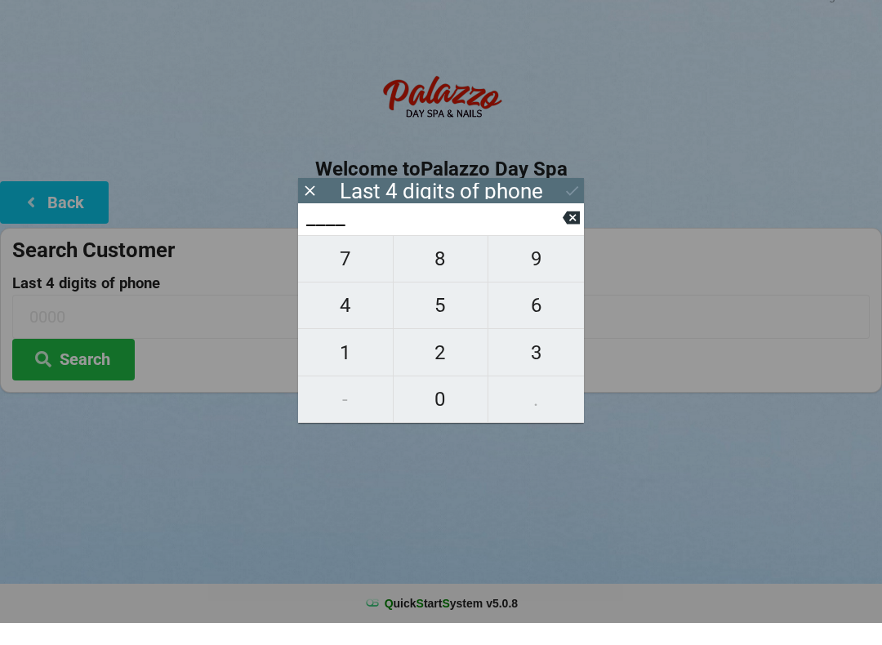
click at [529, 358] on span "3" at bounding box center [536, 375] width 96 height 34
type input "3___"
click at [314, 358] on span "1" at bounding box center [345, 375] width 95 height 34
type input "31__"
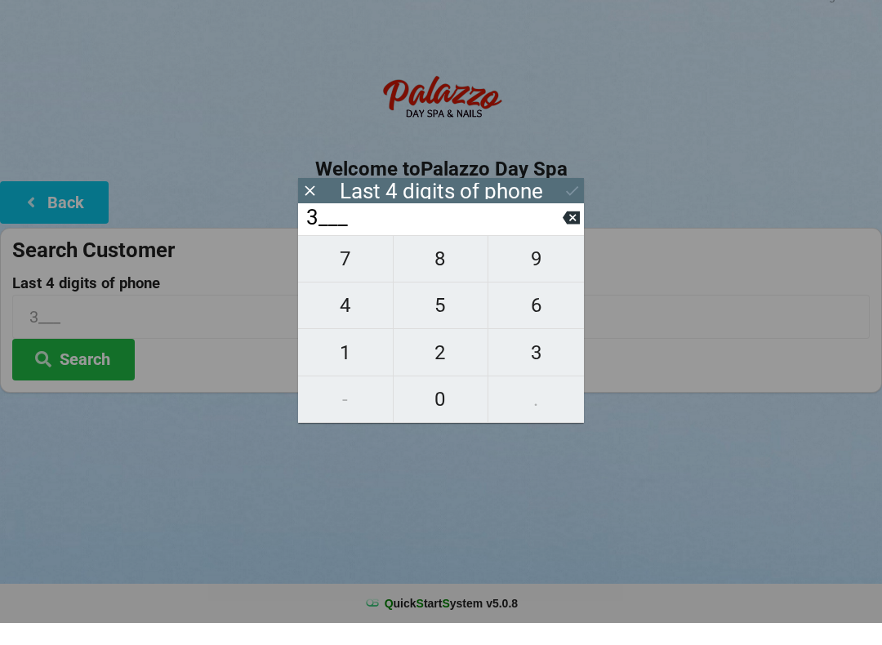
type input "31__"
click at [433, 359] on span "2" at bounding box center [441, 375] width 95 height 34
type input "312_"
click at [426, 312] on span "5" at bounding box center [441, 327] width 95 height 34
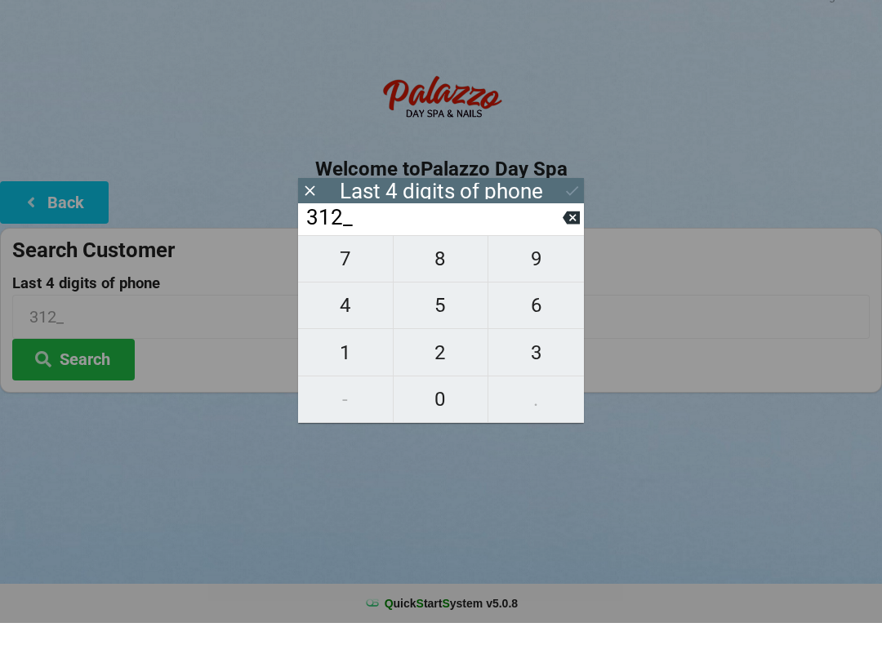
type input "3125"
click at [76, 361] on button "Search" at bounding box center [73, 382] width 122 height 42
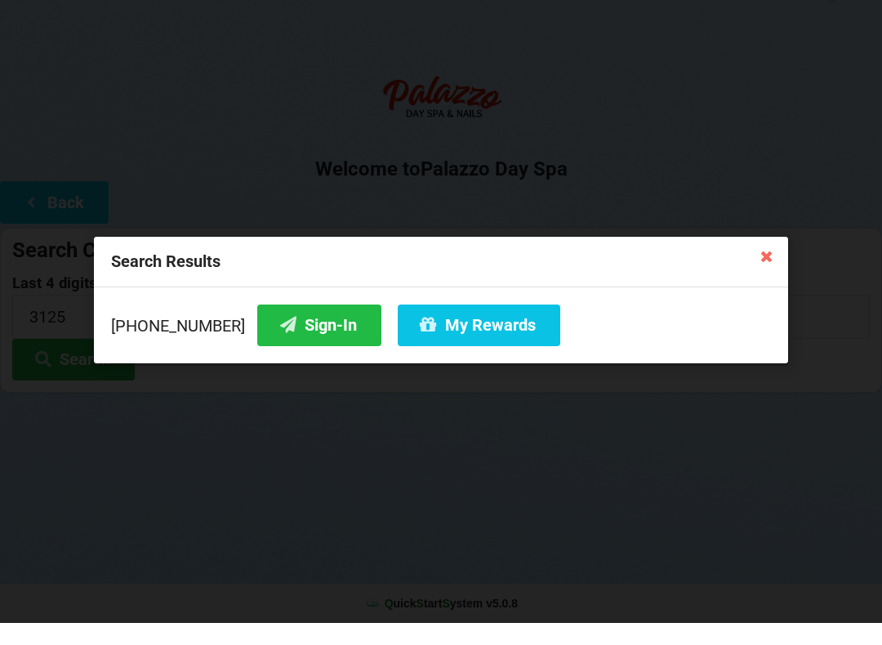
click at [291, 327] on button "Sign-In" at bounding box center [319, 348] width 124 height 42
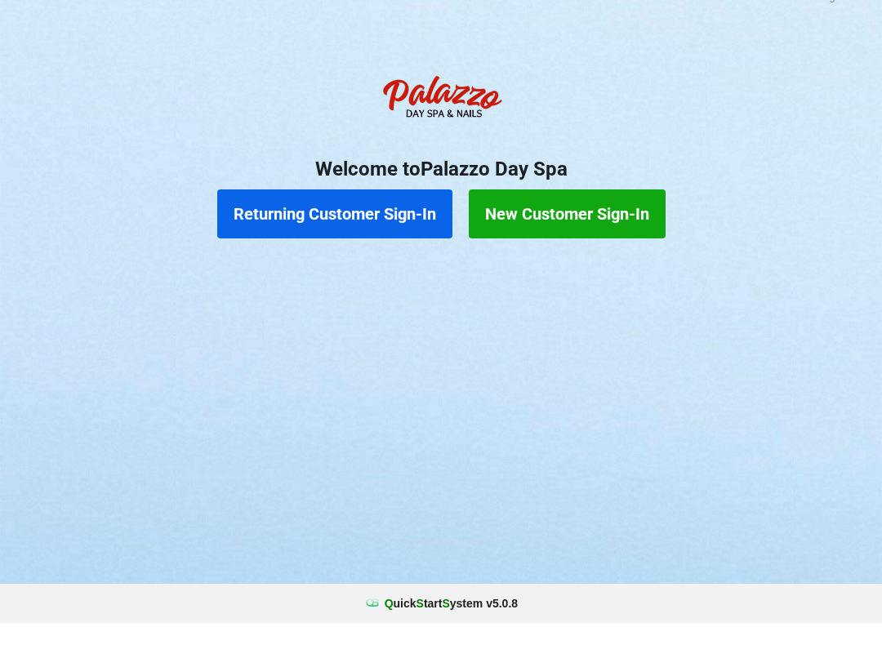
click at [323, 211] on button "Returning Customer Sign-In" at bounding box center [334, 235] width 235 height 49
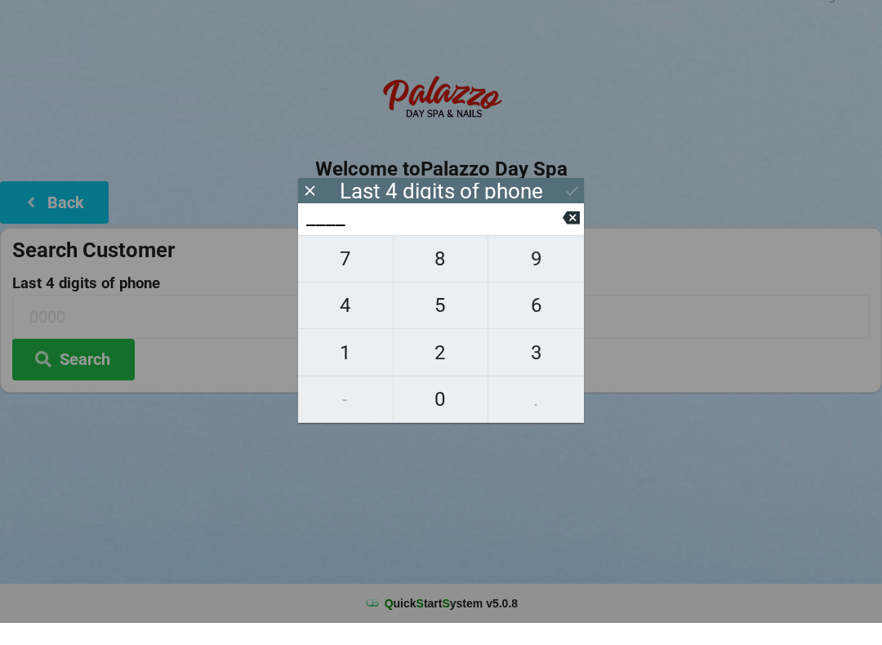
click at [443, 404] on span "0" at bounding box center [441, 421] width 95 height 34
type input "0___"
click at [428, 358] on span "2" at bounding box center [441, 375] width 95 height 34
type input "02__"
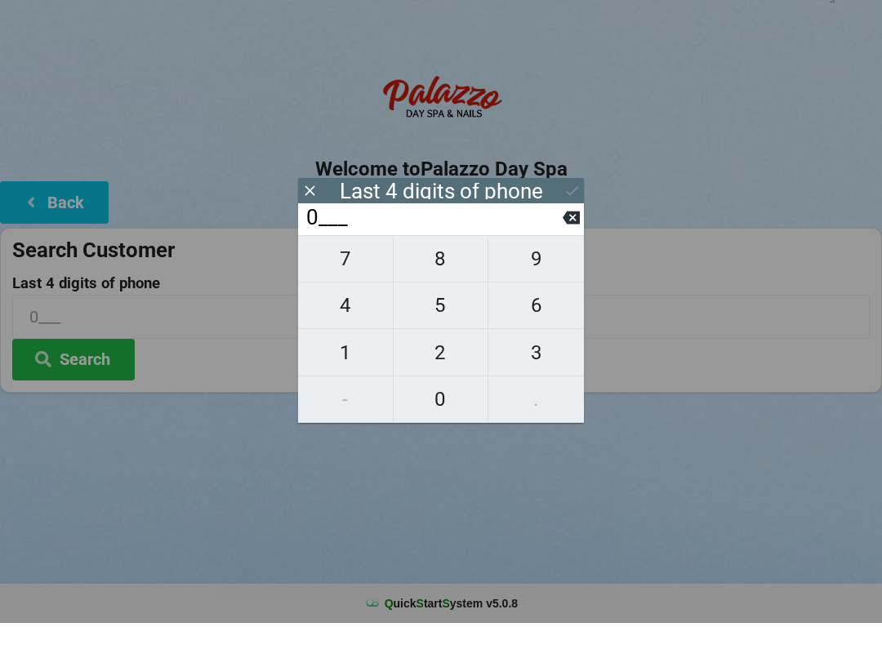
type input "02__"
click at [517, 358] on span "3" at bounding box center [536, 375] width 96 height 34
type input "023_"
click at [532, 358] on span "3" at bounding box center [536, 375] width 96 height 34
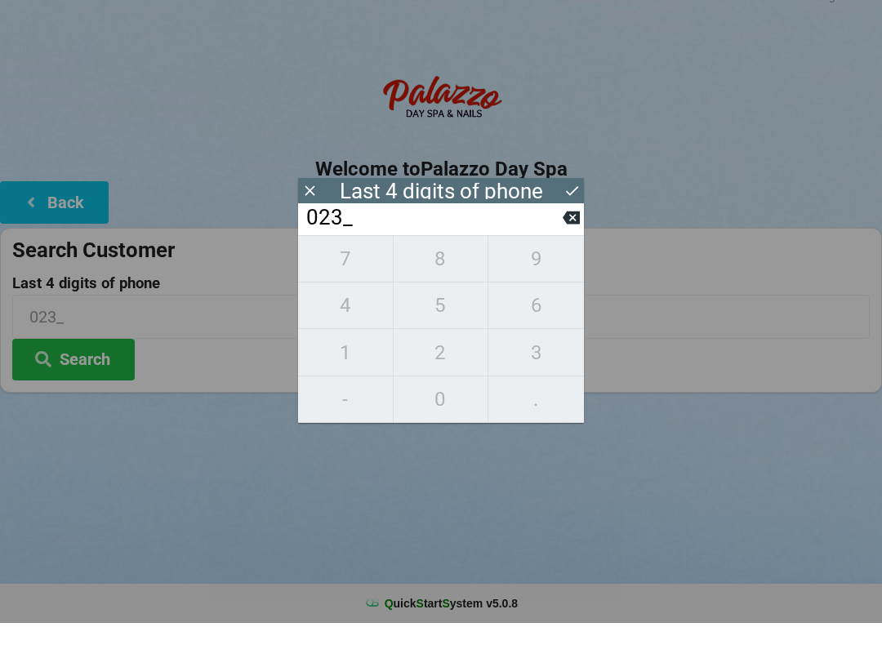
type input "0233"
click at [568, 204] on icon at bounding box center [571, 212] width 17 height 17
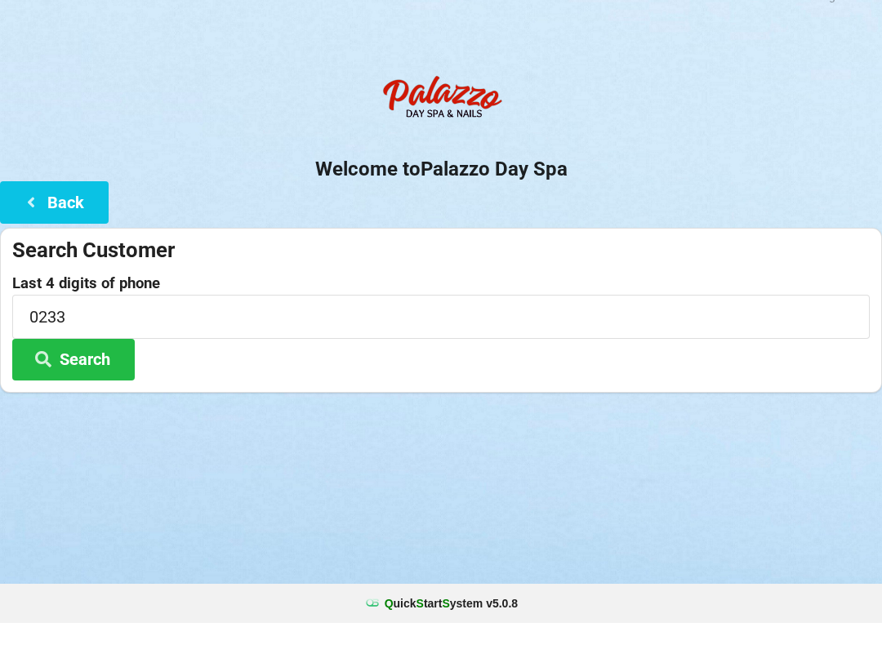
click at [79, 361] on button "Search" at bounding box center [73, 382] width 122 height 42
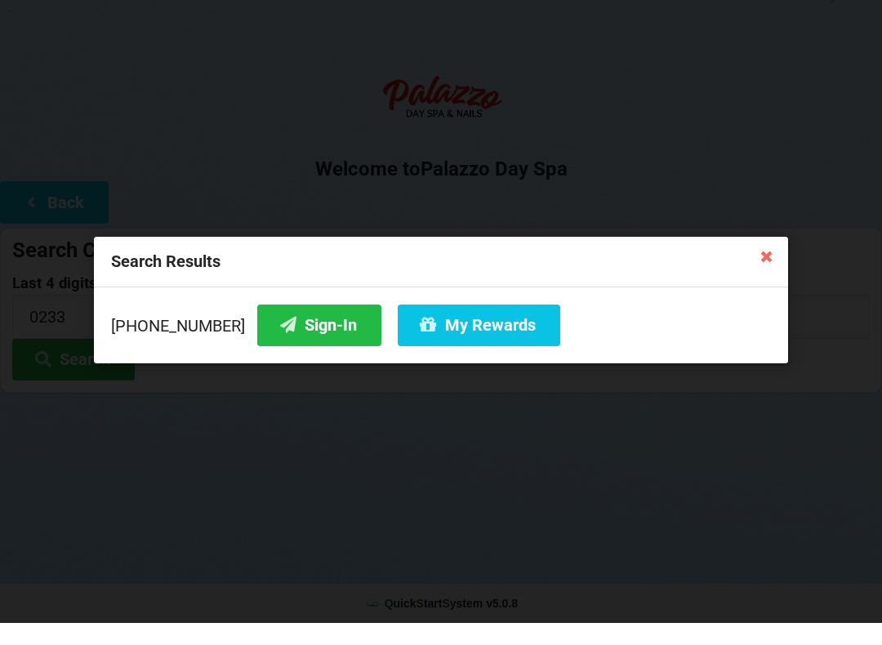
click at [453, 327] on button "My Rewards" at bounding box center [479, 348] width 162 height 42
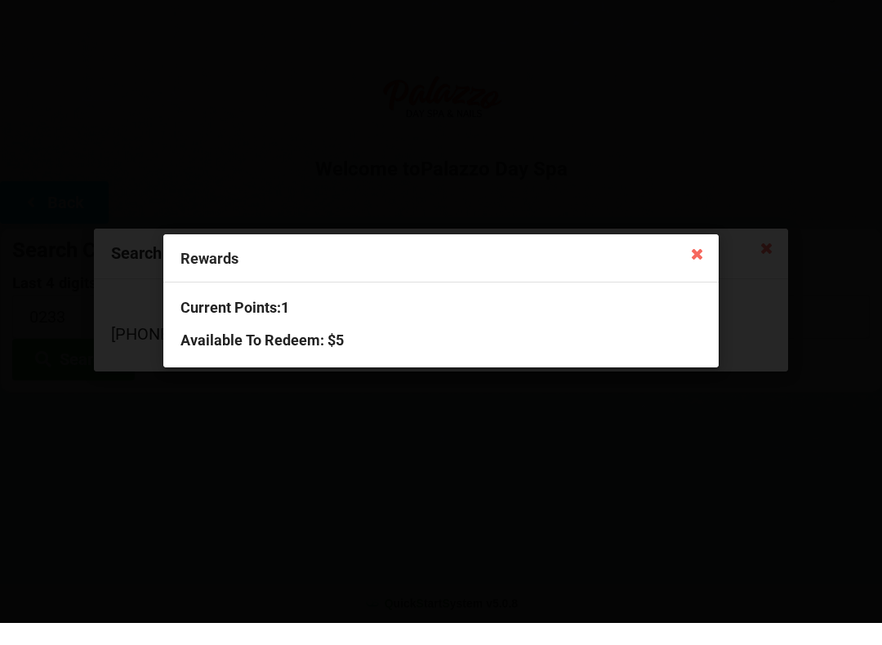
click at [309, 353] on h3 "Available To Redeem : $5" at bounding box center [440, 362] width 521 height 19
click at [257, 320] on h3 "Current Points: 1" at bounding box center [440, 329] width 521 height 19
click at [695, 262] on icon at bounding box center [697, 275] width 26 height 26
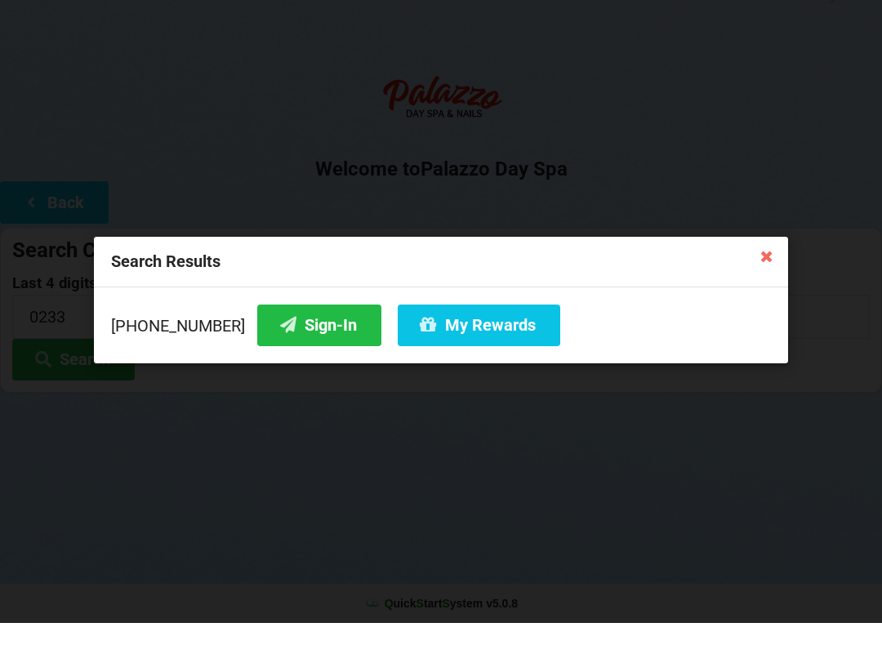
click at [277, 327] on button "Sign-In" at bounding box center [319, 348] width 124 height 42
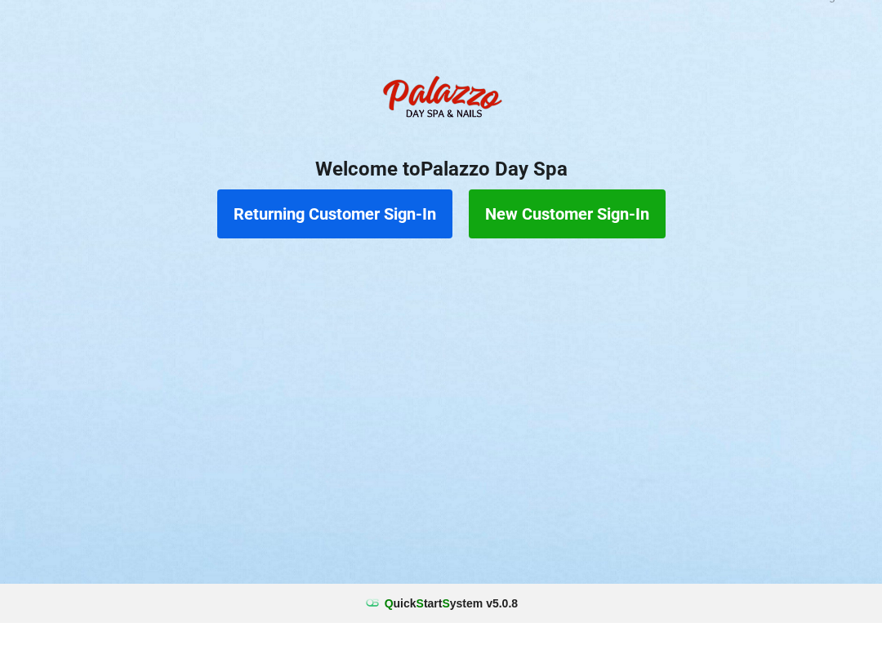
click at [374, 227] on button "Returning Customer Sign-In" at bounding box center [334, 235] width 235 height 49
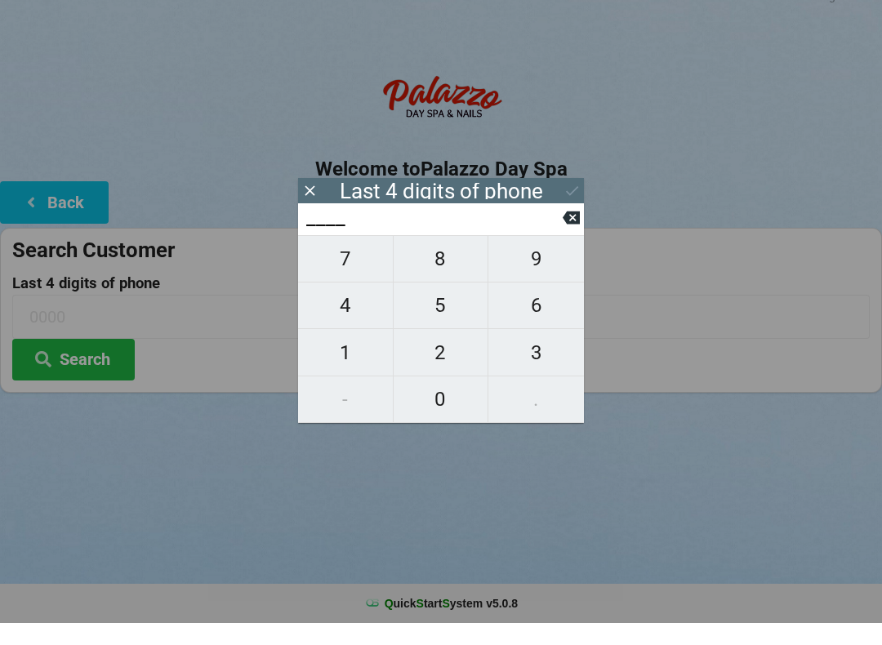
click at [351, 358] on span "1" at bounding box center [345, 375] width 95 height 34
type input "1___"
click at [450, 358] on span "2" at bounding box center [441, 375] width 95 height 34
type input "12__"
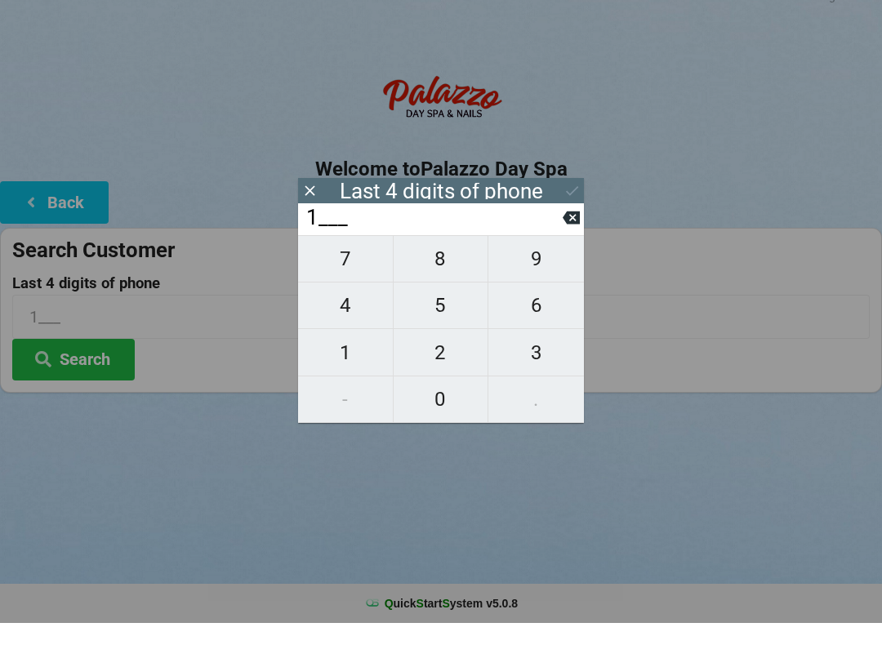
type input "12__"
click at [443, 264] on span "8" at bounding box center [441, 281] width 95 height 34
type input "128_"
click at [450, 310] on span "5" at bounding box center [441, 327] width 95 height 34
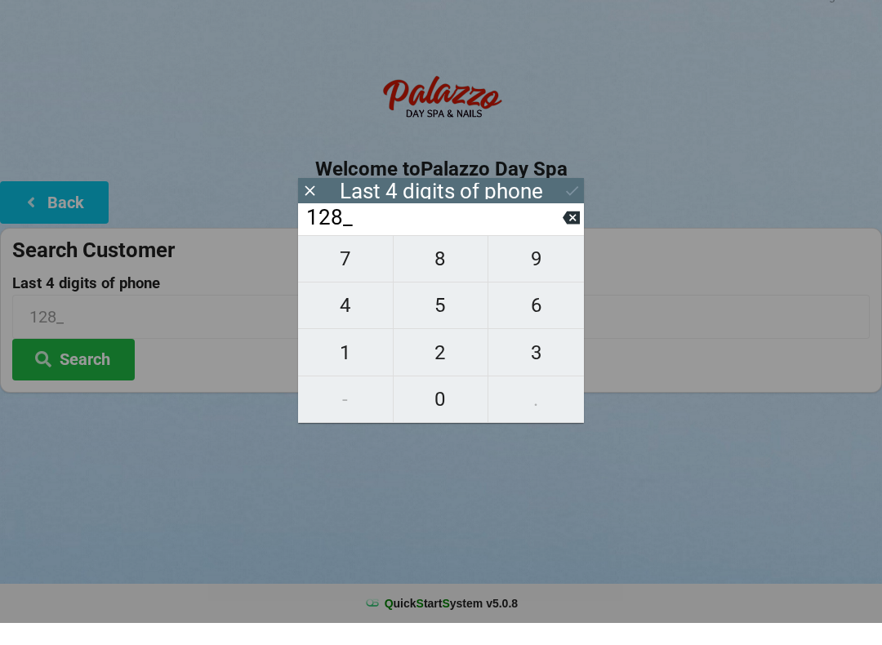
type input "1285"
click at [94, 361] on button "Search" at bounding box center [73, 382] width 122 height 42
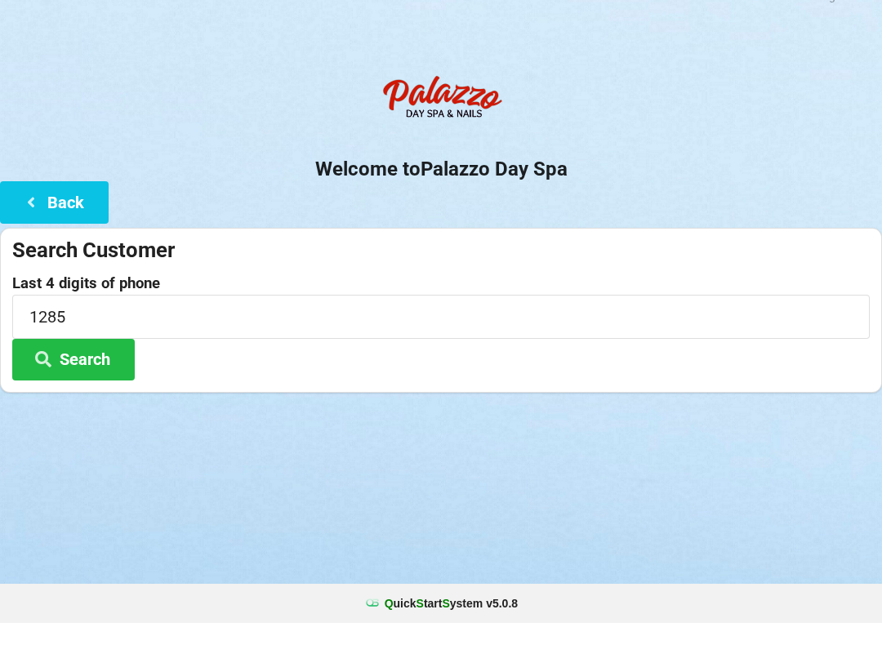
click at [83, 371] on button "Search" at bounding box center [73, 382] width 122 height 42
click at [68, 203] on button "Back" at bounding box center [54, 224] width 109 height 42
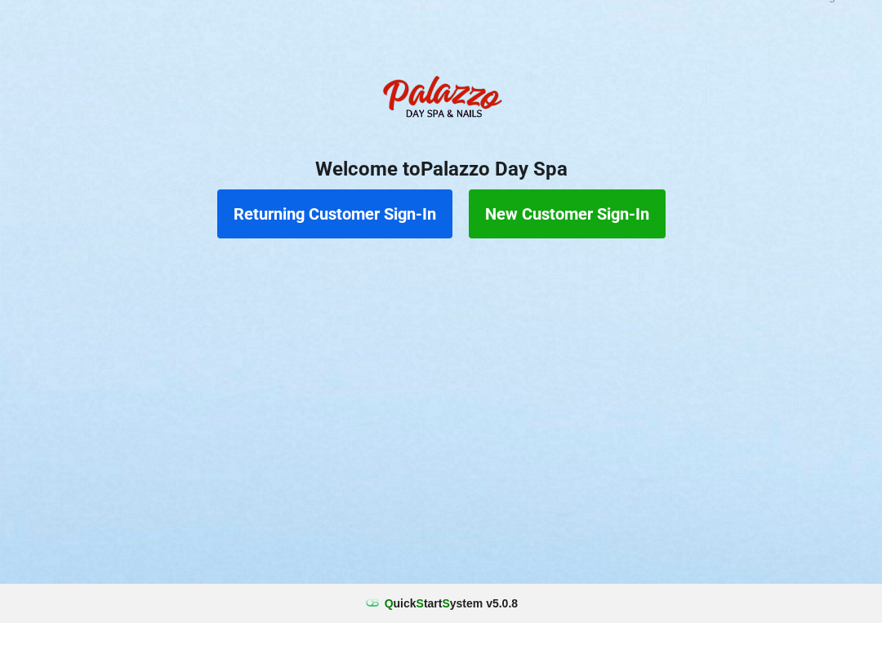
click at [628, 211] on button "New Customer Sign-In" at bounding box center [567, 235] width 197 height 49
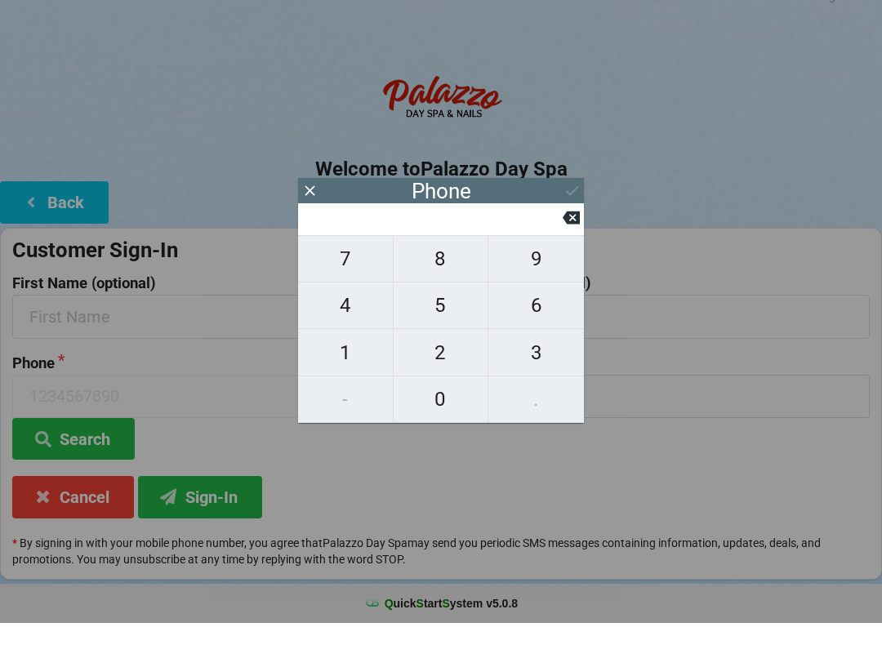
click at [536, 358] on span "3" at bounding box center [536, 375] width 96 height 34
type input "3"
click at [462, 310] on span "5" at bounding box center [441, 327] width 95 height 34
click at [561, 237] on input "35" at bounding box center [434, 240] width 258 height 26
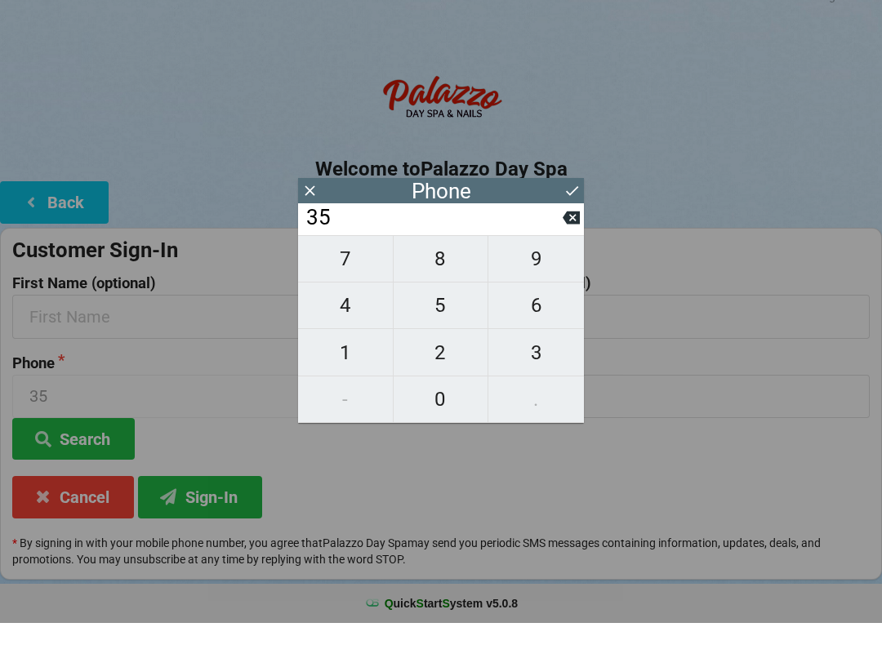
click at [563, 231] on icon at bounding box center [571, 239] width 17 height 17
click at [567, 234] on icon at bounding box center [571, 240] width 17 height 13
click at [542, 358] on span "3" at bounding box center [536, 375] width 96 height 34
click at [558, 239] on input "3" at bounding box center [434, 240] width 258 height 26
click at [566, 231] on icon at bounding box center [571, 239] width 17 height 17
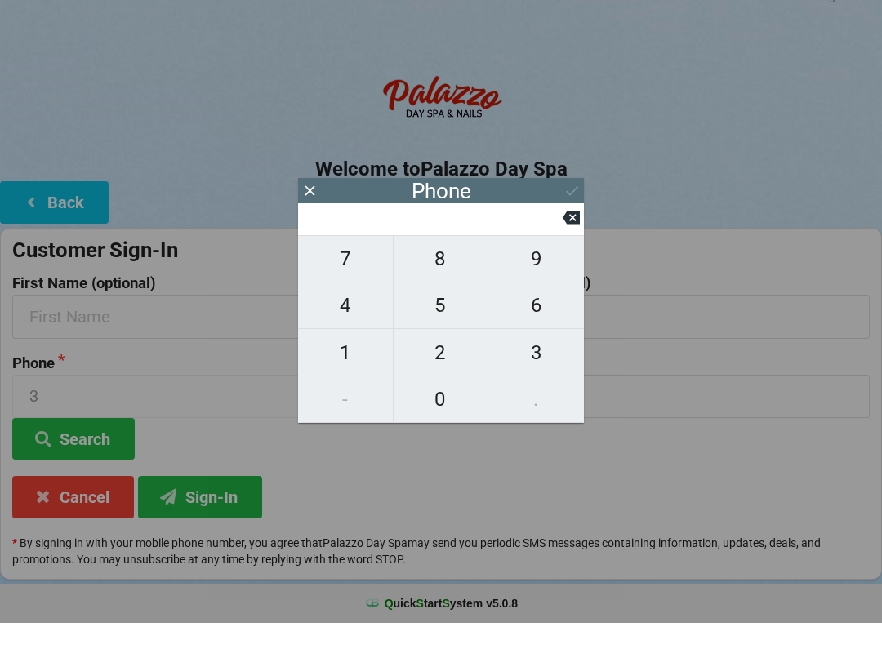
click at [548, 264] on span "9" at bounding box center [536, 281] width 96 height 34
click at [461, 310] on span "5" at bounding box center [441, 327] width 95 height 34
click at [339, 310] on span "4" at bounding box center [345, 327] width 95 height 34
click at [456, 310] on span "5" at bounding box center [441, 327] width 95 height 34
click at [446, 312] on span "5" at bounding box center [441, 327] width 95 height 34
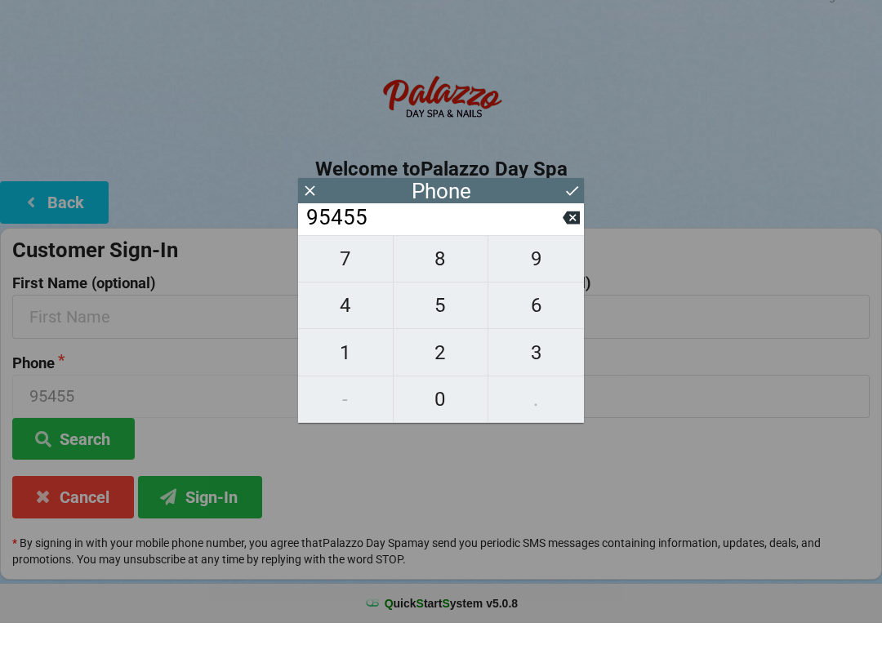
click at [526, 269] on span "9" at bounding box center [536, 281] width 96 height 34
click at [344, 358] on span "1" at bounding box center [345, 375] width 95 height 34
click at [449, 358] on span "2" at bounding box center [441, 375] width 95 height 34
click at [456, 264] on span "8" at bounding box center [441, 281] width 95 height 34
click at [443, 310] on span "5" at bounding box center [441, 327] width 95 height 34
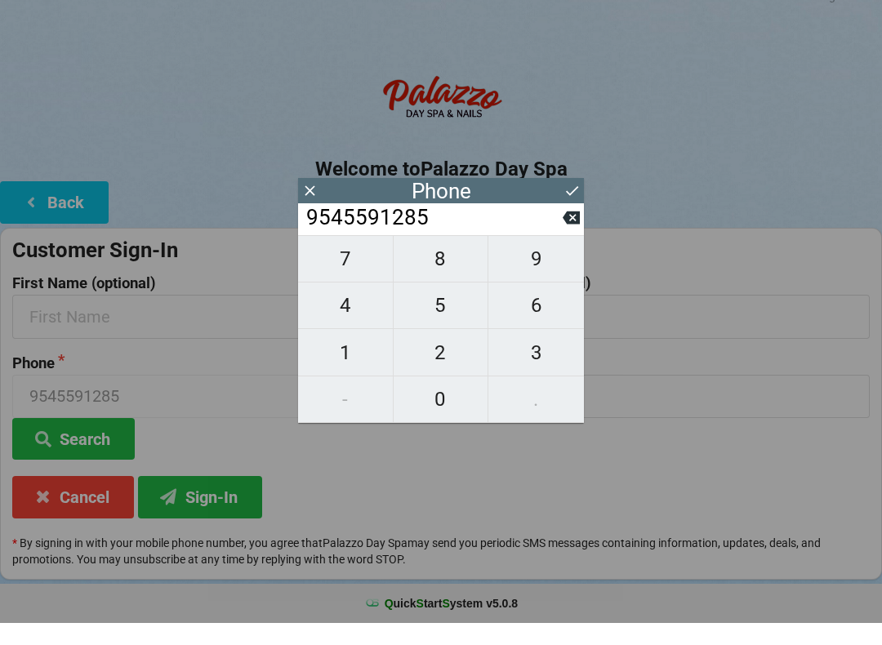
click at [571, 204] on icon at bounding box center [571, 212] width 17 height 17
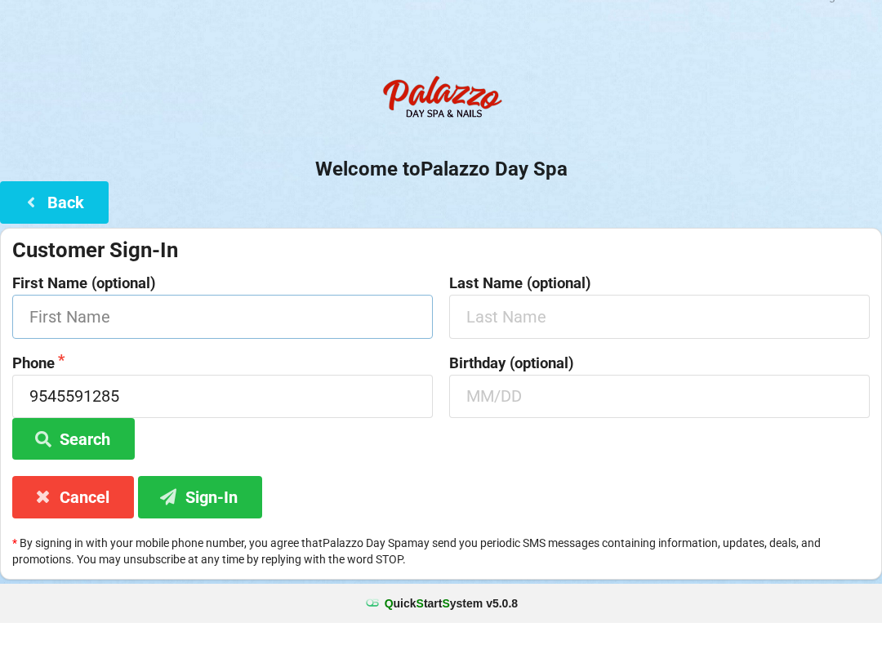
click at [251, 317] on input "text" at bounding box center [222, 338] width 420 height 43
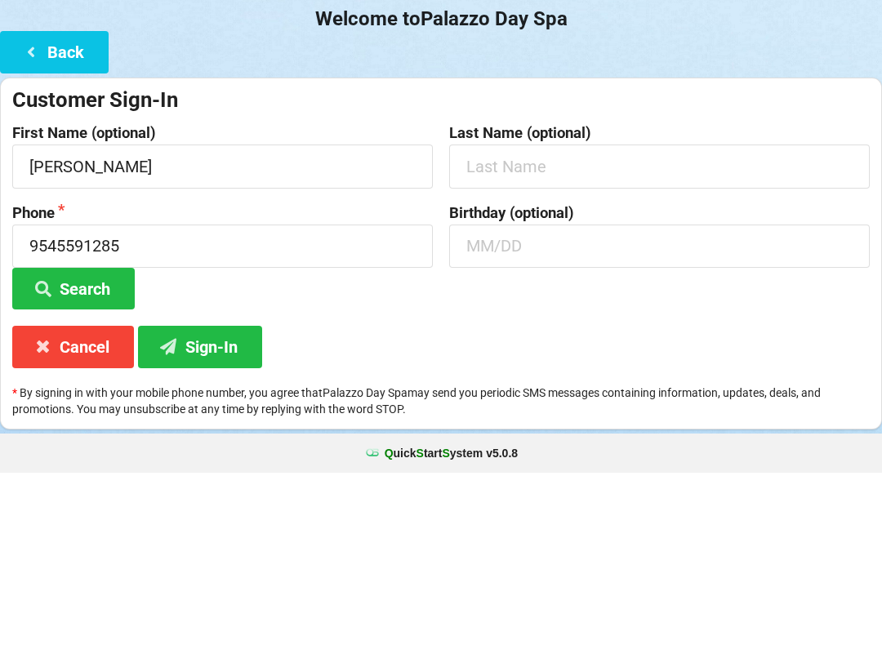
click at [651, 317] on input "text" at bounding box center [659, 338] width 420 height 43
click at [73, 440] on button "Search" at bounding box center [73, 461] width 122 height 42
click at [505, 397] on input "text" at bounding box center [659, 418] width 420 height 43
click at [73, 440] on button "Search" at bounding box center [73, 461] width 122 height 42
click at [714, 397] on input "01/30" at bounding box center [659, 418] width 420 height 43
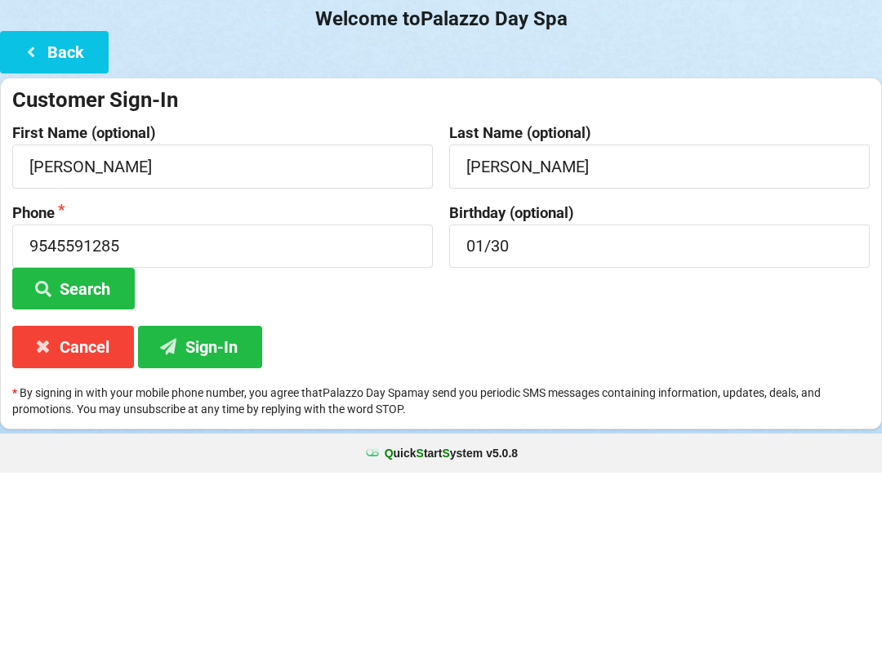
click at [75, 440] on button "Search" at bounding box center [73, 461] width 122 height 42
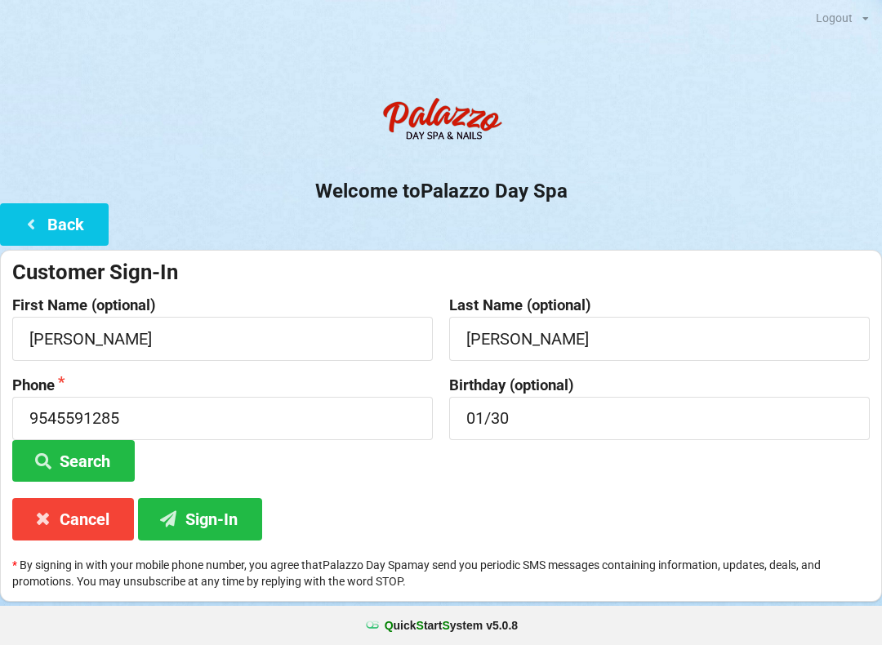
click at [227, 516] on button "Sign-In" at bounding box center [200, 519] width 124 height 42
click at [68, 229] on button "Back" at bounding box center [54, 224] width 109 height 42
